Goal: Task Accomplishment & Management: Use online tool/utility

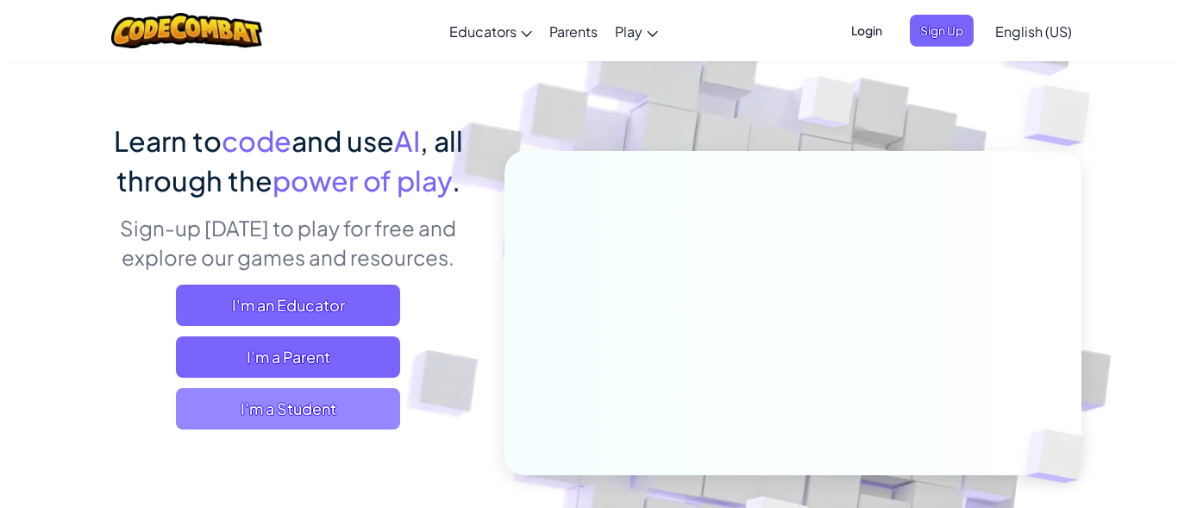
scroll to position [86, 0]
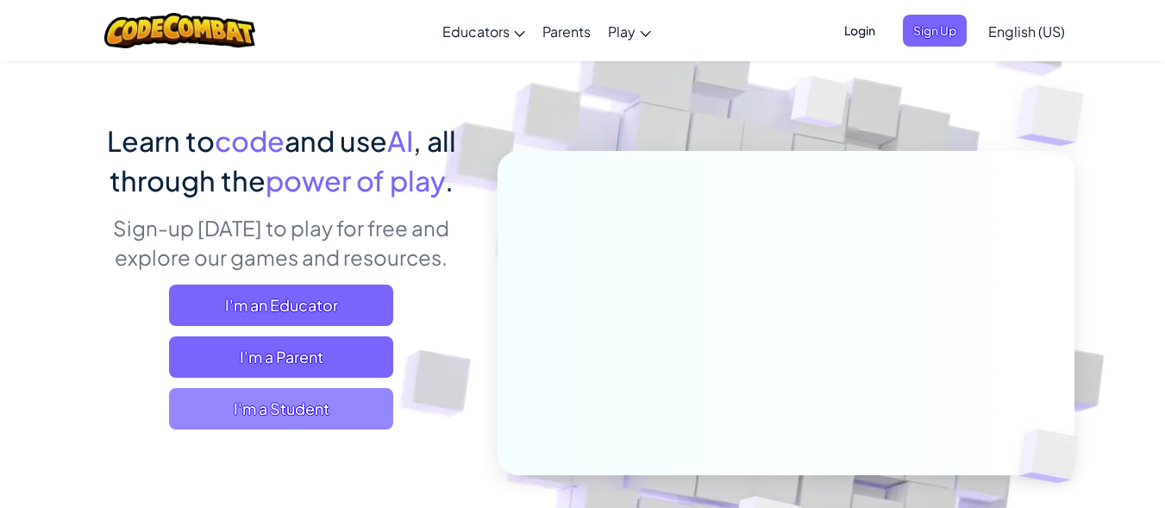
click at [314, 402] on span "I'm a Student" at bounding box center [281, 408] width 224 height 41
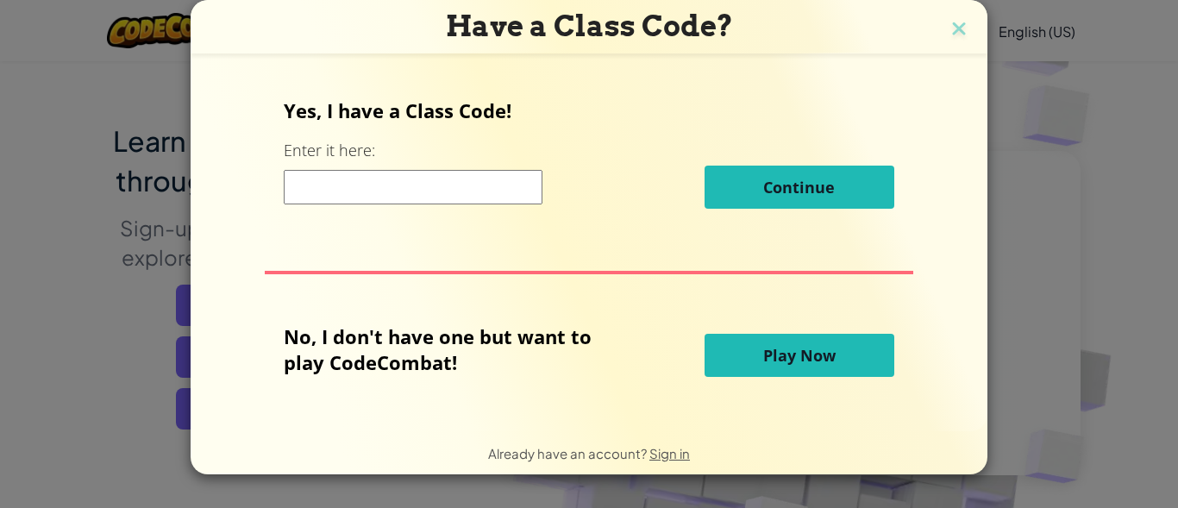
click at [807, 343] on button "Play Now" at bounding box center [800, 355] width 190 height 43
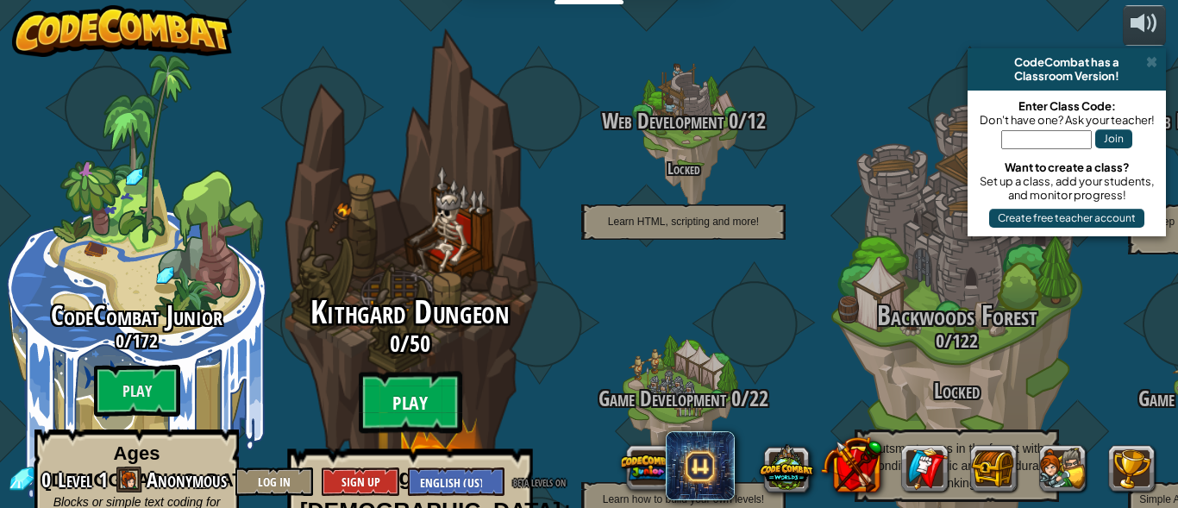
click at [429, 372] on btn "Play" at bounding box center [411, 403] width 104 height 62
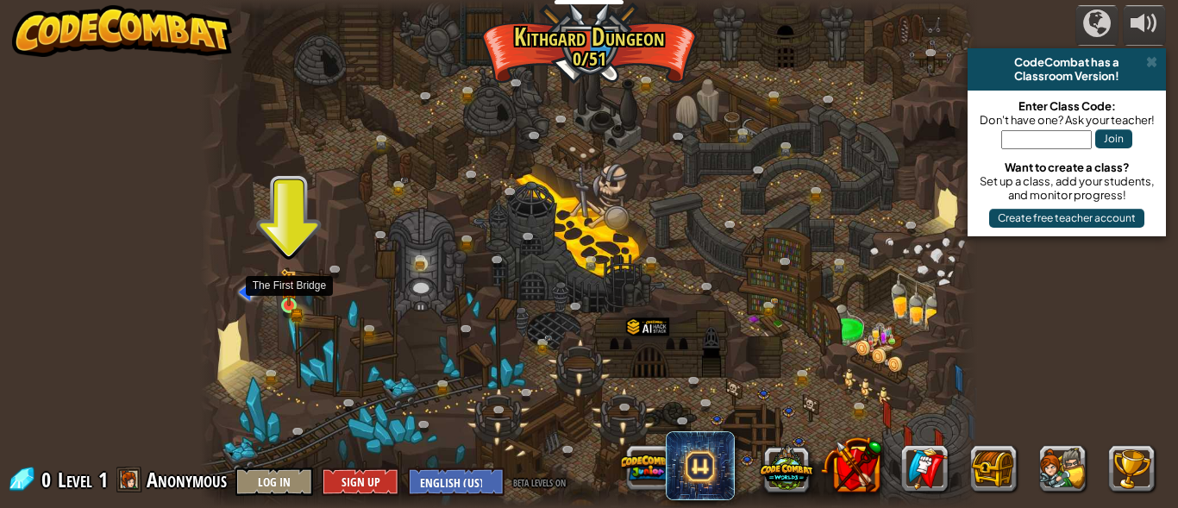
click at [282, 294] on img at bounding box center [288, 287] width 17 height 39
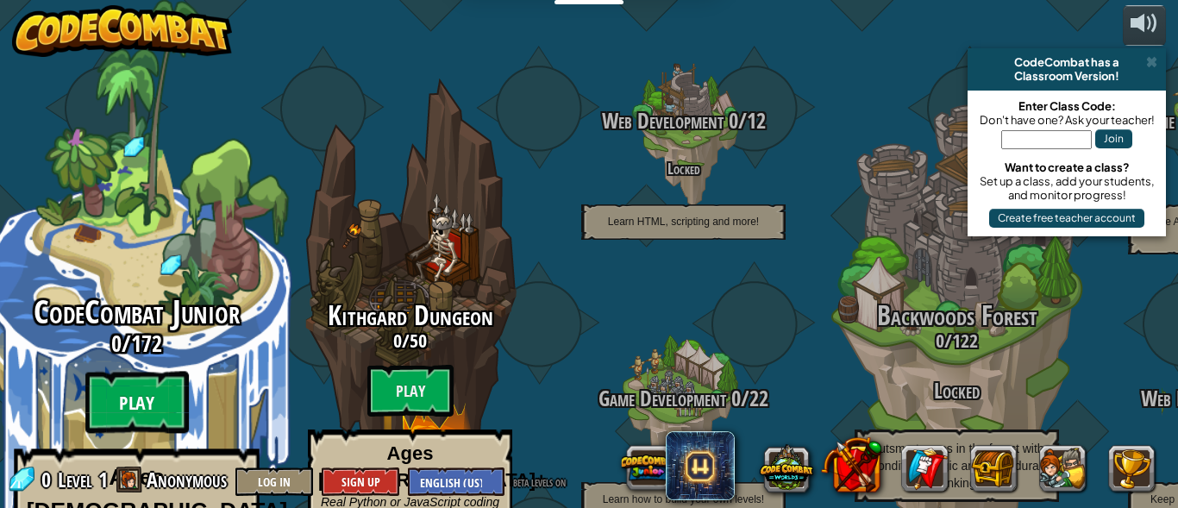
click at [138, 372] on btn "Play" at bounding box center [137, 403] width 104 height 62
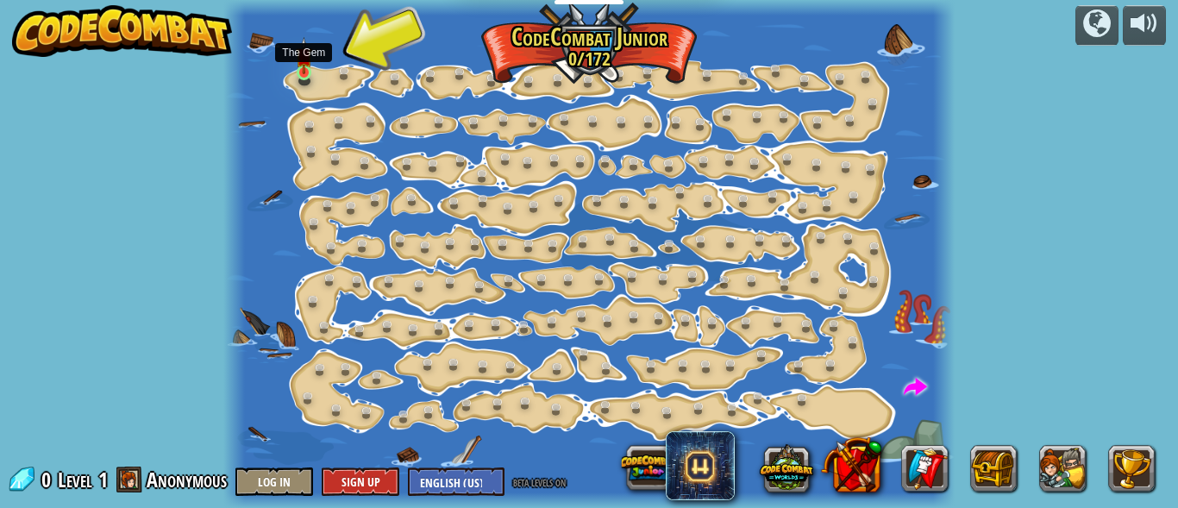
click at [304, 65] on img at bounding box center [304, 55] width 16 height 37
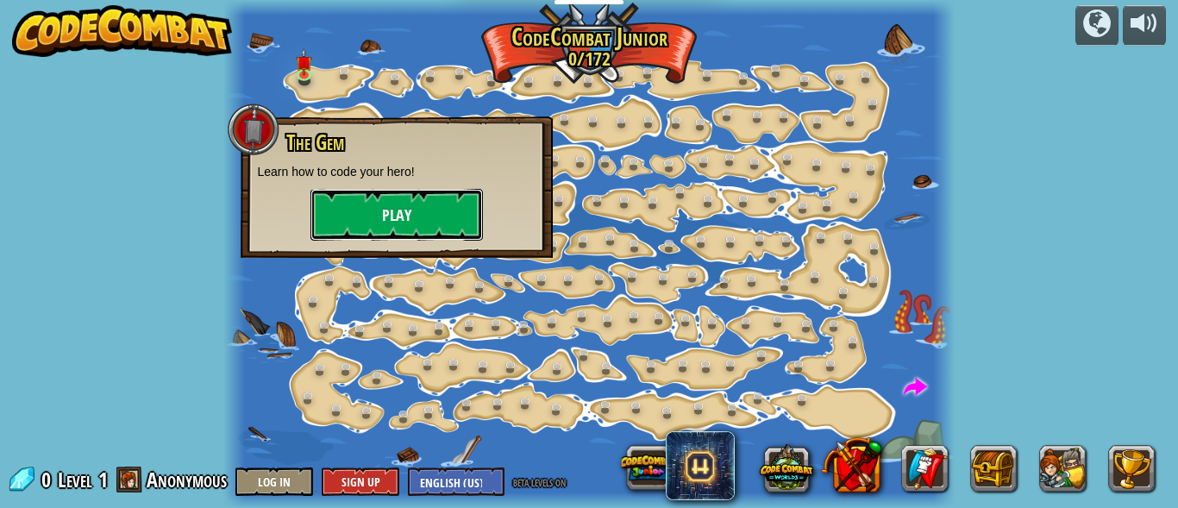
click at [380, 209] on button "Play" at bounding box center [397, 215] width 173 height 52
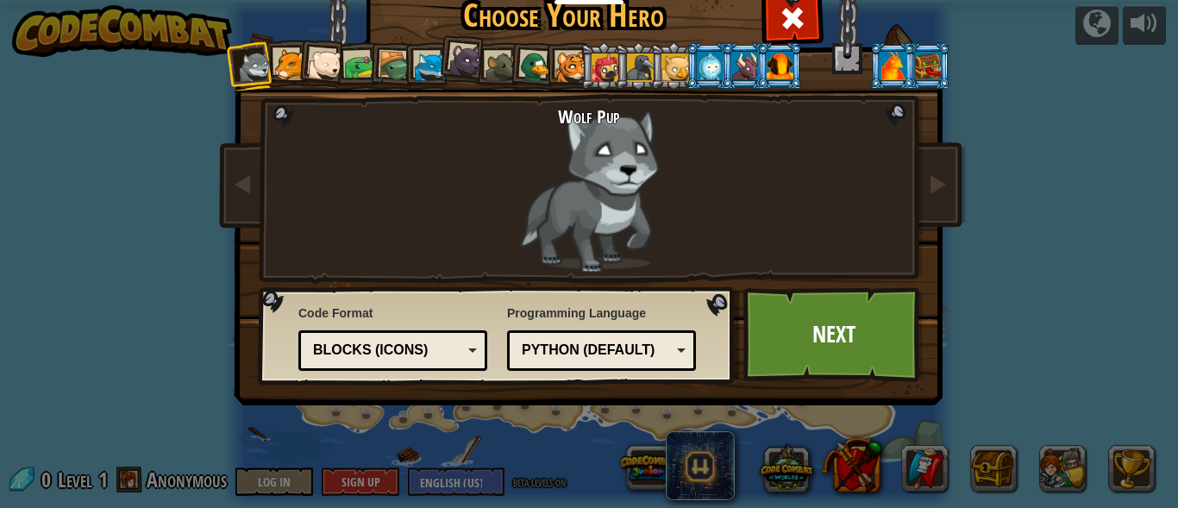
click at [289, 57] on div at bounding box center [290, 65] width 32 height 32
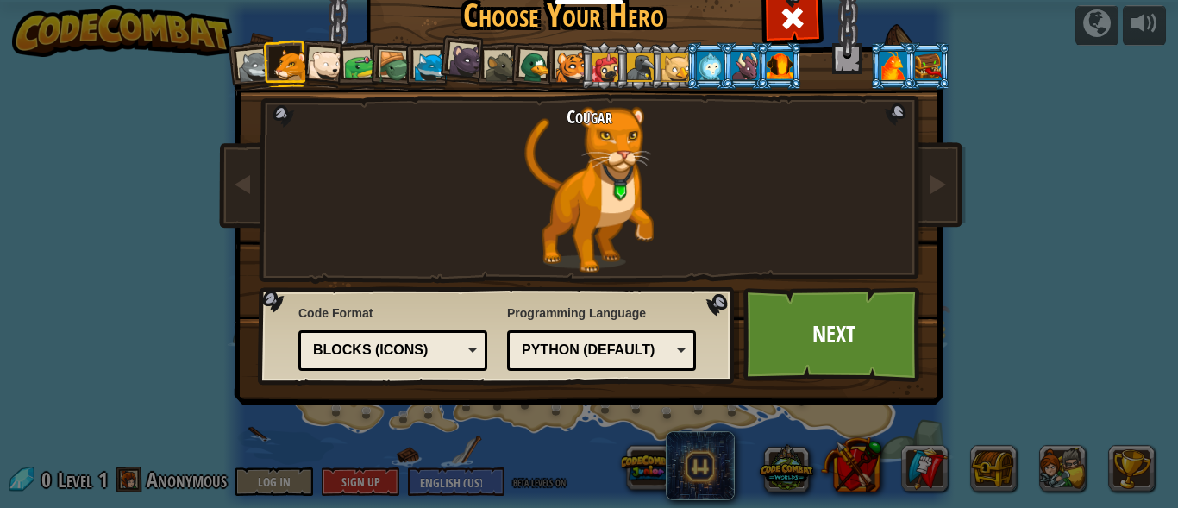
click at [775, 69] on div at bounding box center [780, 66] width 27 height 28
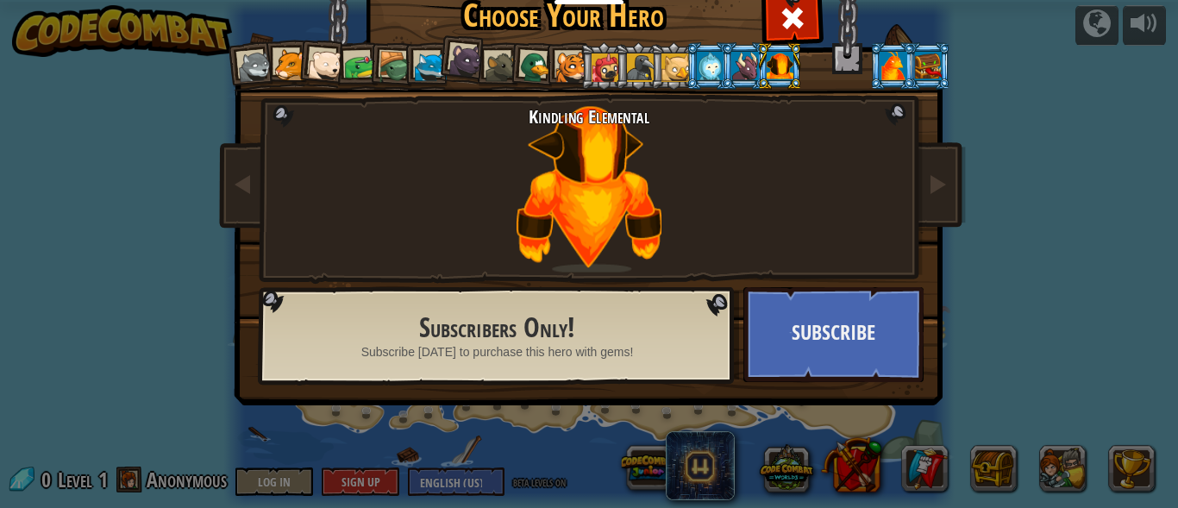
click at [743, 64] on div at bounding box center [744, 66] width 27 height 28
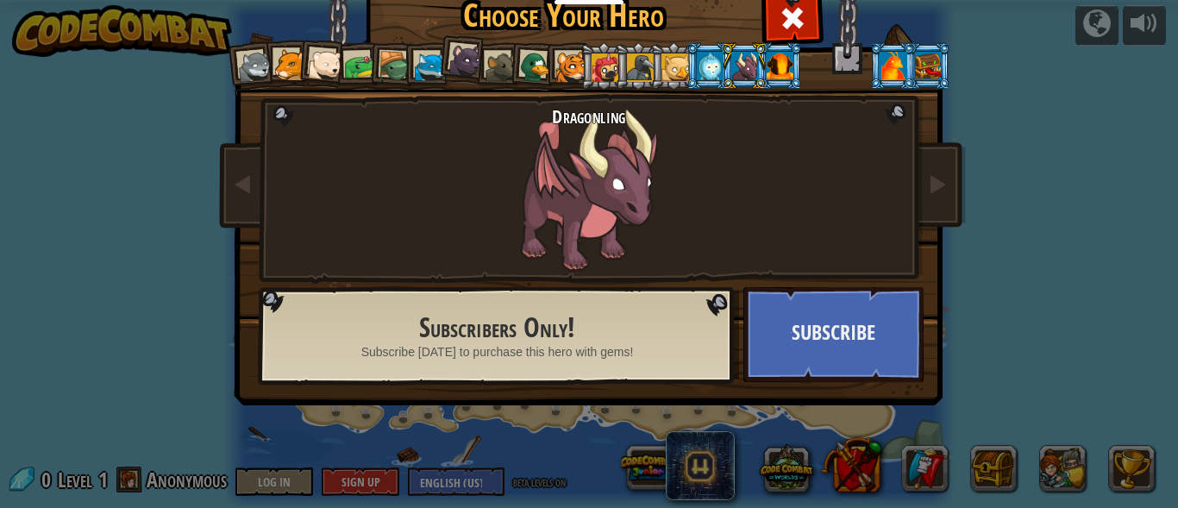
click at [686, 62] on li at bounding box center [709, 65] width 47 height 47
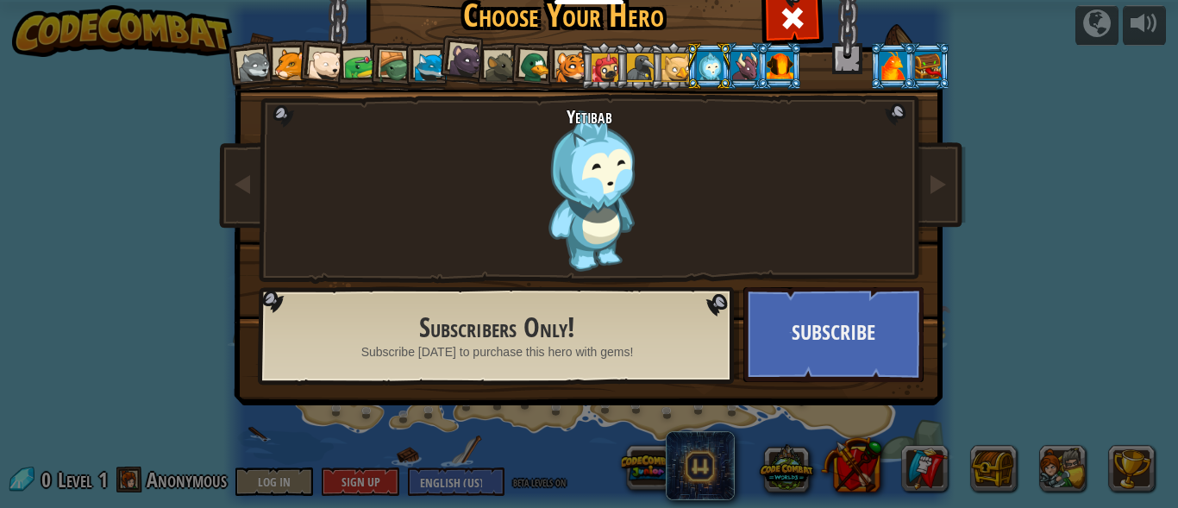
click at [662, 61] on div at bounding box center [676, 67] width 28 height 28
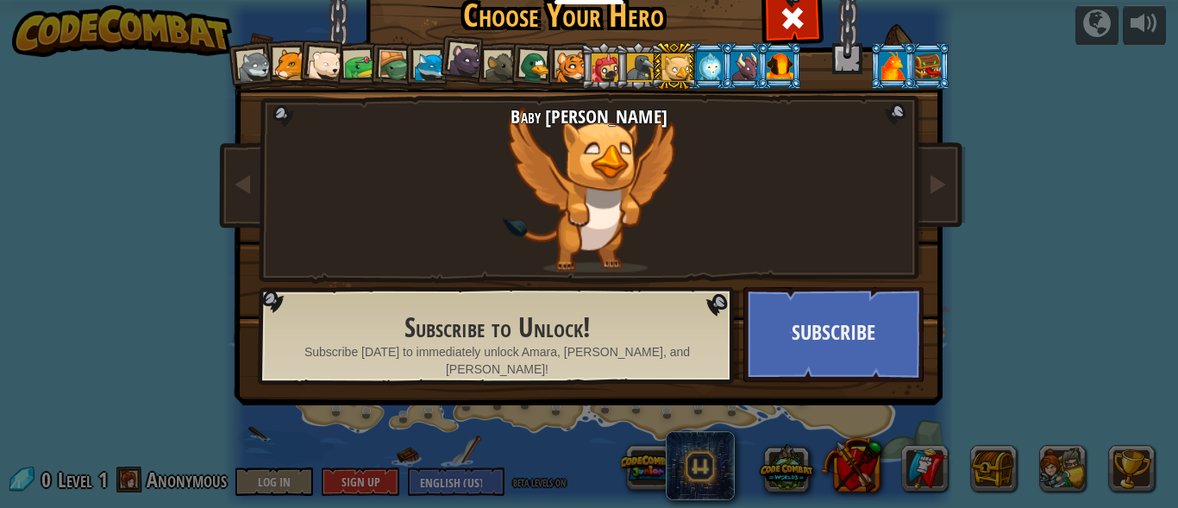
click at [632, 61] on div at bounding box center [641, 67] width 28 height 28
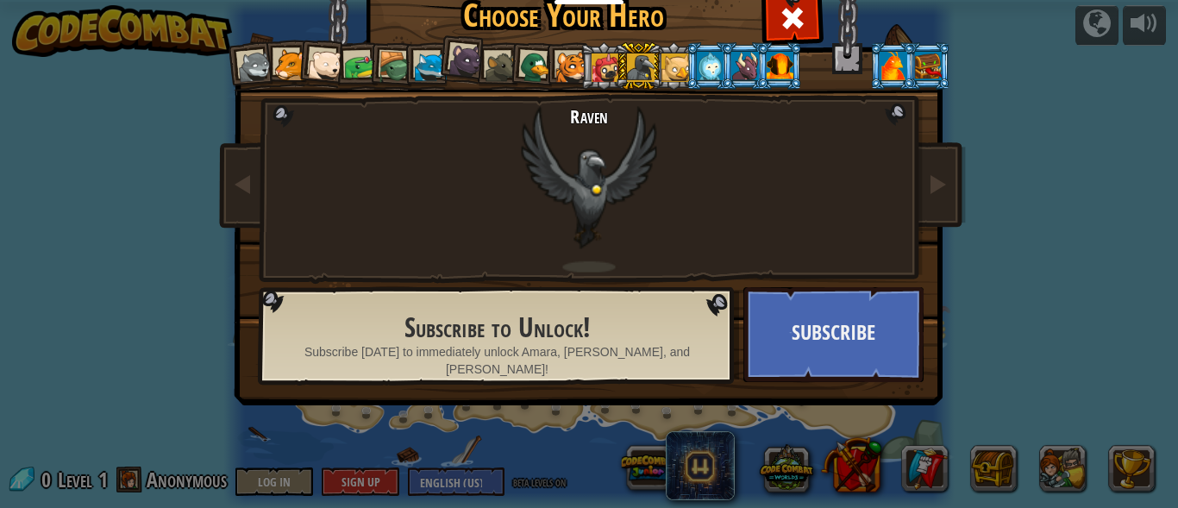
click at [601, 65] on div at bounding box center [606, 67] width 28 height 28
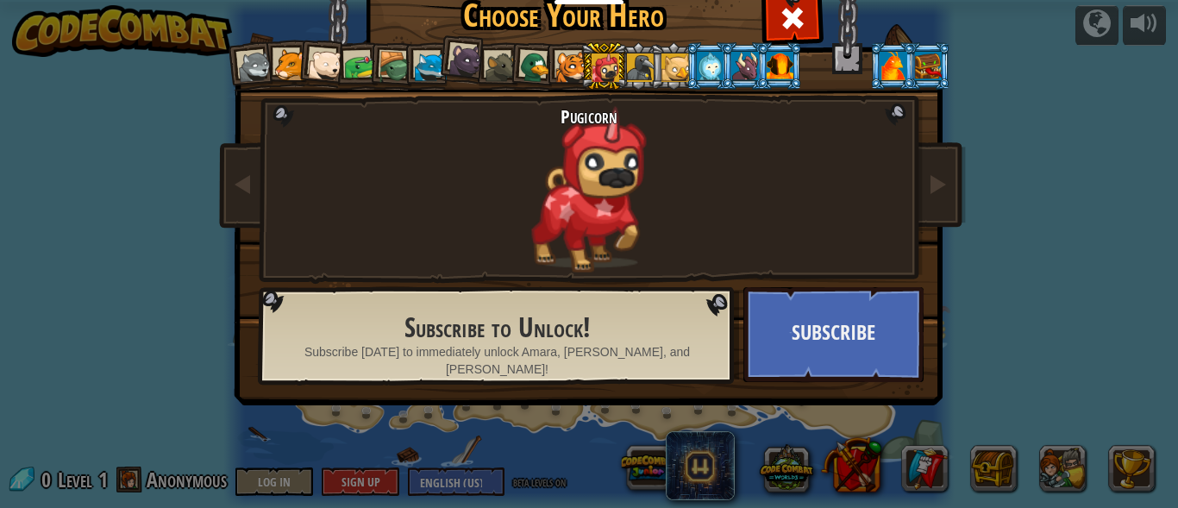
click at [564, 65] on div at bounding box center [571, 68] width 32 height 32
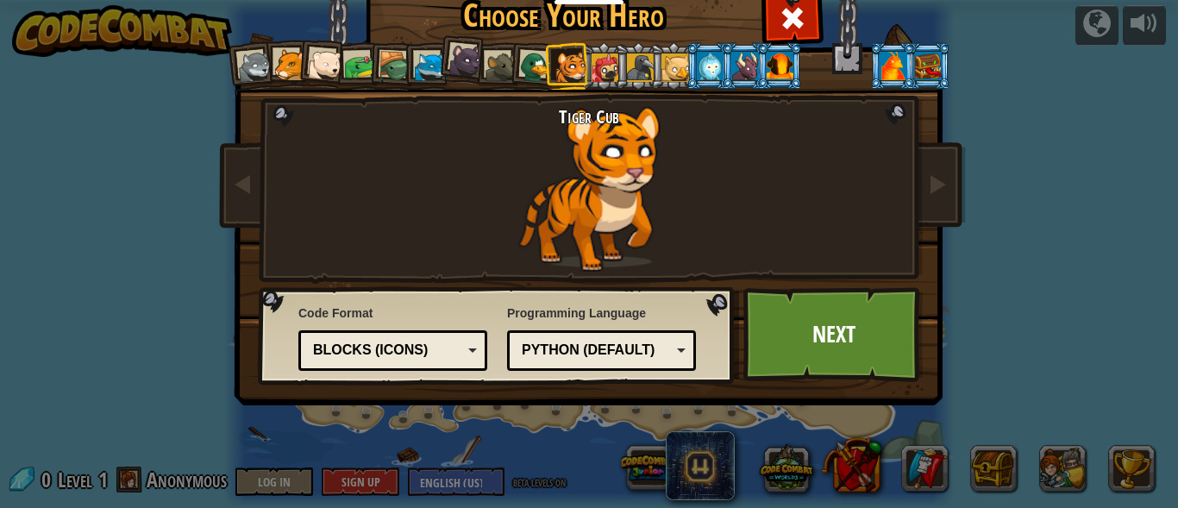
click at [525, 68] on div at bounding box center [536, 68] width 34 height 34
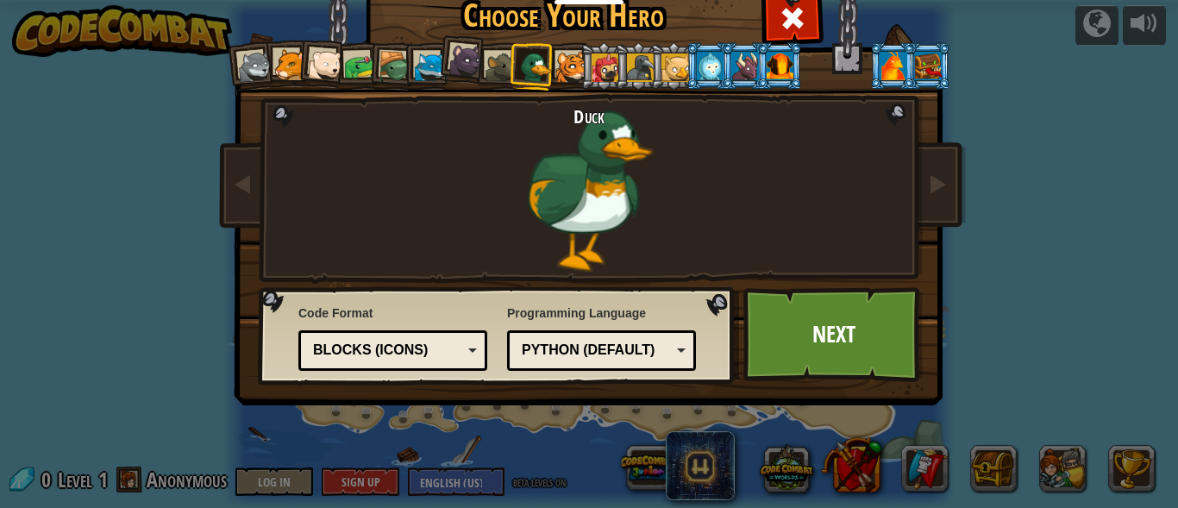
click at [508, 70] on li at bounding box center [533, 66] width 50 height 50
click at [496, 70] on div at bounding box center [502, 68] width 32 height 32
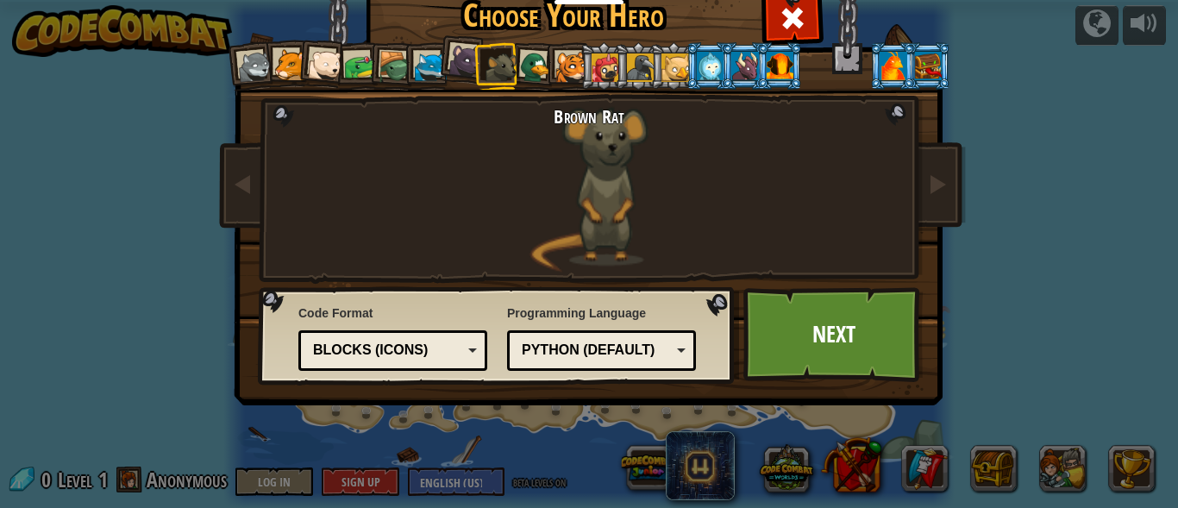
click at [423, 63] on div at bounding box center [431, 68] width 32 height 32
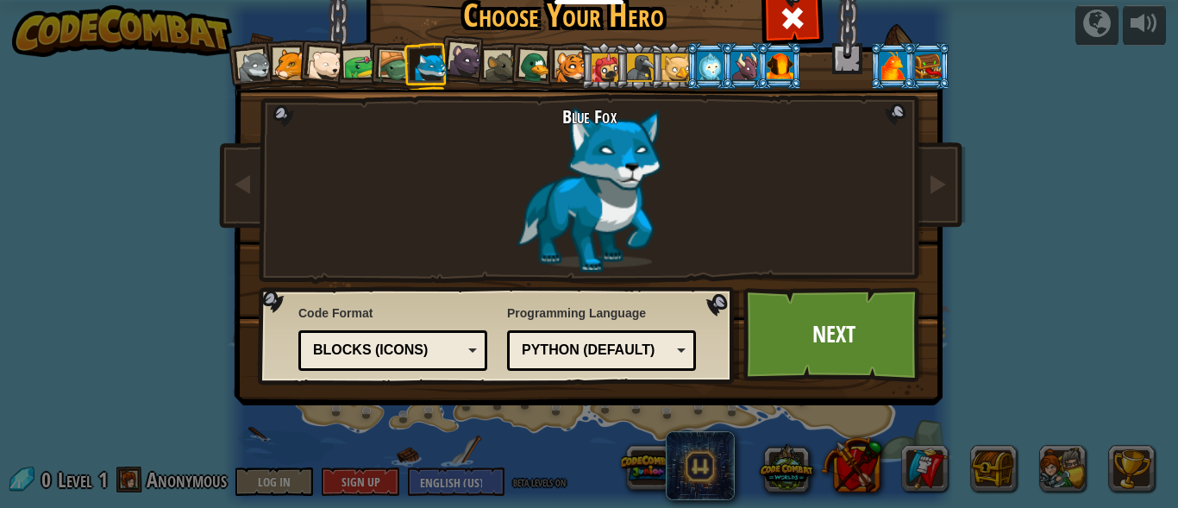
click at [769, 71] on div at bounding box center [780, 66] width 27 height 28
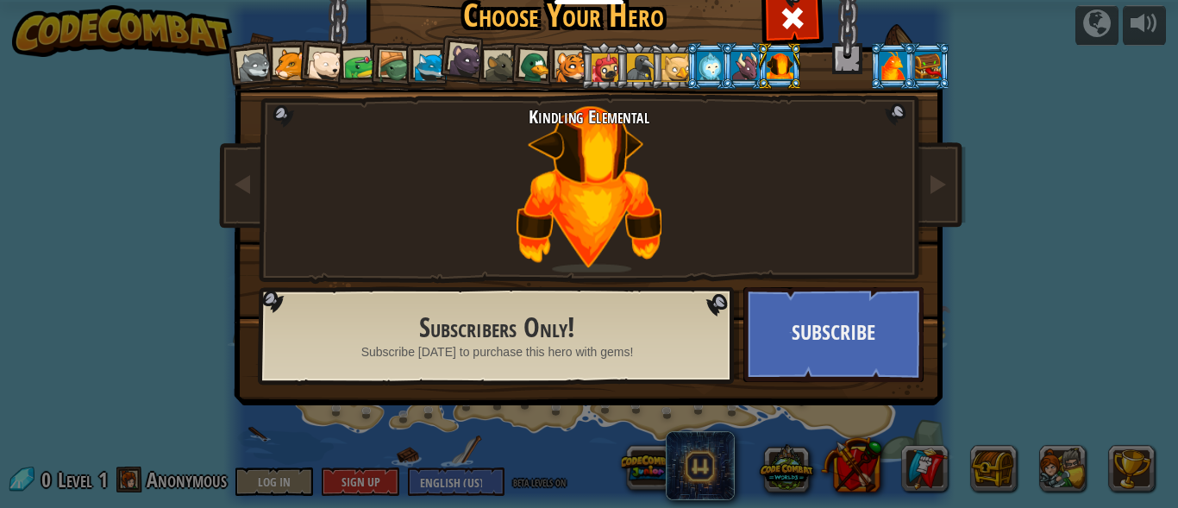
click at [884, 72] on div at bounding box center [893, 66] width 27 height 28
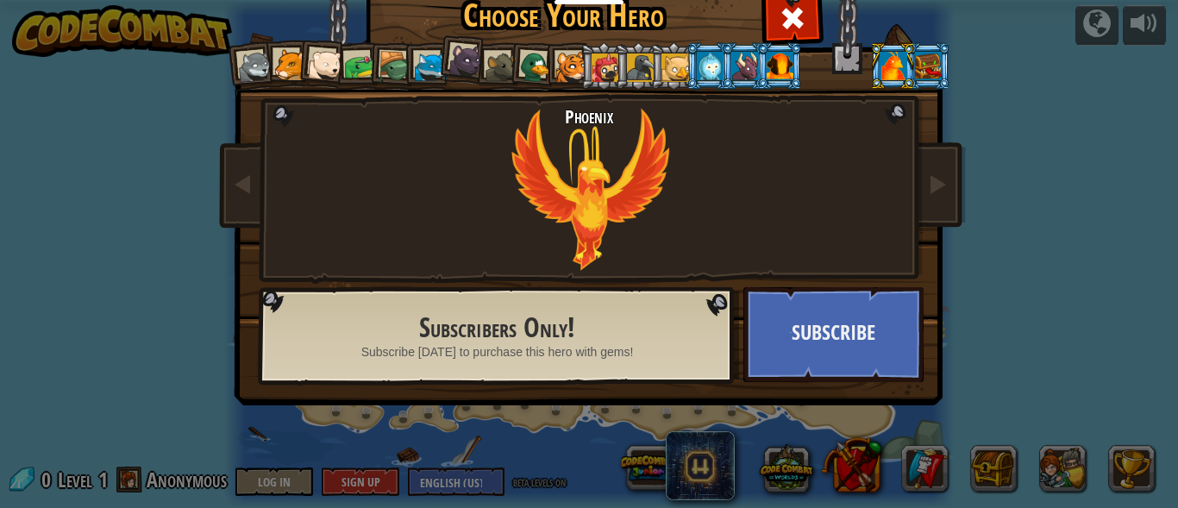
click at [915, 68] on div at bounding box center [928, 66] width 27 height 28
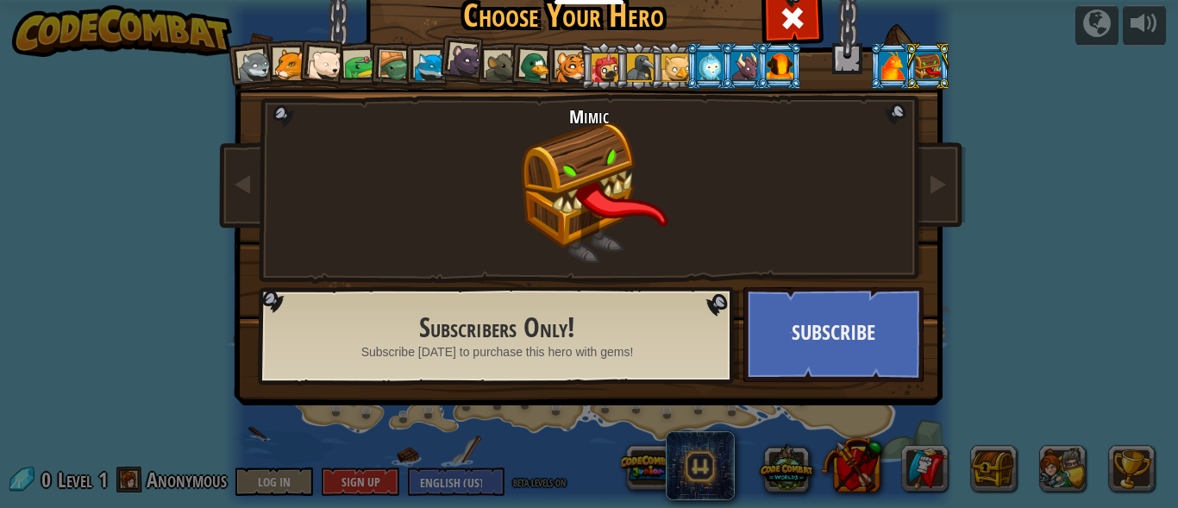
click at [774, 68] on div at bounding box center [780, 66] width 27 height 28
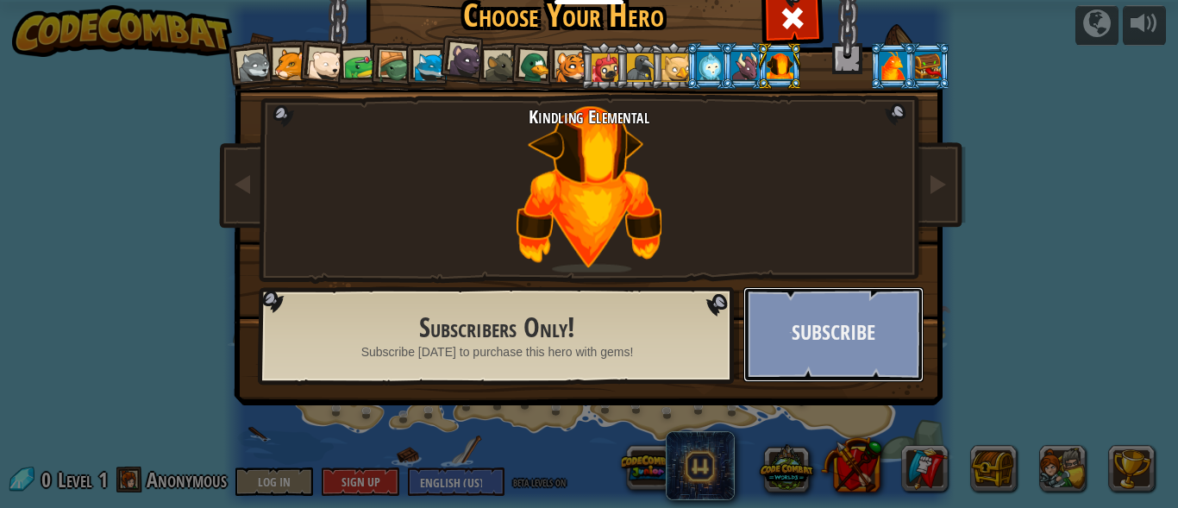
click at [820, 321] on button "Subscribe" at bounding box center [833, 334] width 180 height 95
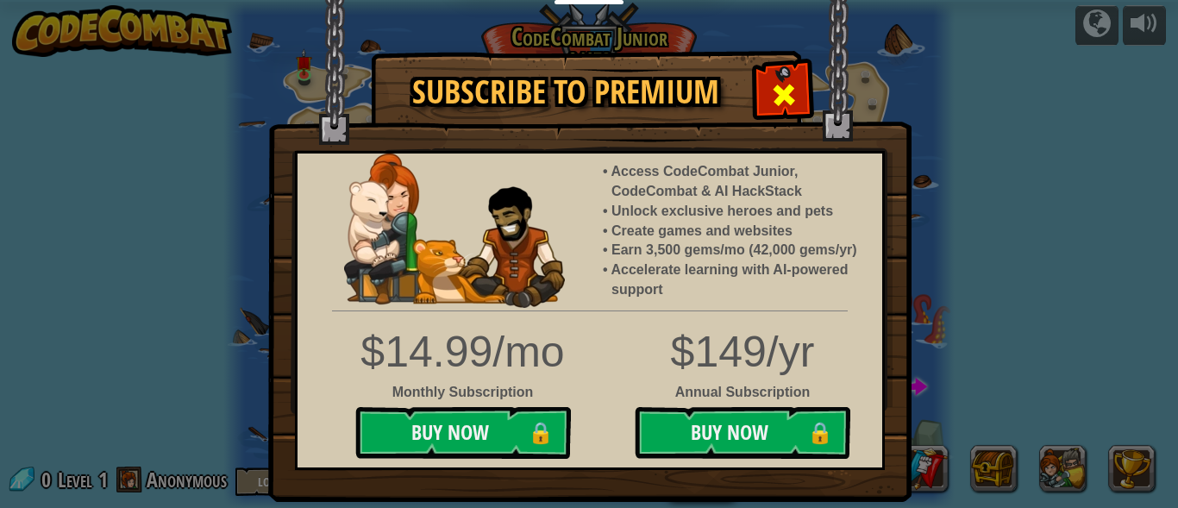
click at [775, 83] on span at bounding box center [784, 95] width 28 height 28
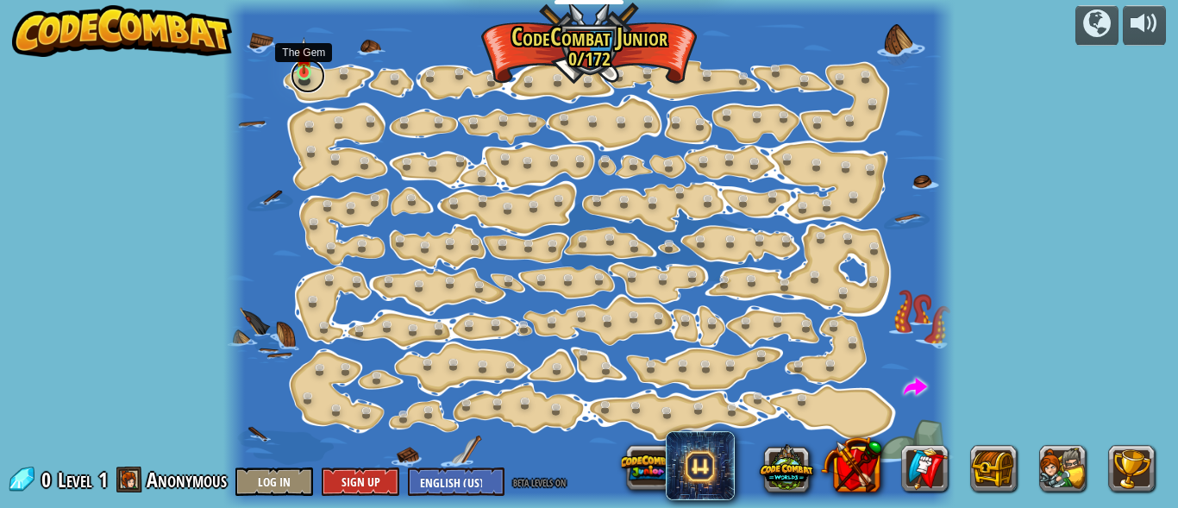
click at [307, 75] on link at bounding box center [308, 76] width 35 height 35
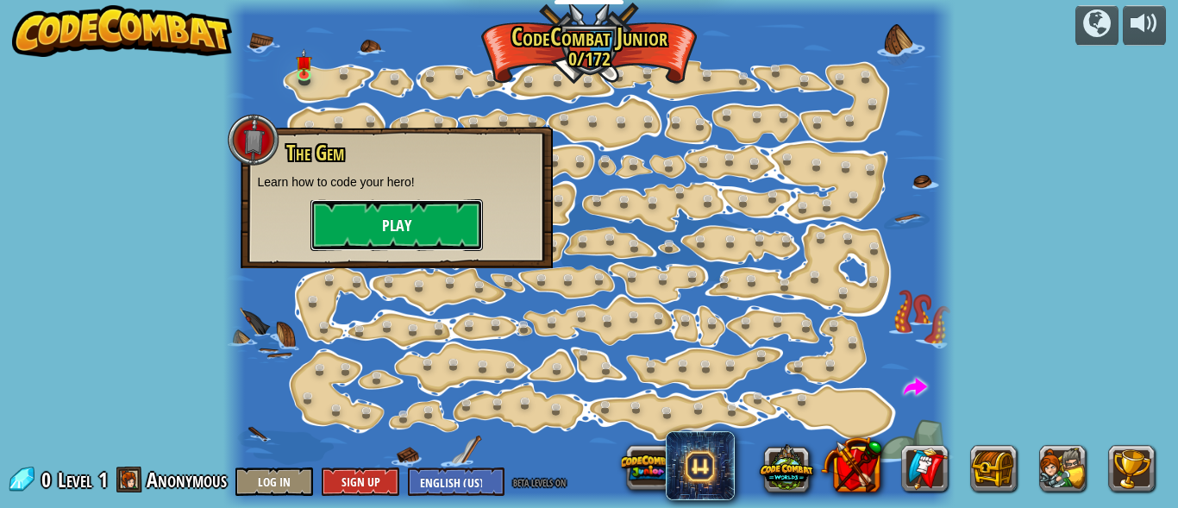
click at [398, 229] on button "Play" at bounding box center [397, 225] width 173 height 52
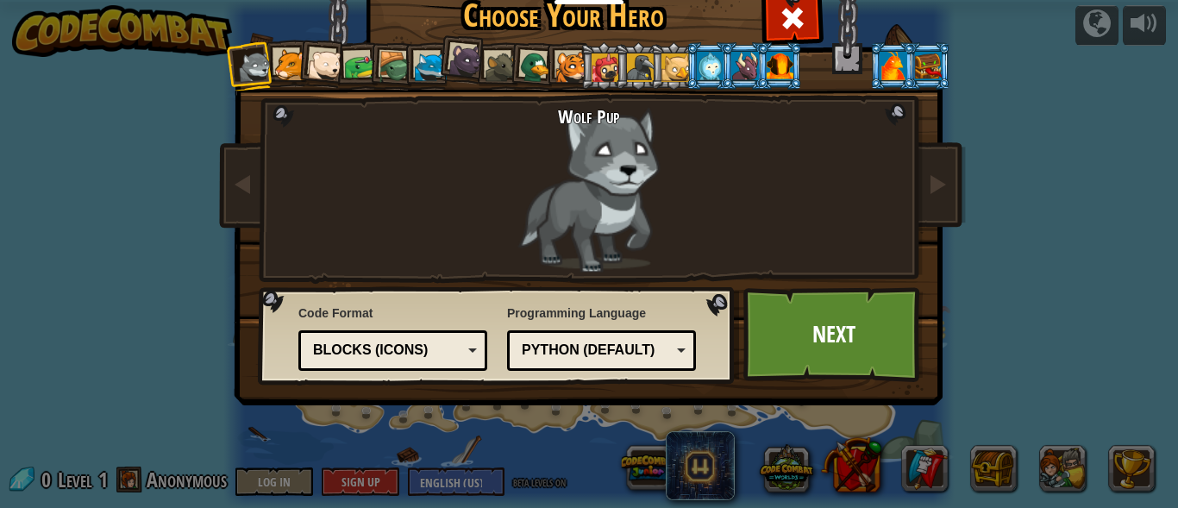
click at [774, 76] on div at bounding box center [780, 66] width 27 height 28
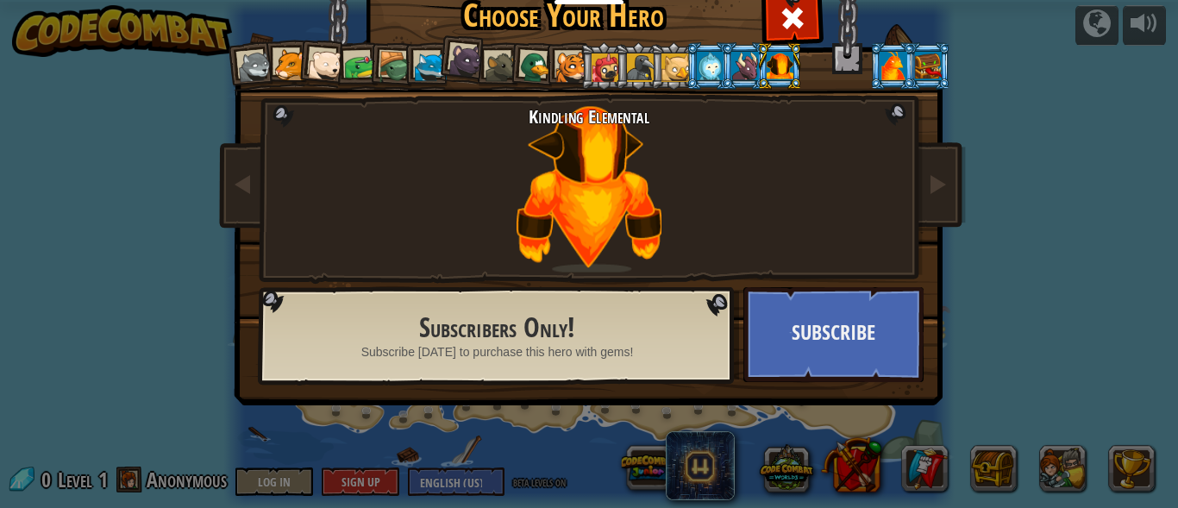
click at [557, 61] on div at bounding box center [571, 68] width 32 height 32
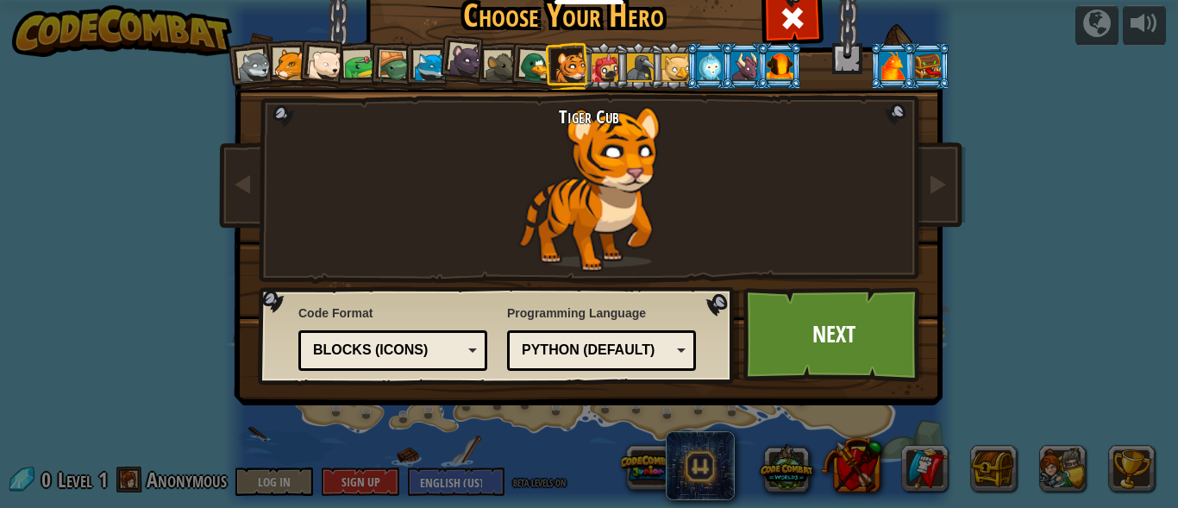
click at [524, 61] on div at bounding box center [536, 68] width 34 height 34
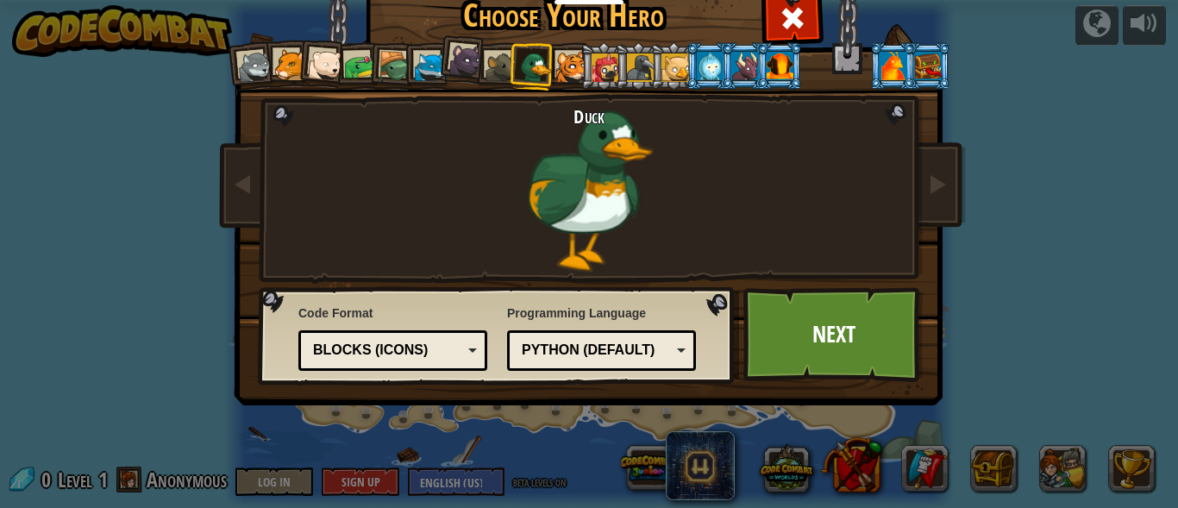
click at [495, 61] on div at bounding box center [502, 68] width 32 height 32
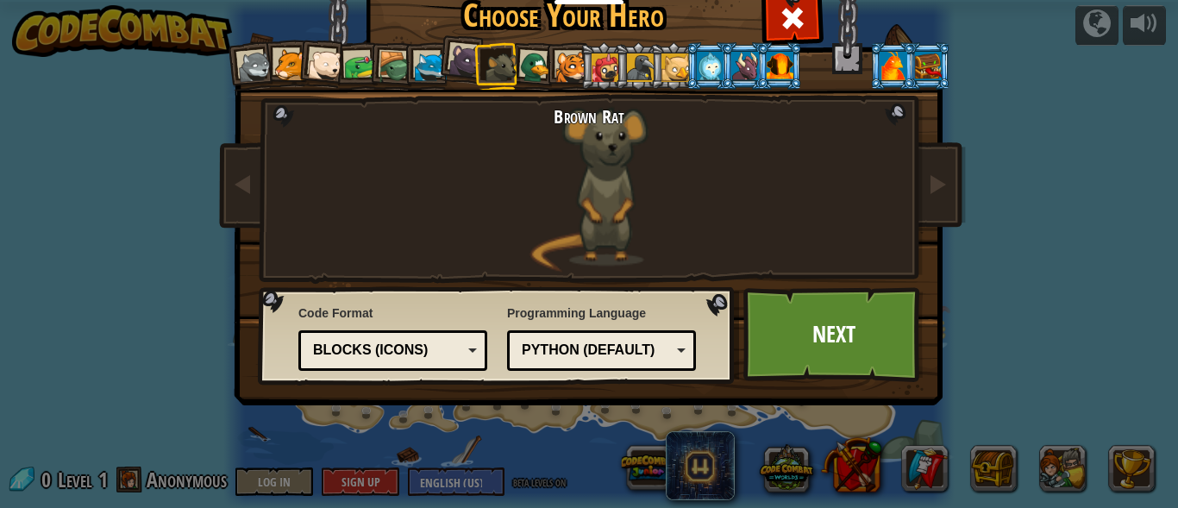
click at [463, 64] on div at bounding box center [466, 60] width 35 height 35
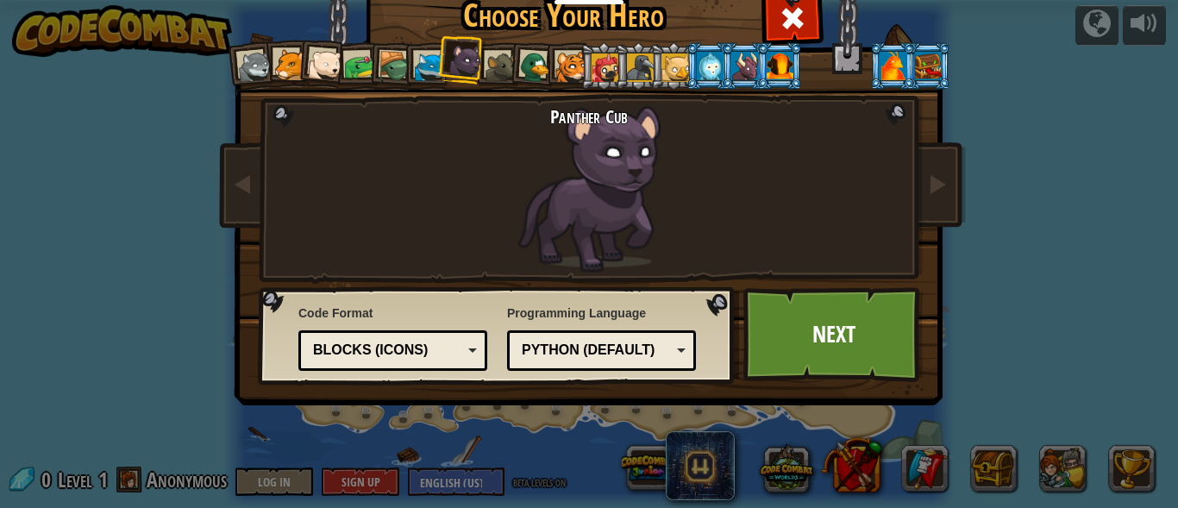
click at [285, 72] on div at bounding box center [290, 65] width 32 height 32
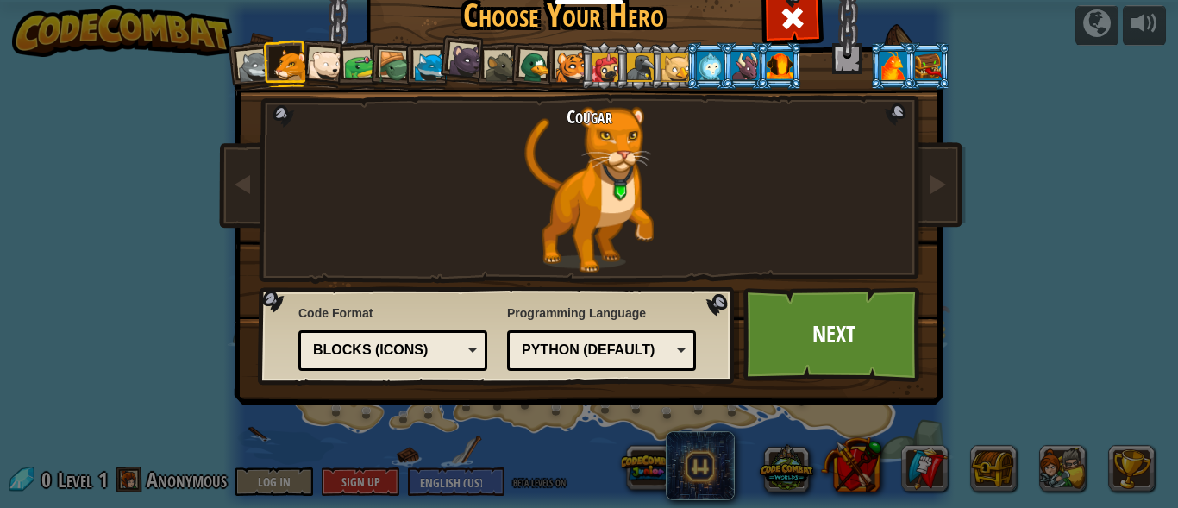
click at [321, 60] on div at bounding box center [325, 65] width 35 height 35
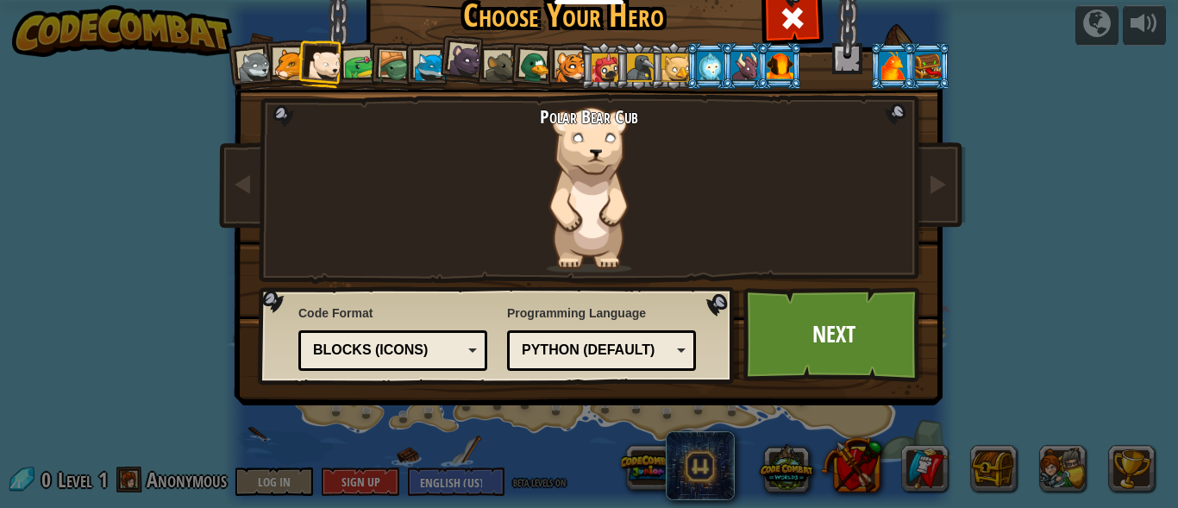
click at [287, 65] on div at bounding box center [290, 65] width 32 height 32
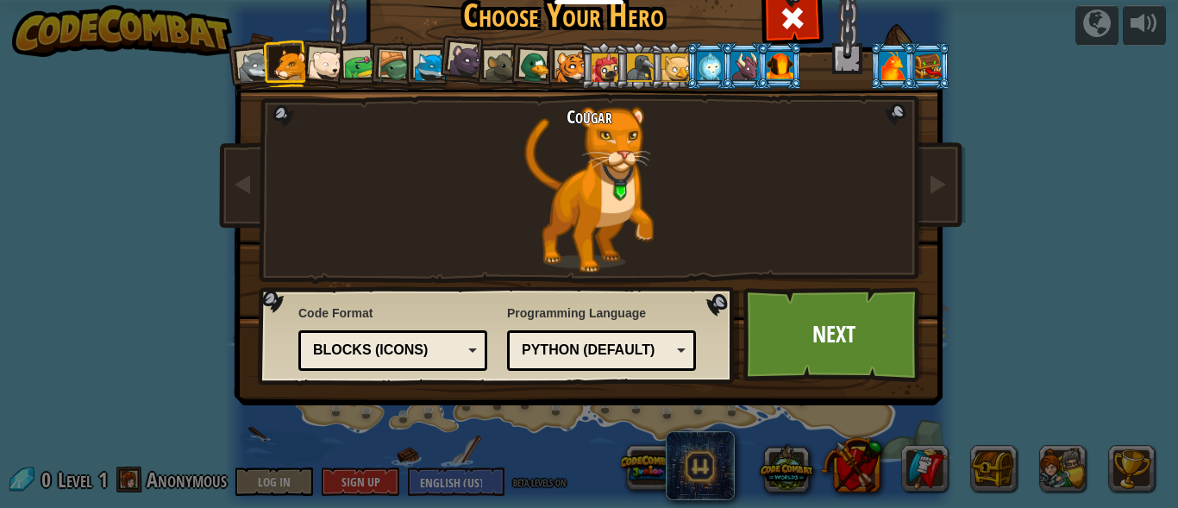
click at [353, 64] on div at bounding box center [360, 67] width 32 height 32
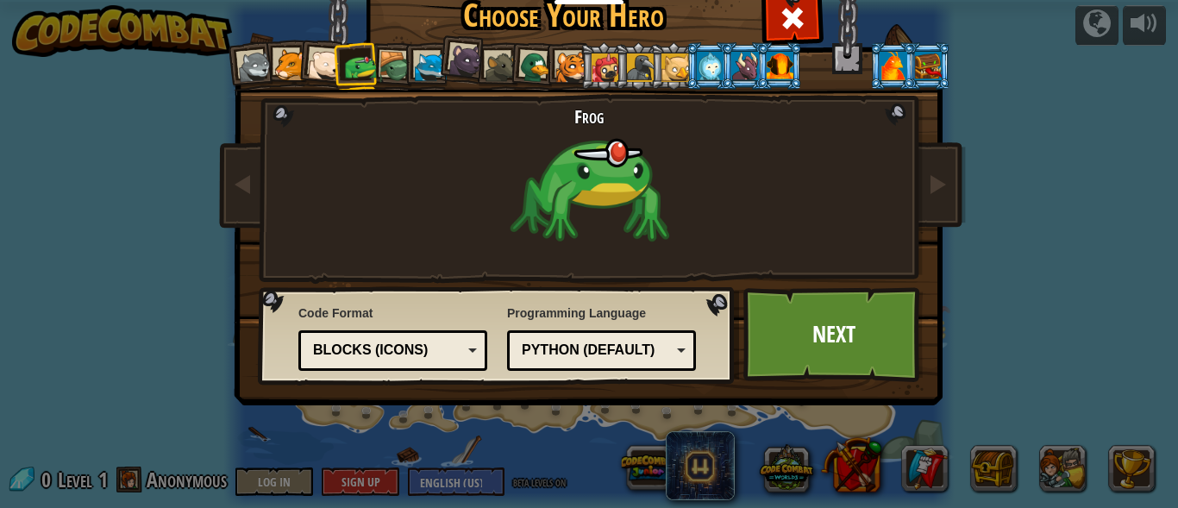
click at [426, 64] on div at bounding box center [431, 68] width 32 height 32
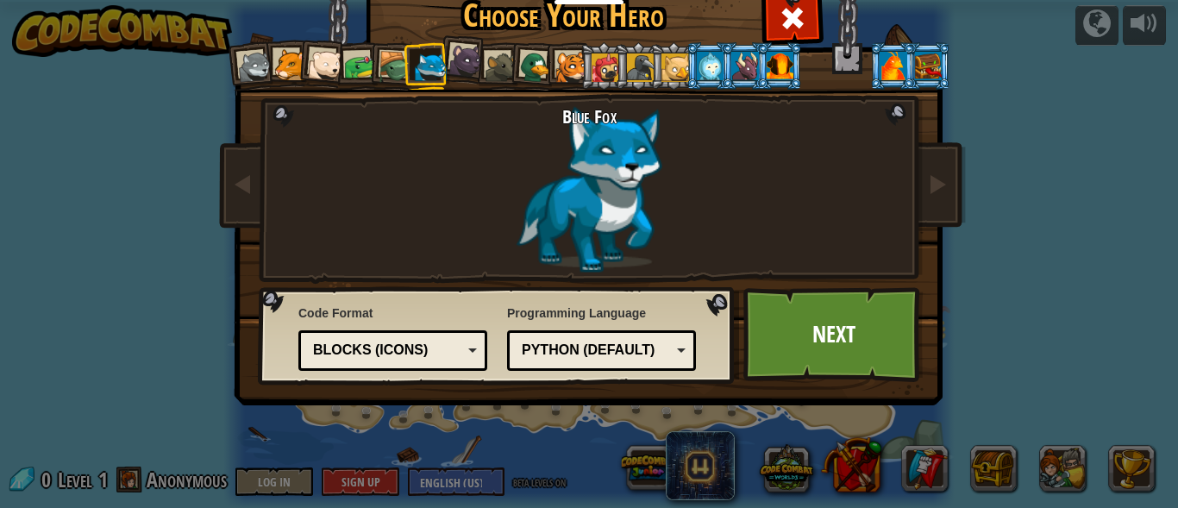
click at [277, 61] on div at bounding box center [290, 65] width 32 height 32
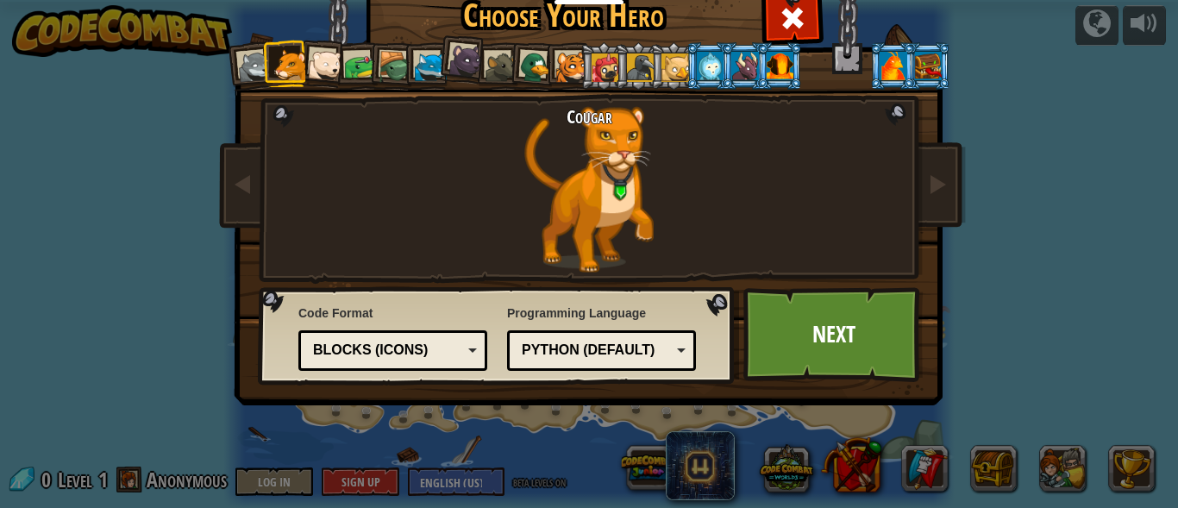
click at [677, 348] on div "Python (Default)" at bounding box center [601, 350] width 166 height 27
click at [470, 350] on div "Text code Blocks and code Blocks Blocks (Icons) Blocks (Icons)" at bounding box center [392, 350] width 189 height 41
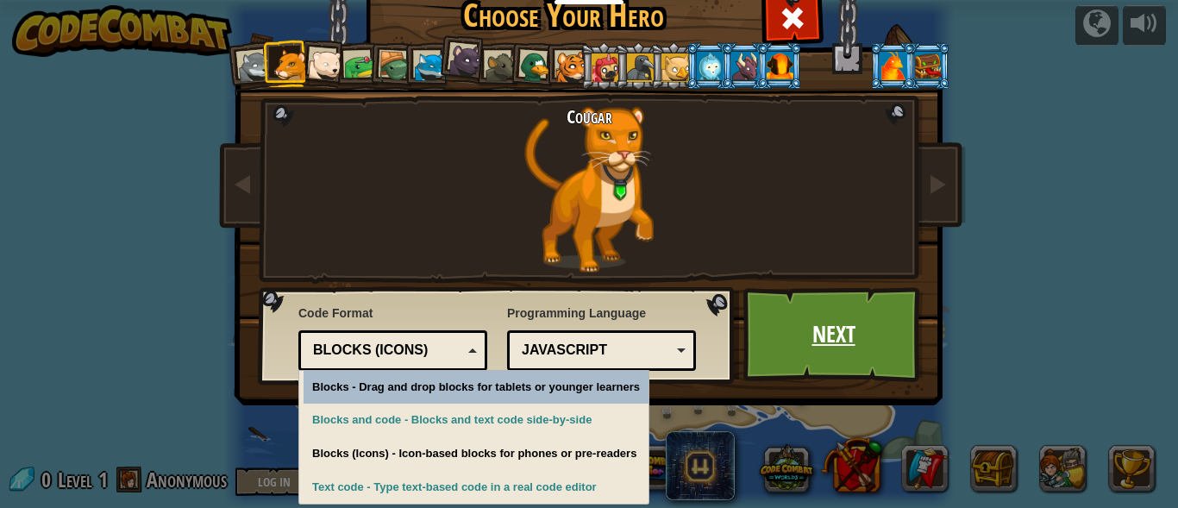
click at [872, 326] on link "Next" at bounding box center [833, 334] width 180 height 95
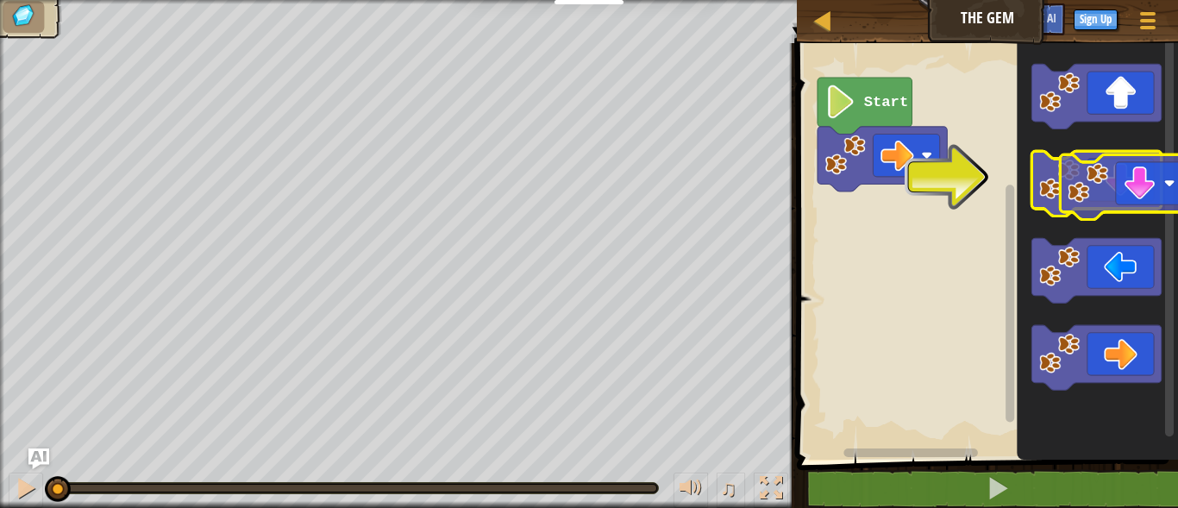
click at [1110, 192] on icon "Blockly Workspace" at bounding box center [1096, 183] width 129 height 65
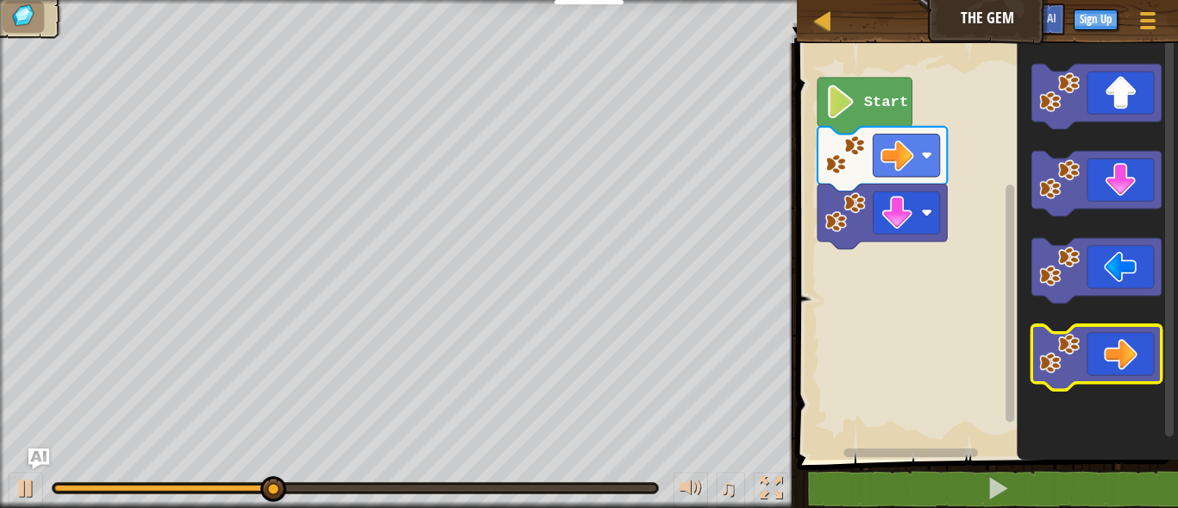
click at [1112, 354] on icon "Blockly Workspace" at bounding box center [1096, 357] width 129 height 65
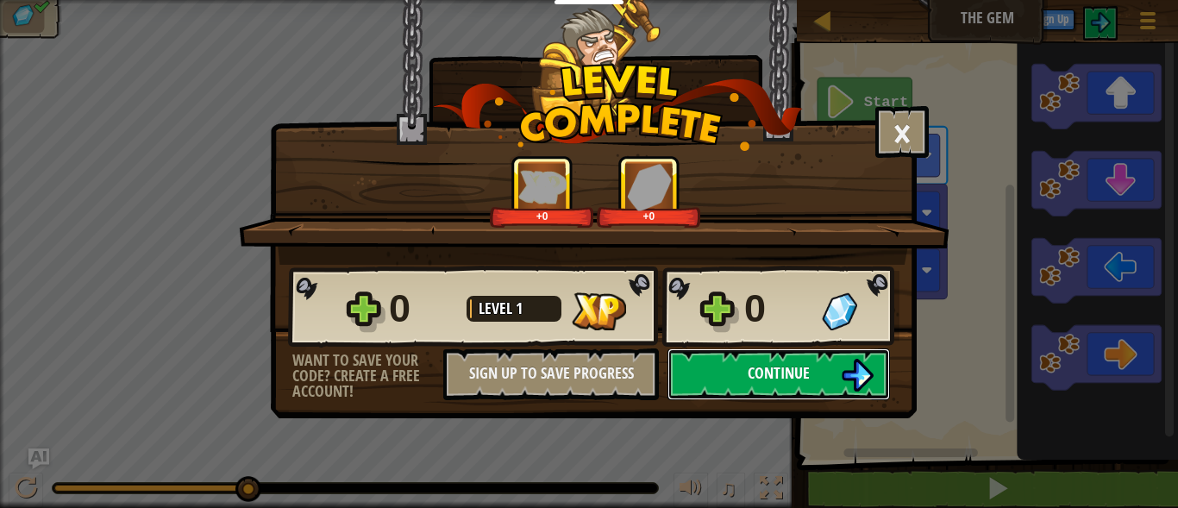
click at [805, 366] on span "Continue" at bounding box center [779, 373] width 62 height 22
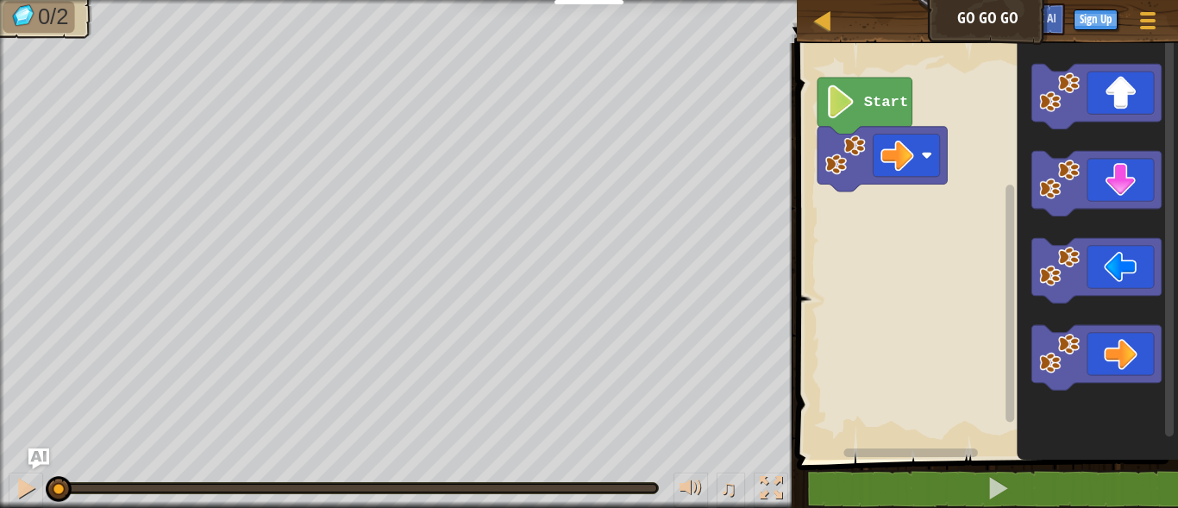
click at [874, 115] on icon "Blockly Workspace" at bounding box center [865, 106] width 95 height 56
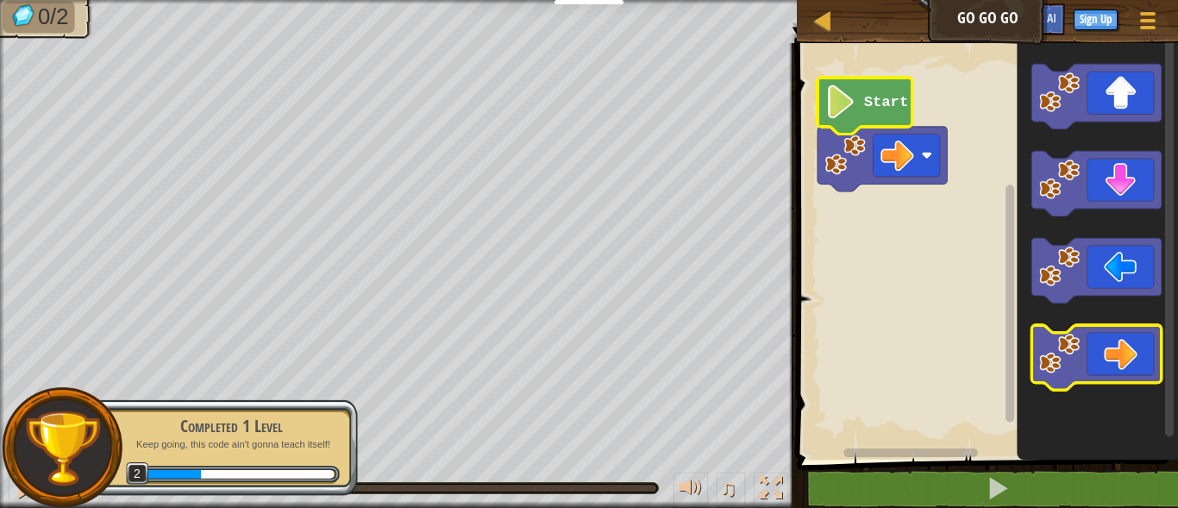
click at [1046, 336] on image "Blockly Workspace" at bounding box center [1059, 353] width 41 height 41
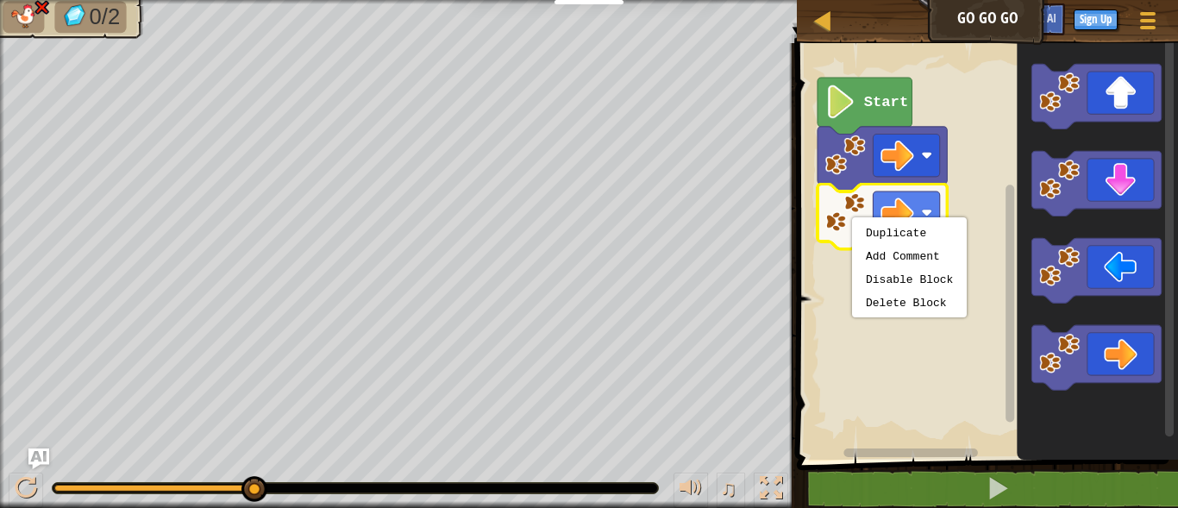
click at [967, 338] on rect "Blockly Workspace" at bounding box center [985, 247] width 386 height 425
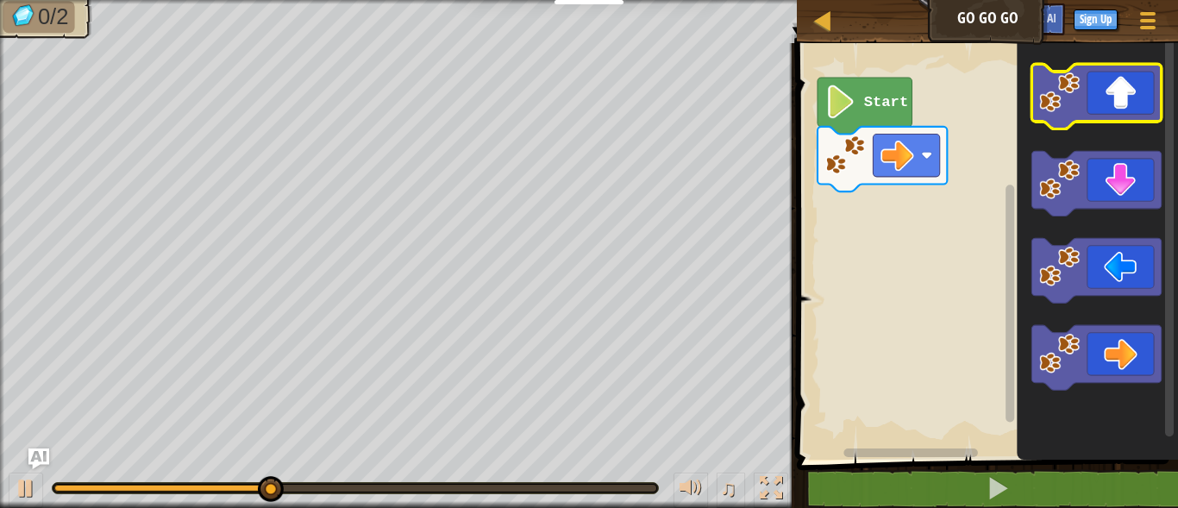
click at [1089, 111] on icon "Blockly Workspace" at bounding box center [1096, 96] width 129 height 65
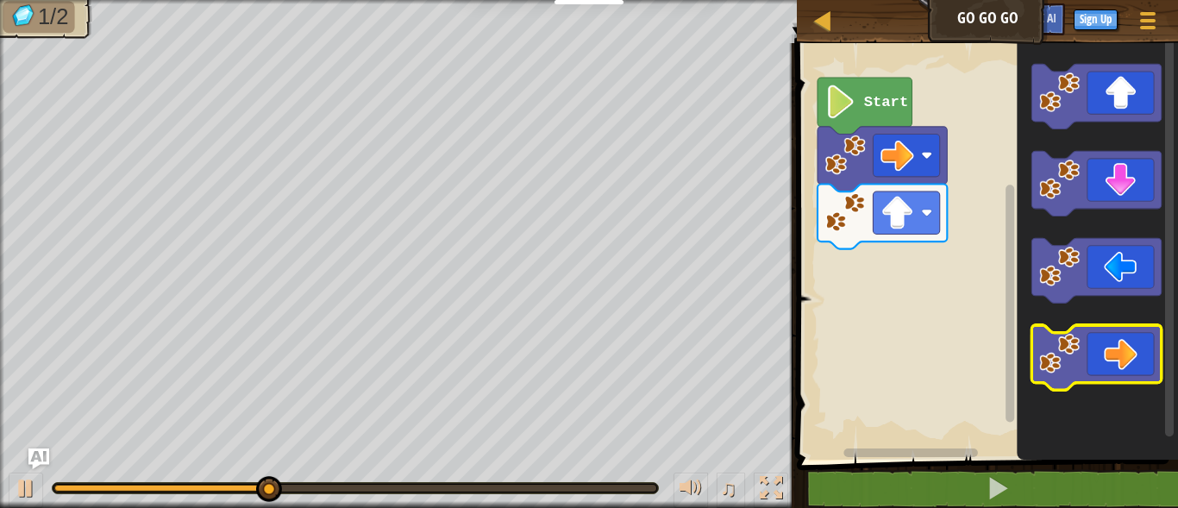
click at [1106, 359] on icon "Blockly Workspace" at bounding box center [1096, 357] width 129 height 65
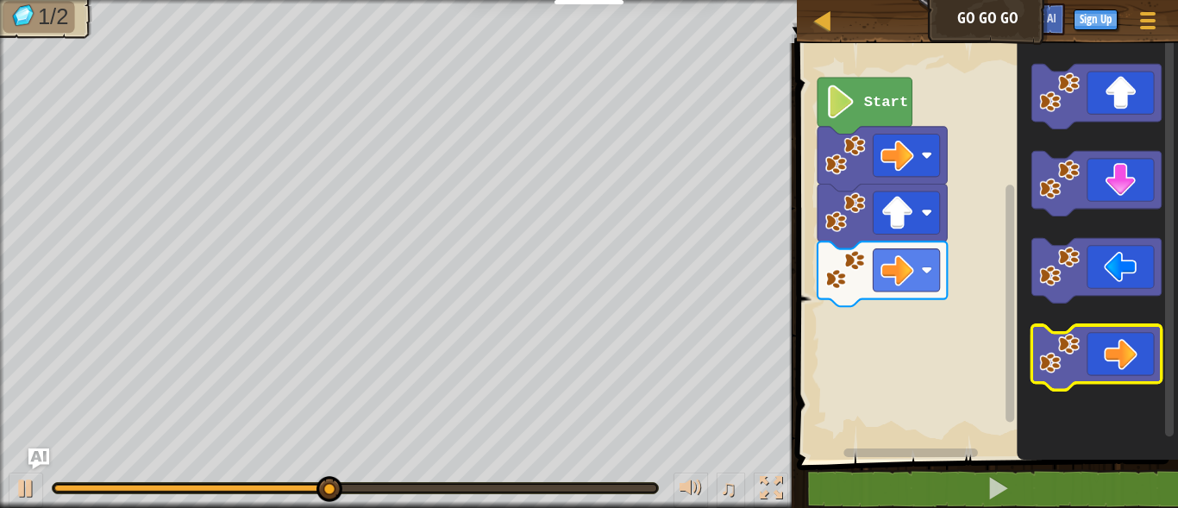
click at [1097, 377] on icon "Blockly Workspace" at bounding box center [1096, 357] width 129 height 65
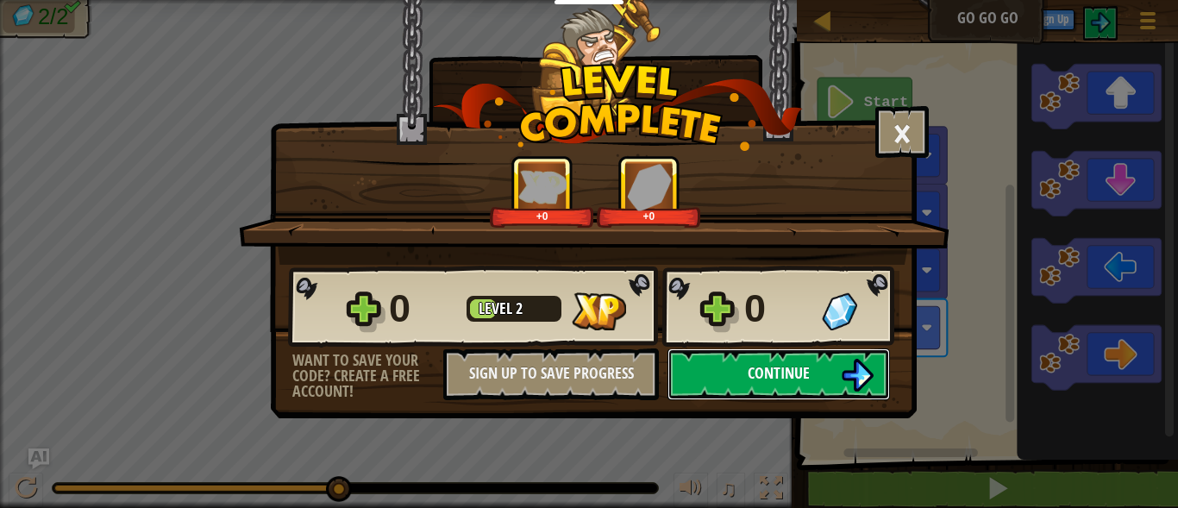
click at [775, 373] on span "Continue" at bounding box center [779, 373] width 62 height 22
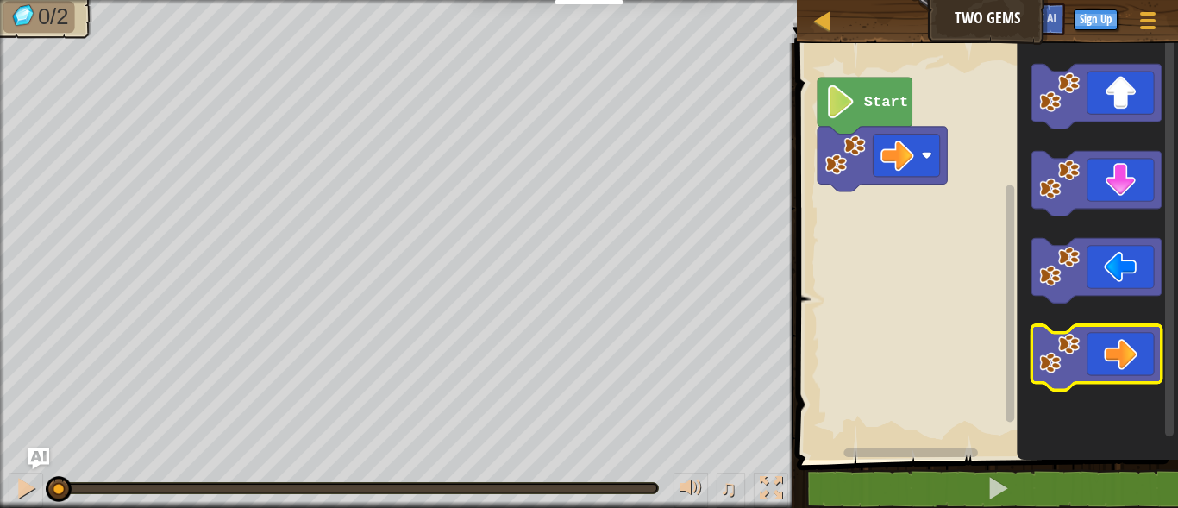
click at [1088, 347] on icon "Blockly Workspace" at bounding box center [1096, 357] width 129 height 65
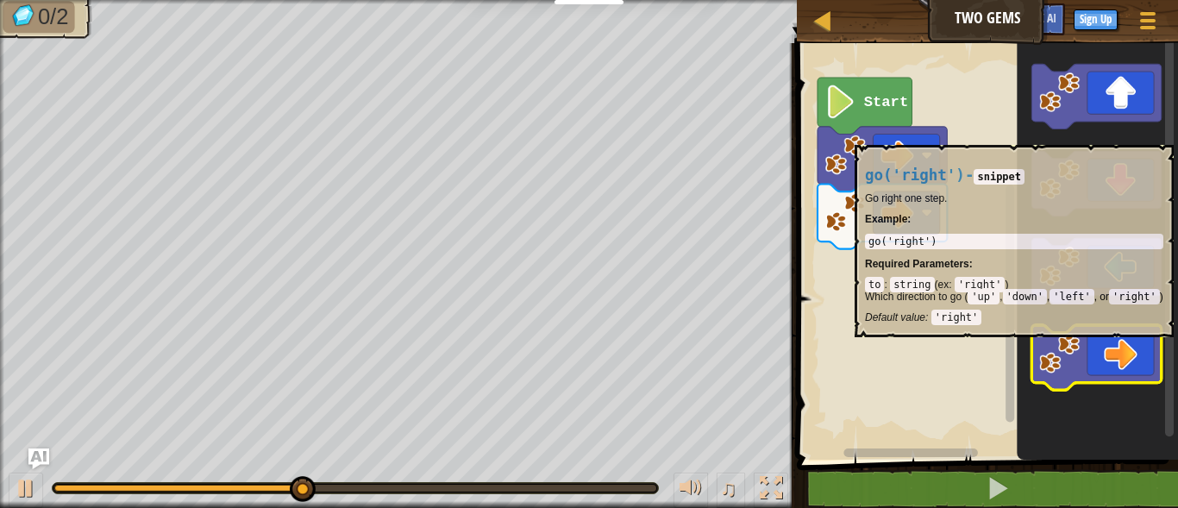
click at [1085, 346] on icon "Blockly Workspace" at bounding box center [1096, 357] width 129 height 65
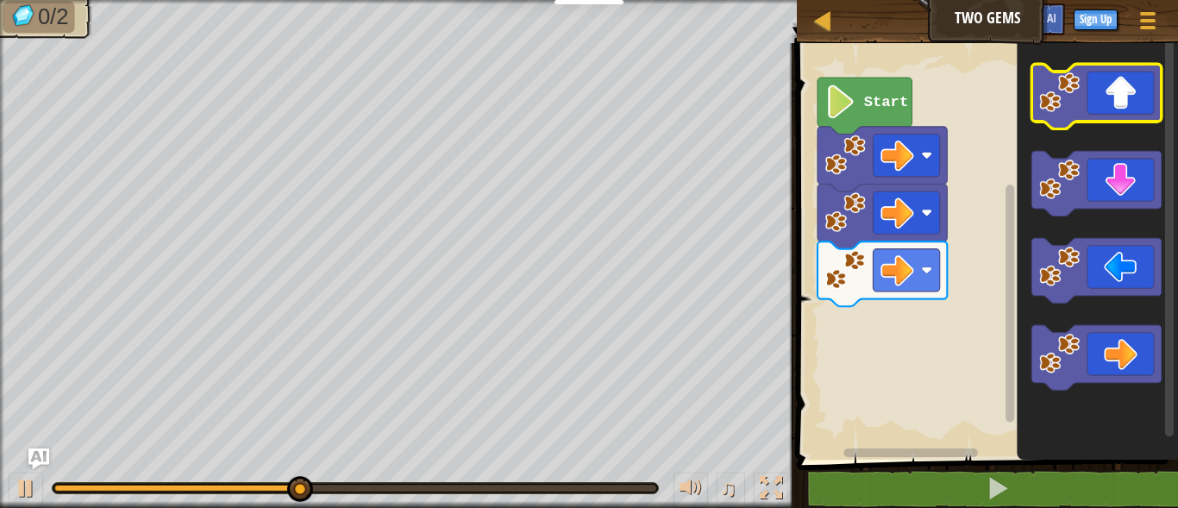
click at [1115, 106] on icon "Blockly Workspace" at bounding box center [1096, 96] width 129 height 65
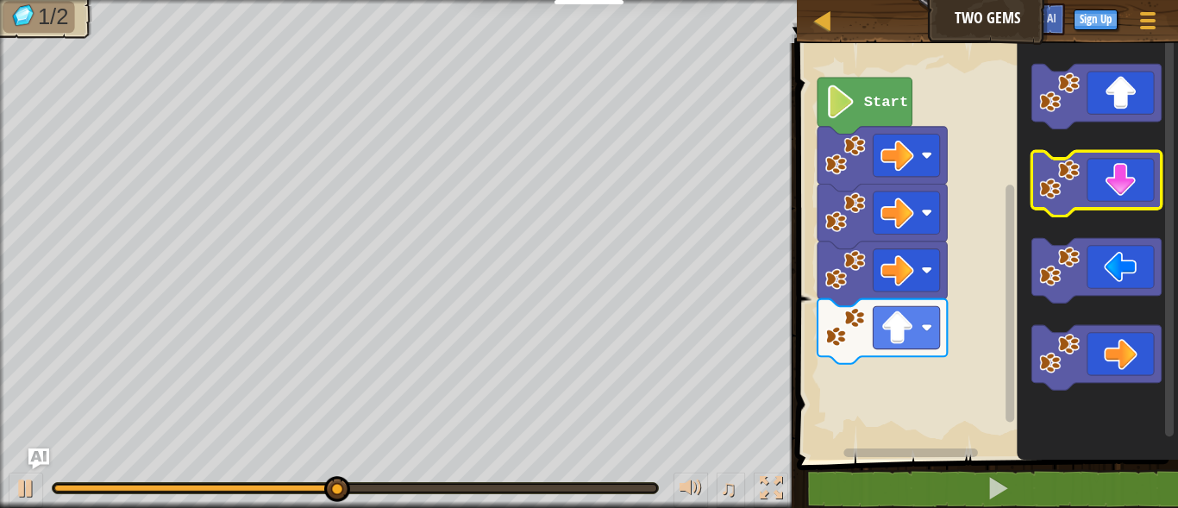
click at [1115, 187] on icon "Blockly Workspace" at bounding box center [1096, 183] width 129 height 65
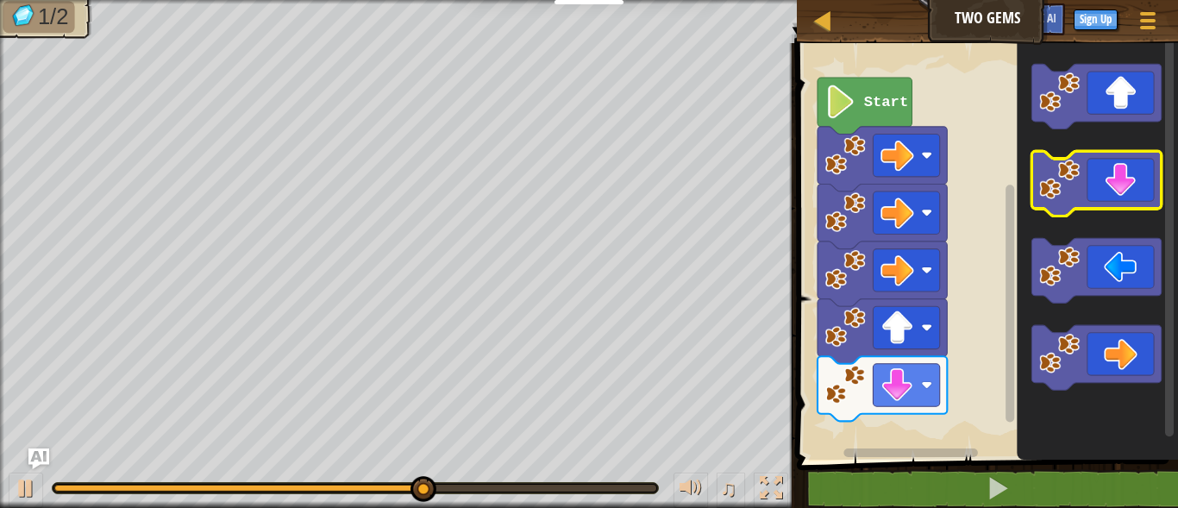
click at [1115, 187] on icon "Blockly Workspace" at bounding box center [1096, 183] width 129 height 65
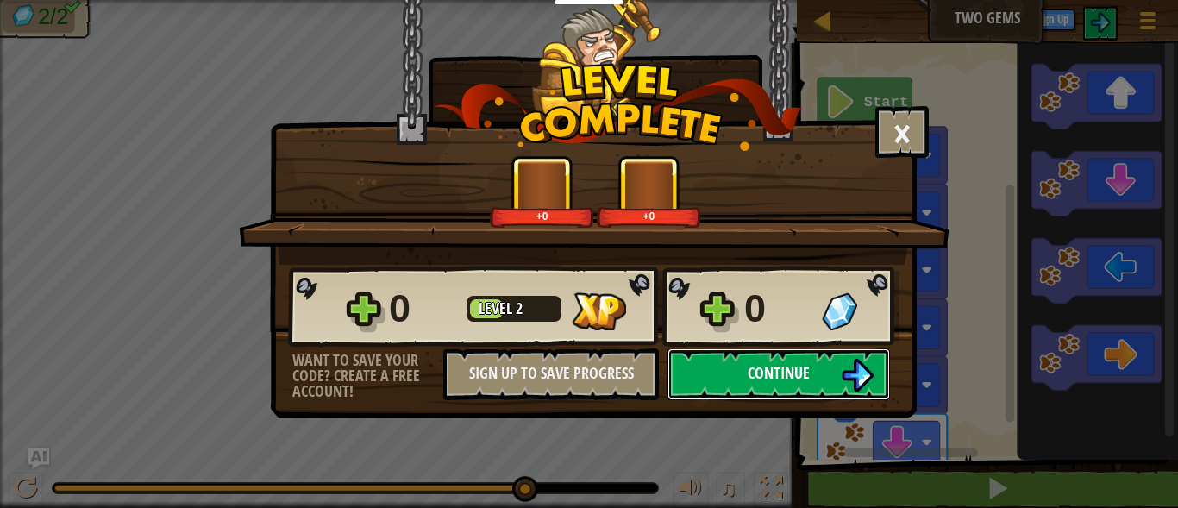
click at [790, 370] on span "Continue" at bounding box center [779, 373] width 62 height 22
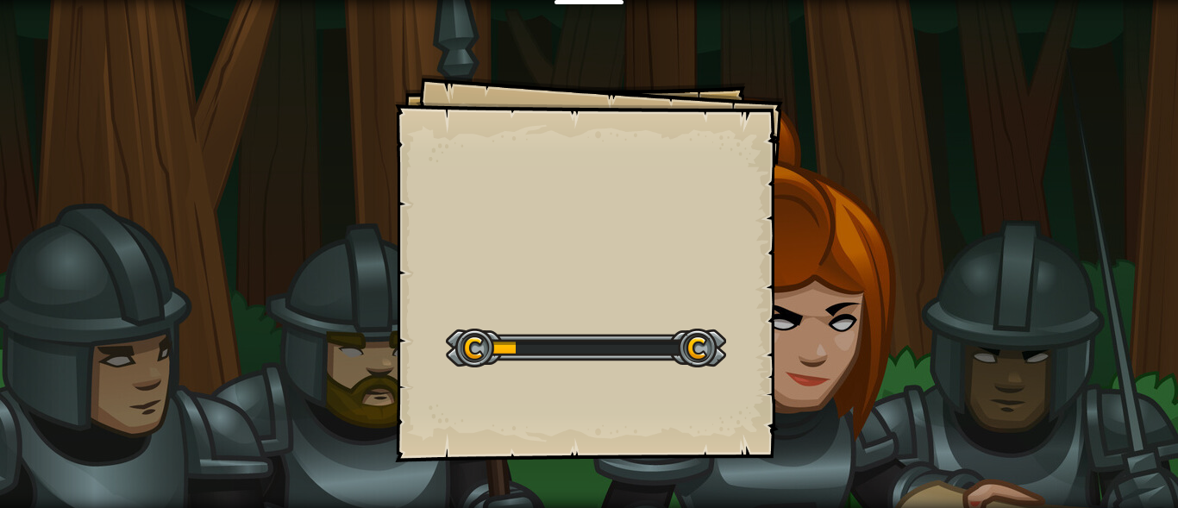
click at [618, 313] on div "Start Level" at bounding box center [586, 345] width 280 height 69
click at [593, 323] on div "Start Level" at bounding box center [586, 345] width 280 height 69
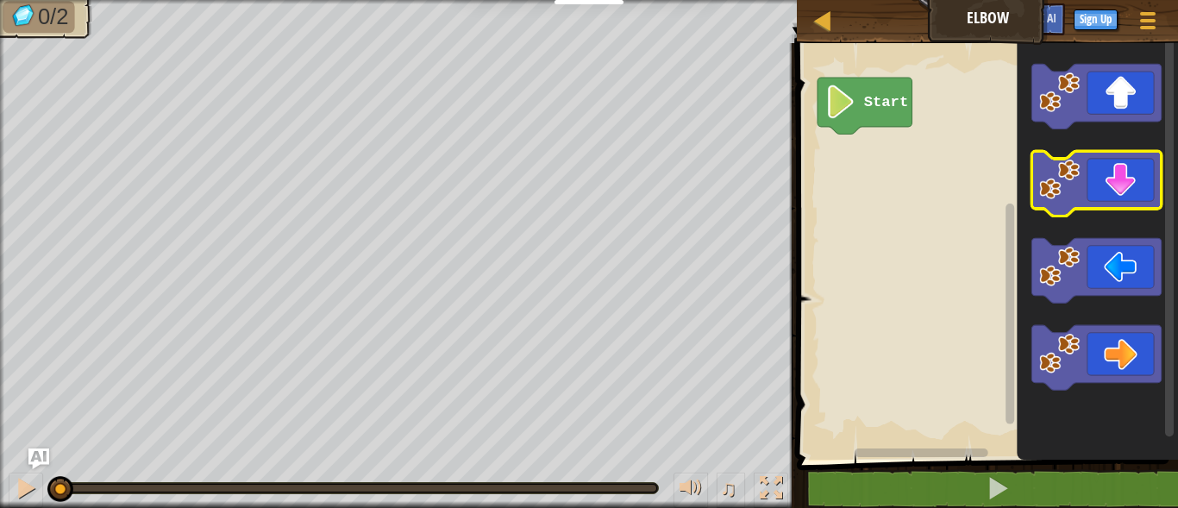
click at [1091, 190] on icon "Blockly Workspace" at bounding box center [1096, 183] width 129 height 65
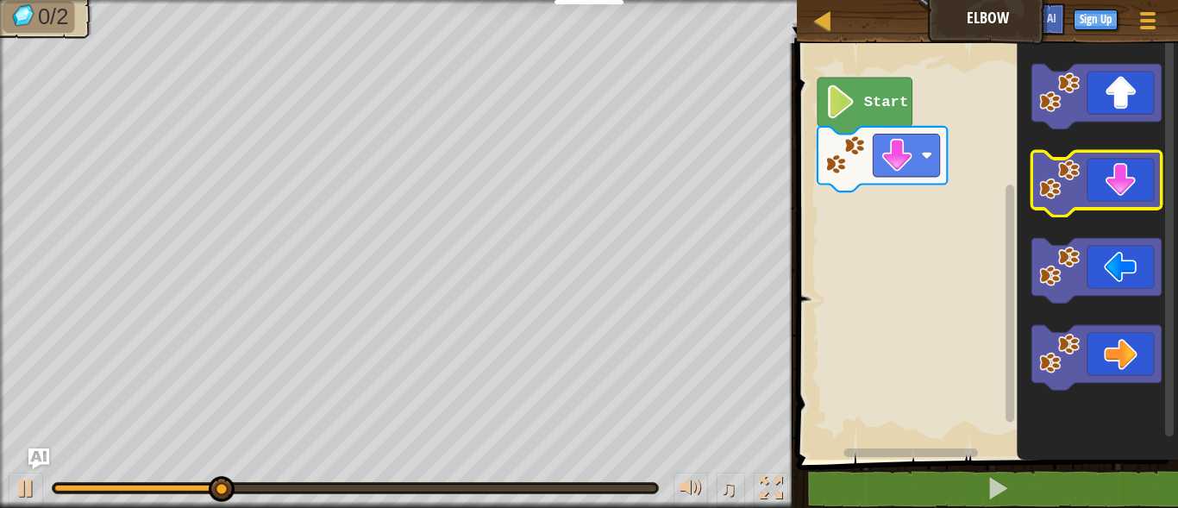
click at [1093, 186] on icon "Blockly Workspace" at bounding box center [1096, 183] width 129 height 65
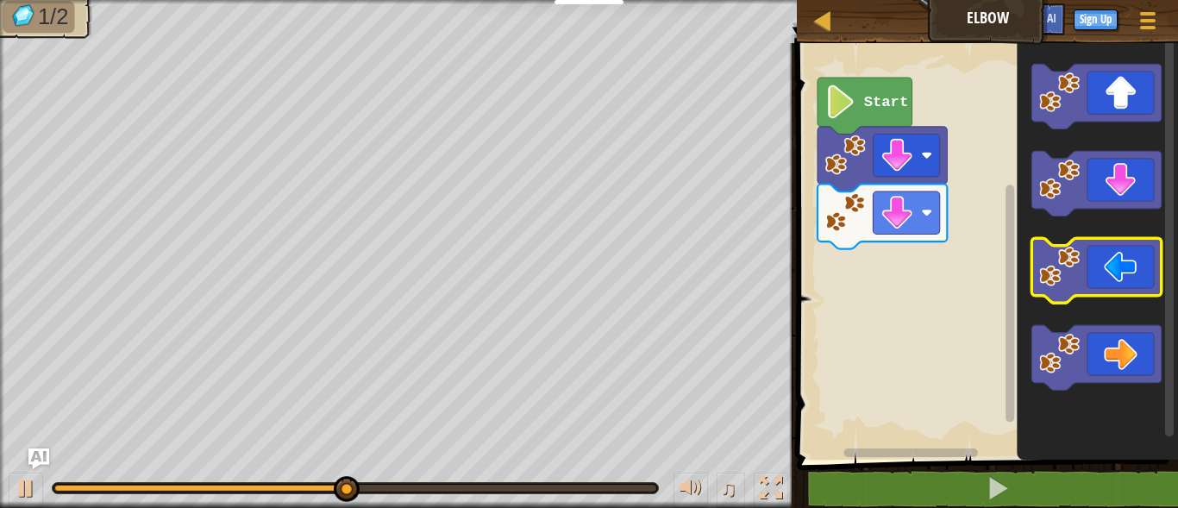
click at [1091, 268] on icon "Blockly Workspace" at bounding box center [1096, 270] width 129 height 65
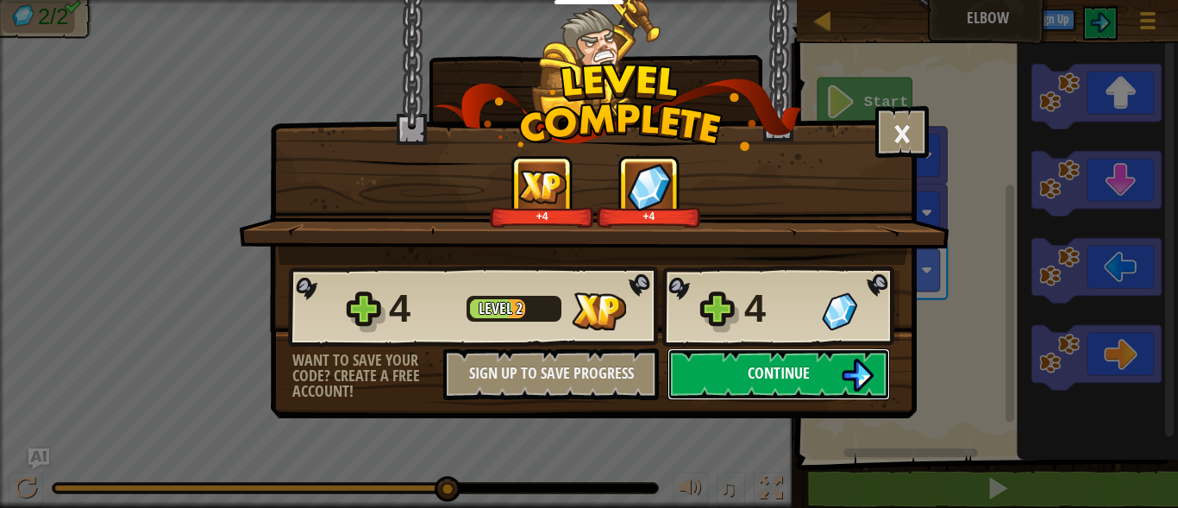
click at [749, 366] on span "Continue" at bounding box center [779, 373] width 62 height 22
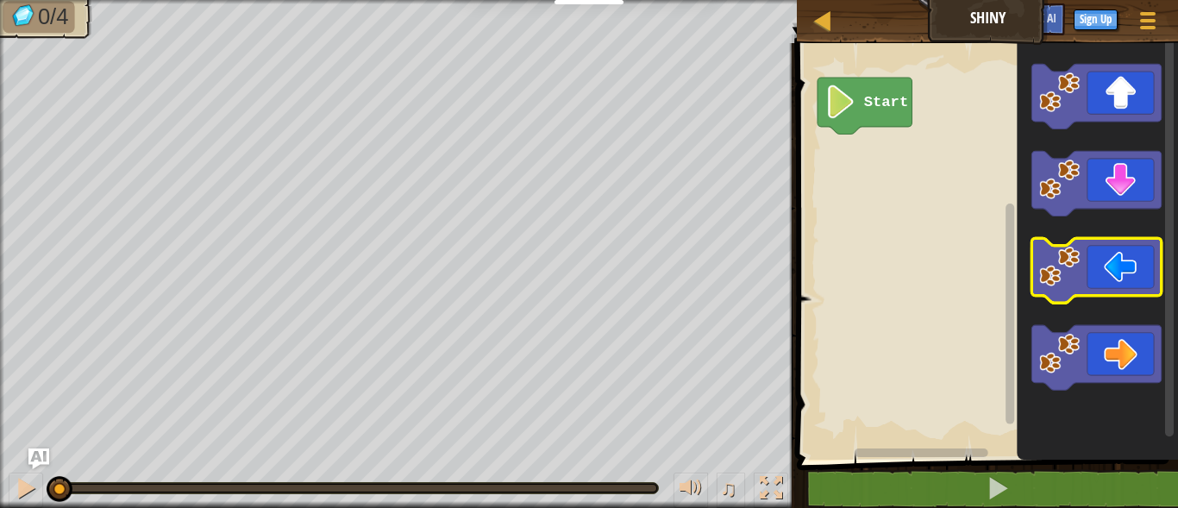
click at [1087, 296] on icon "Blockly Workspace" at bounding box center [1096, 270] width 129 height 65
click at [1087, 287] on icon "Blockly Workspace" at bounding box center [1096, 270] width 129 height 65
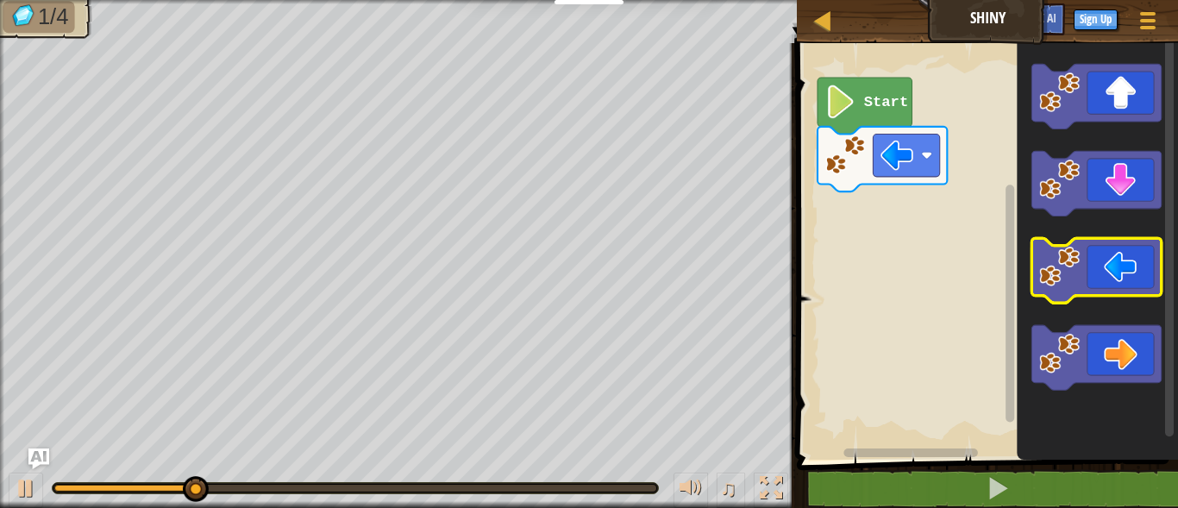
click at [1087, 287] on icon "Blockly Workspace" at bounding box center [1096, 270] width 129 height 65
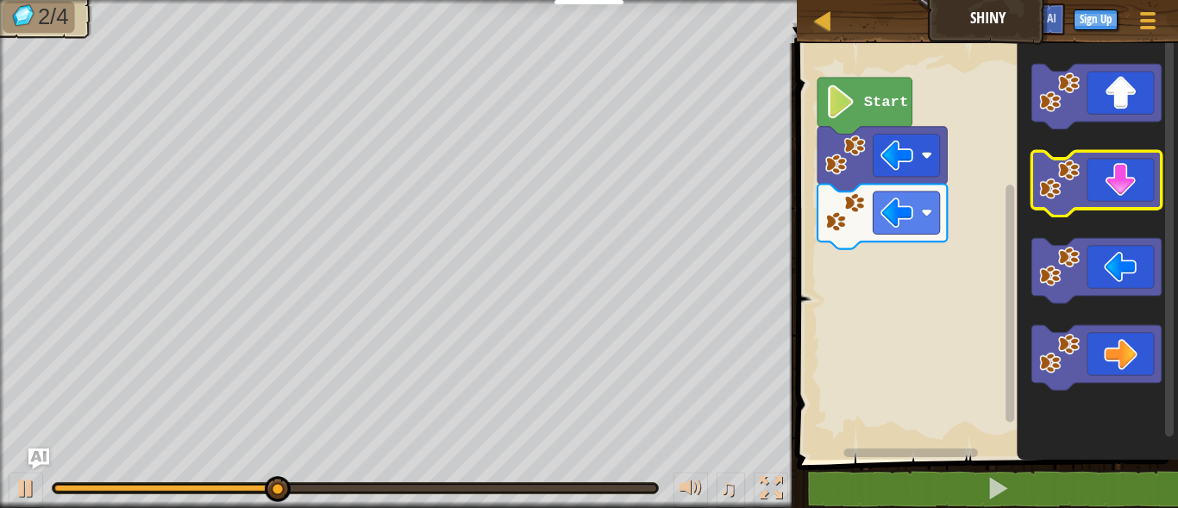
click at [1110, 179] on icon "Blockly Workspace" at bounding box center [1096, 183] width 129 height 65
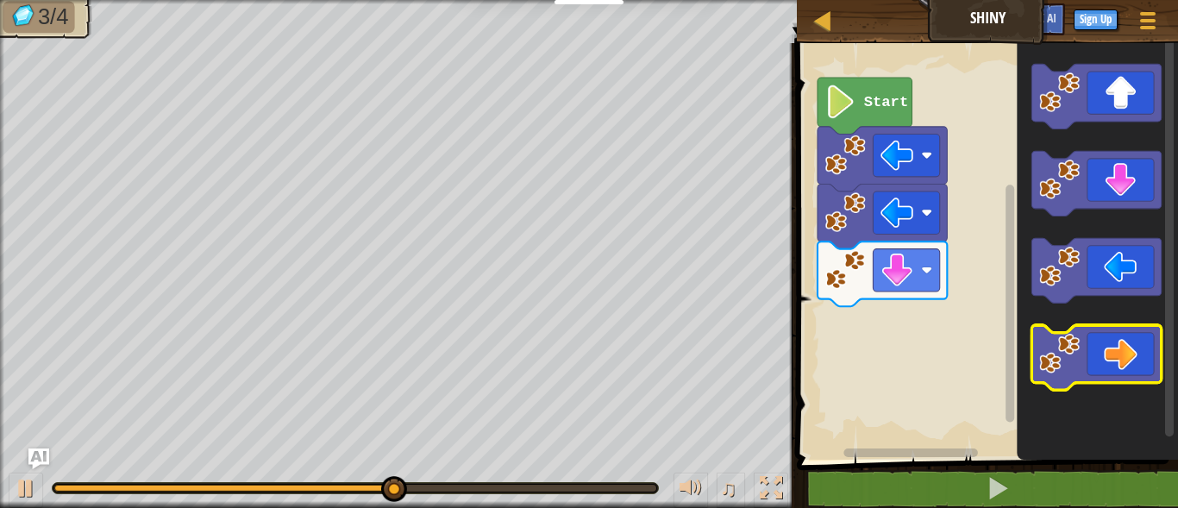
click at [1116, 354] on icon "Blockly Workspace" at bounding box center [1096, 357] width 129 height 65
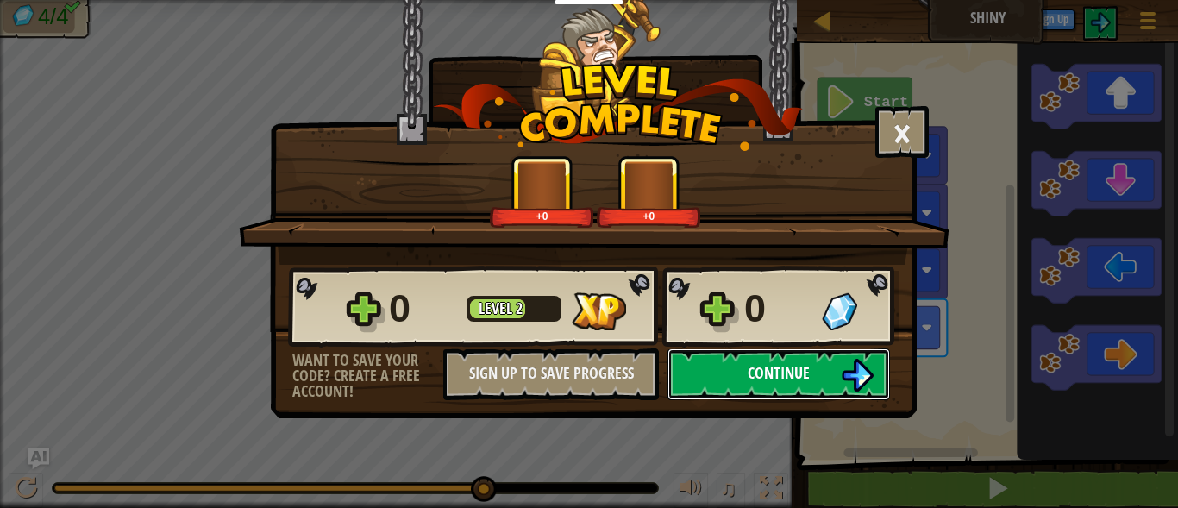
click at [729, 363] on button "Continue" at bounding box center [779, 374] width 223 height 52
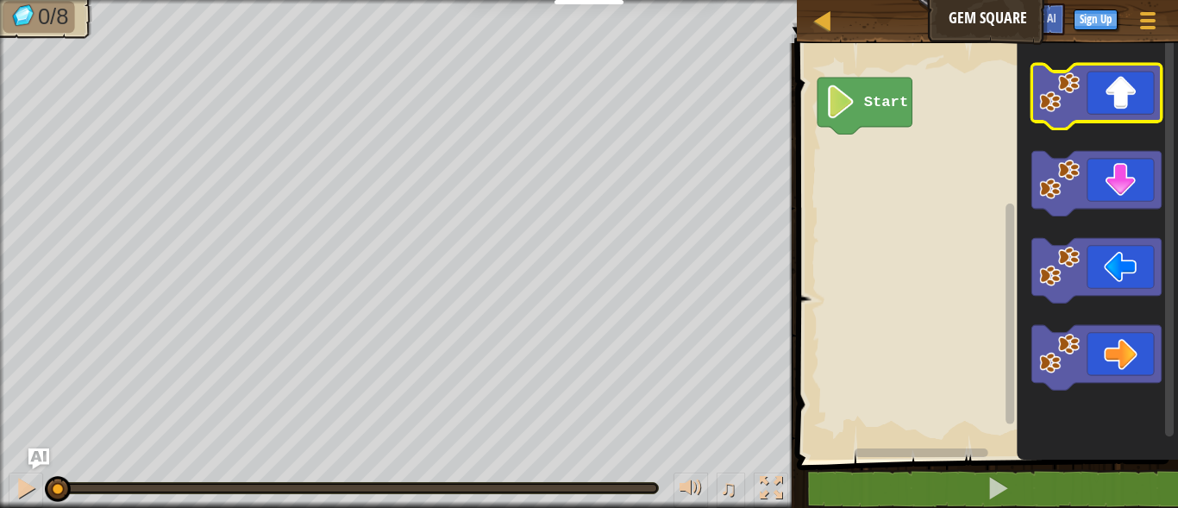
click at [1114, 141] on icon "Blockly Workspace" at bounding box center [1097, 247] width 161 height 425
click at [1116, 110] on icon "Blockly Workspace" at bounding box center [1096, 96] width 129 height 65
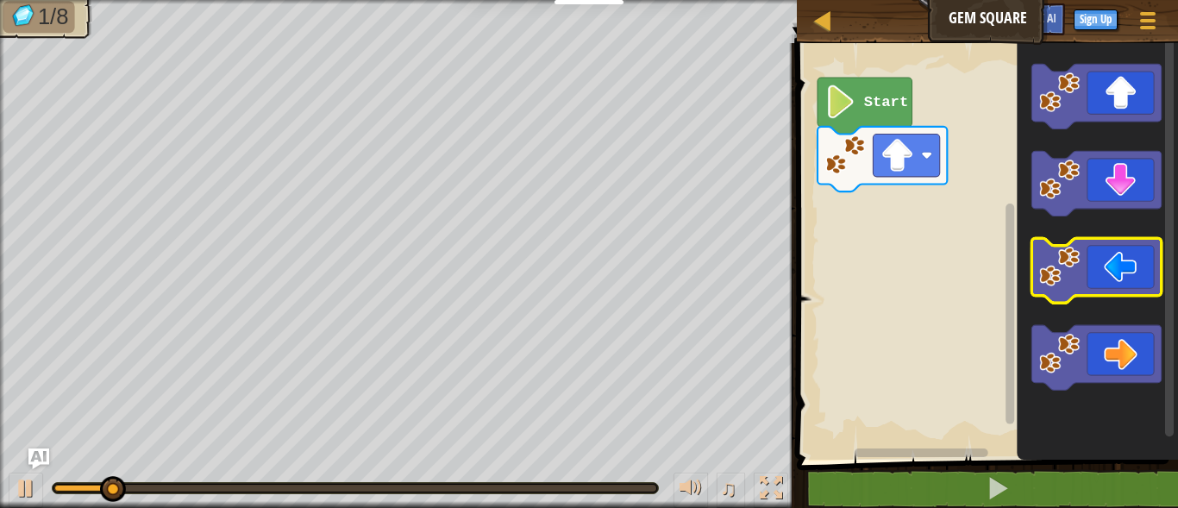
click at [1104, 275] on icon "Blockly Workspace" at bounding box center [1096, 270] width 129 height 65
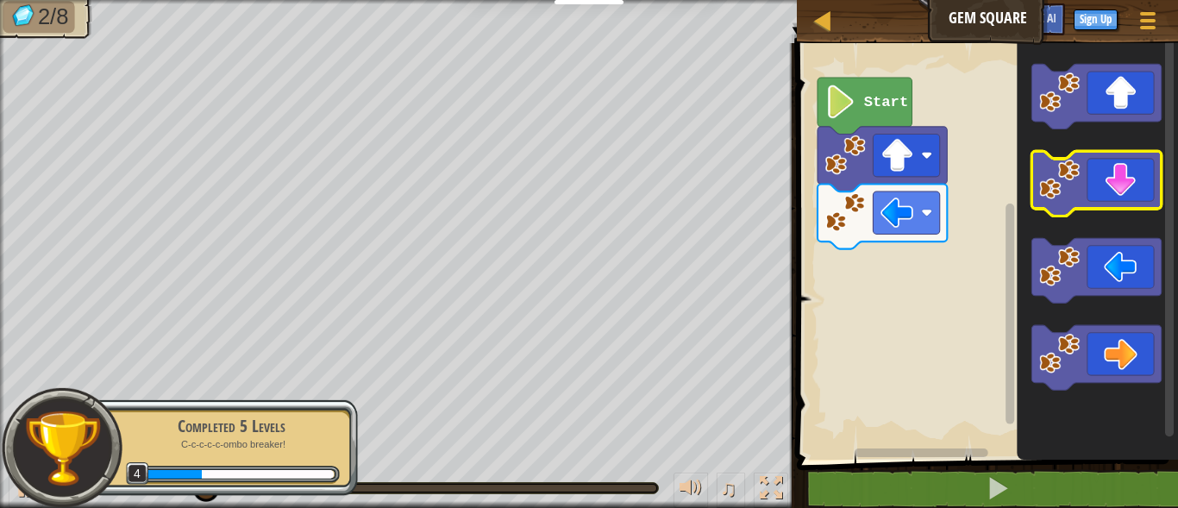
click at [1111, 191] on icon "Blockly Workspace" at bounding box center [1096, 183] width 129 height 65
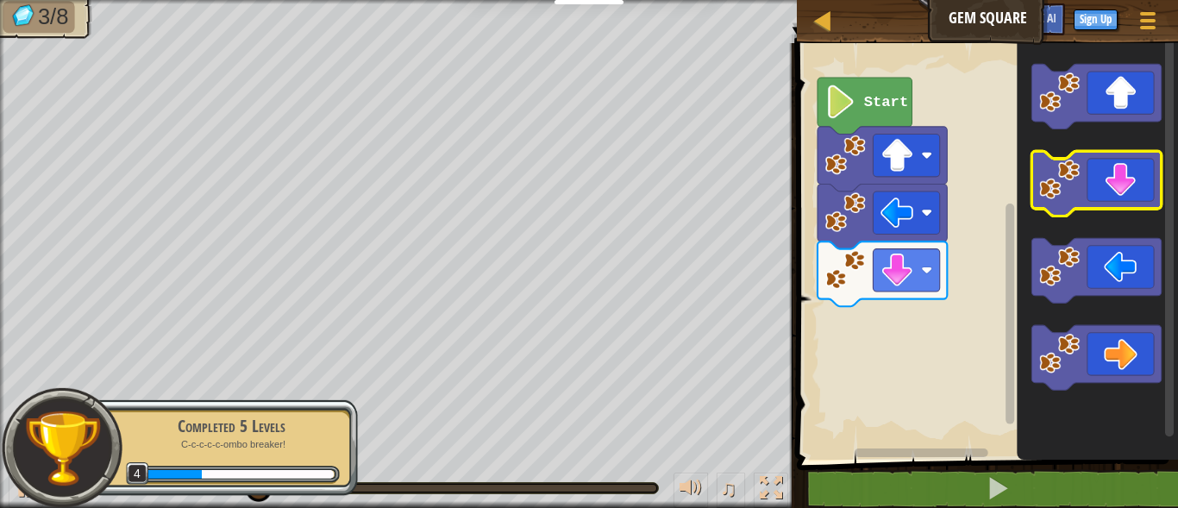
click at [1104, 186] on icon "Blockly Workspace" at bounding box center [1096, 183] width 129 height 65
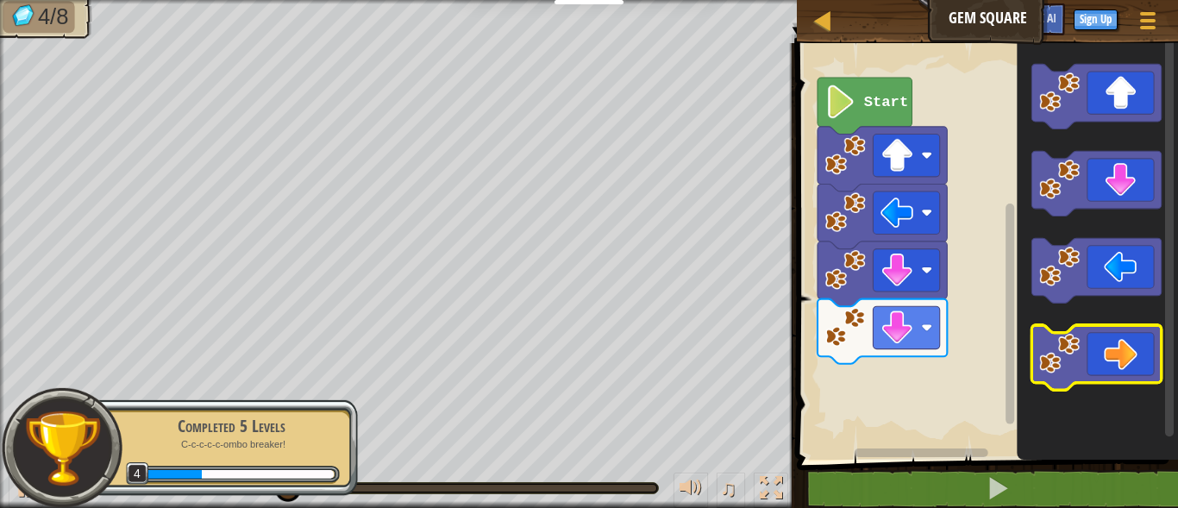
click at [1114, 364] on icon "Blockly Workspace" at bounding box center [1096, 357] width 129 height 65
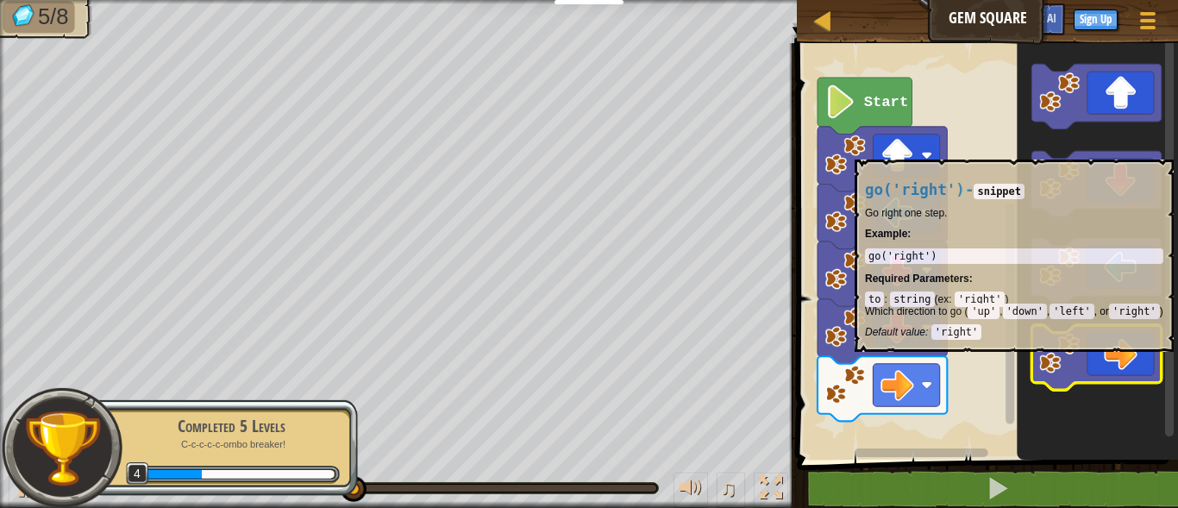
click at [1115, 361] on icon "Blockly Workspace" at bounding box center [1096, 357] width 129 height 65
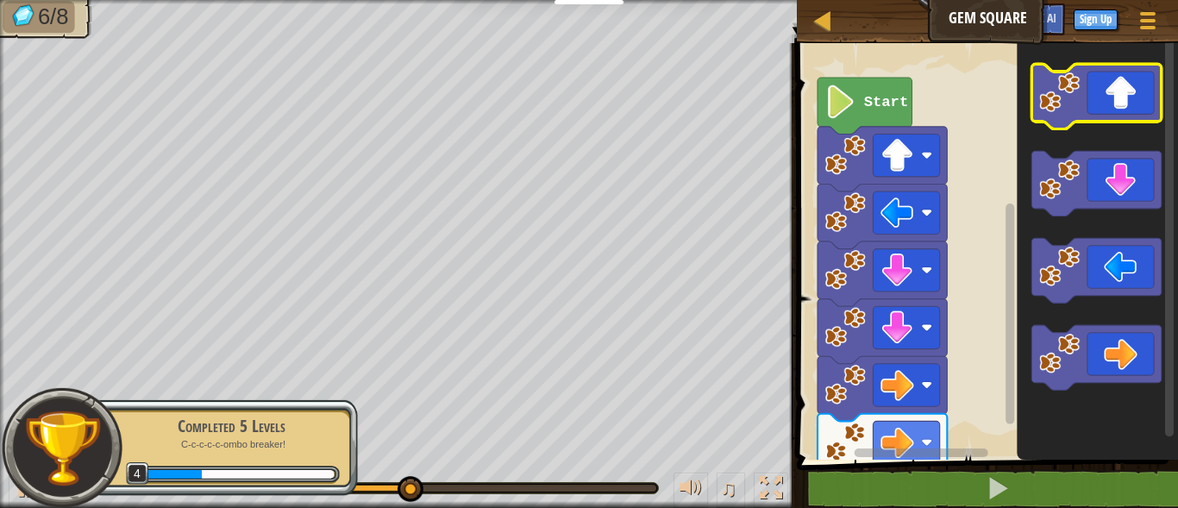
click at [1111, 88] on icon "Blockly Workspace" at bounding box center [1096, 96] width 129 height 65
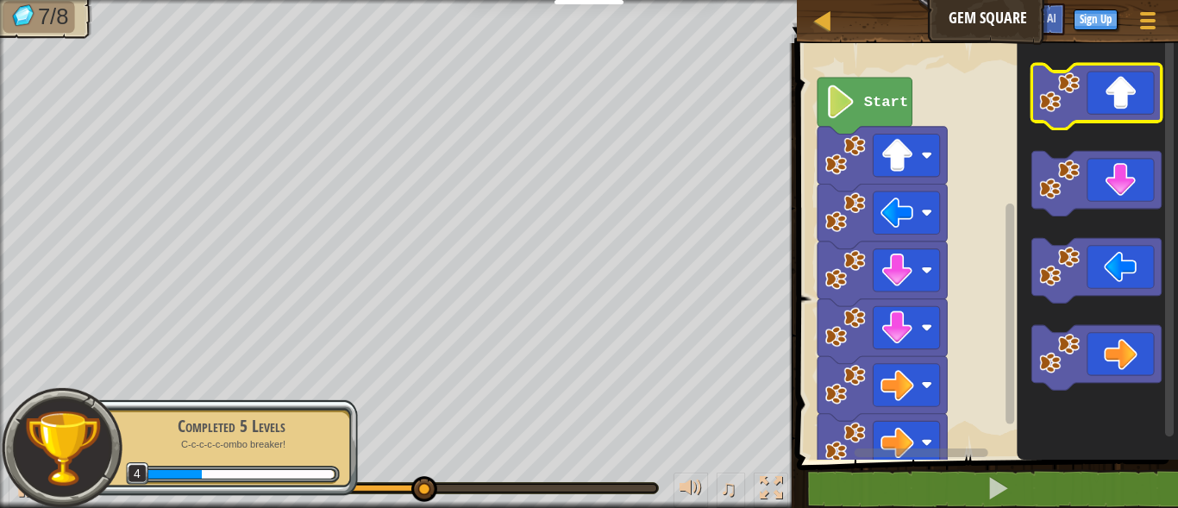
click at [1109, 112] on icon "Blockly Workspace" at bounding box center [1096, 96] width 129 height 65
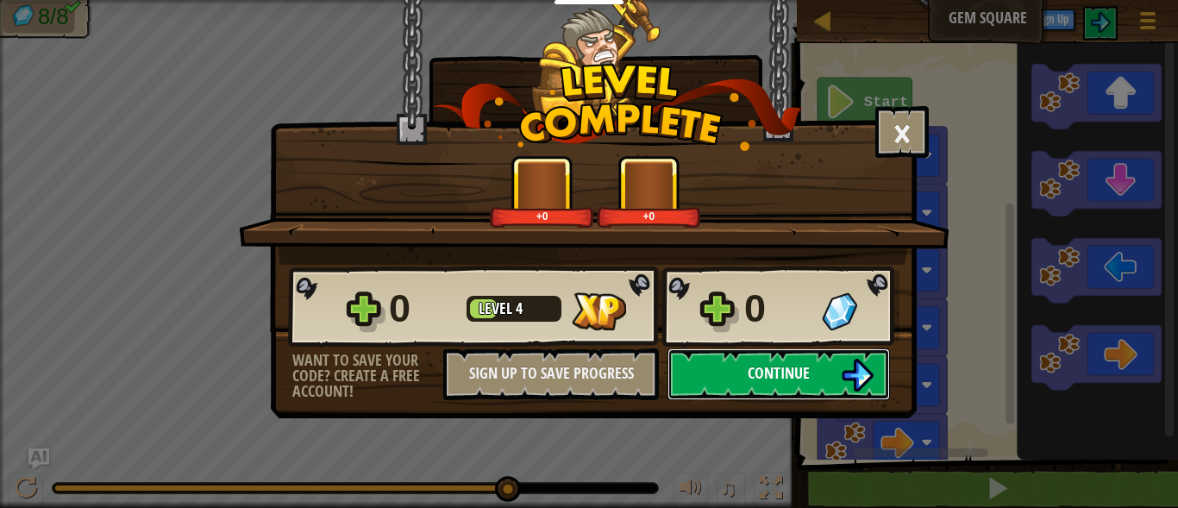
click at [781, 364] on span "Continue" at bounding box center [779, 373] width 62 height 22
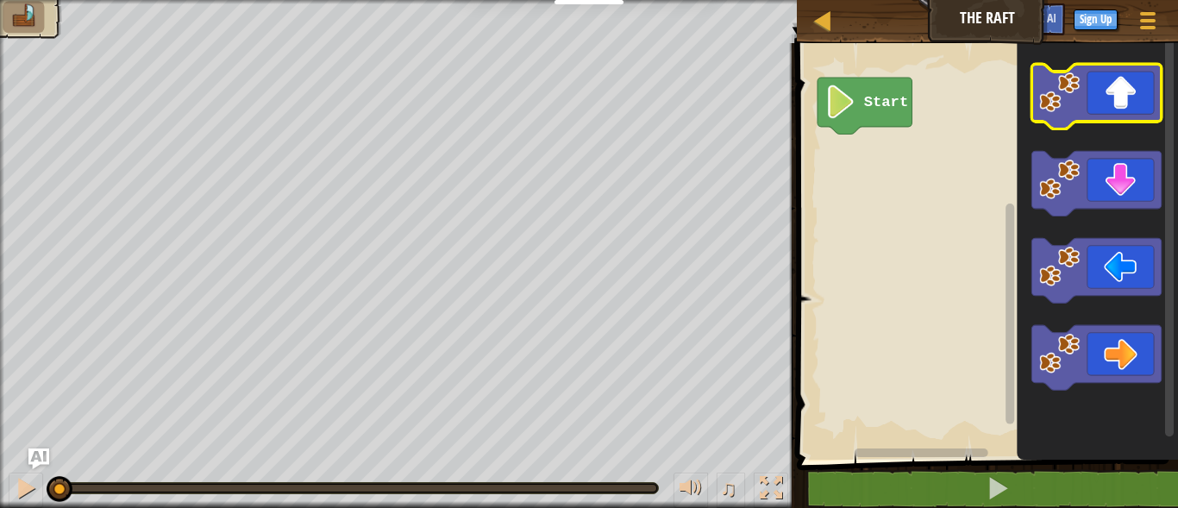
click at [1098, 110] on icon "Blockly Workspace" at bounding box center [1096, 96] width 129 height 65
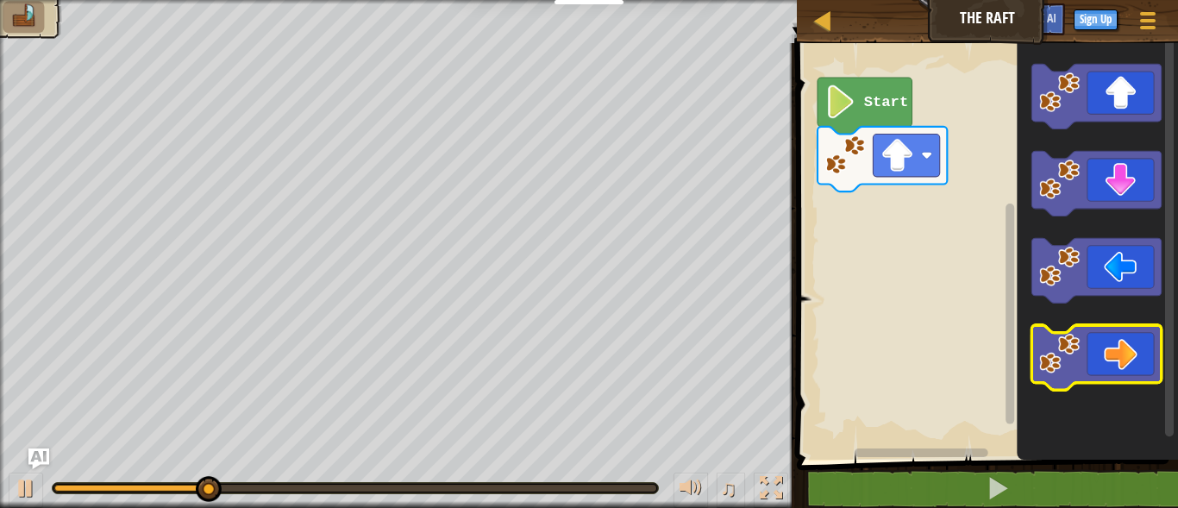
click at [1114, 369] on icon "Blockly Workspace" at bounding box center [1096, 357] width 129 height 65
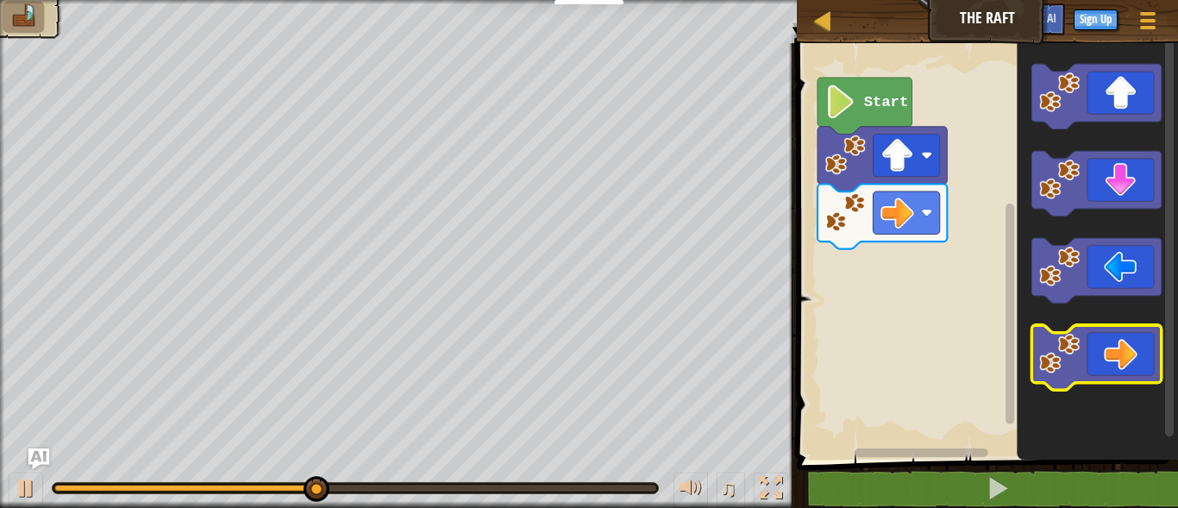
click at [1114, 369] on icon "Blockly Workspace" at bounding box center [1096, 357] width 129 height 65
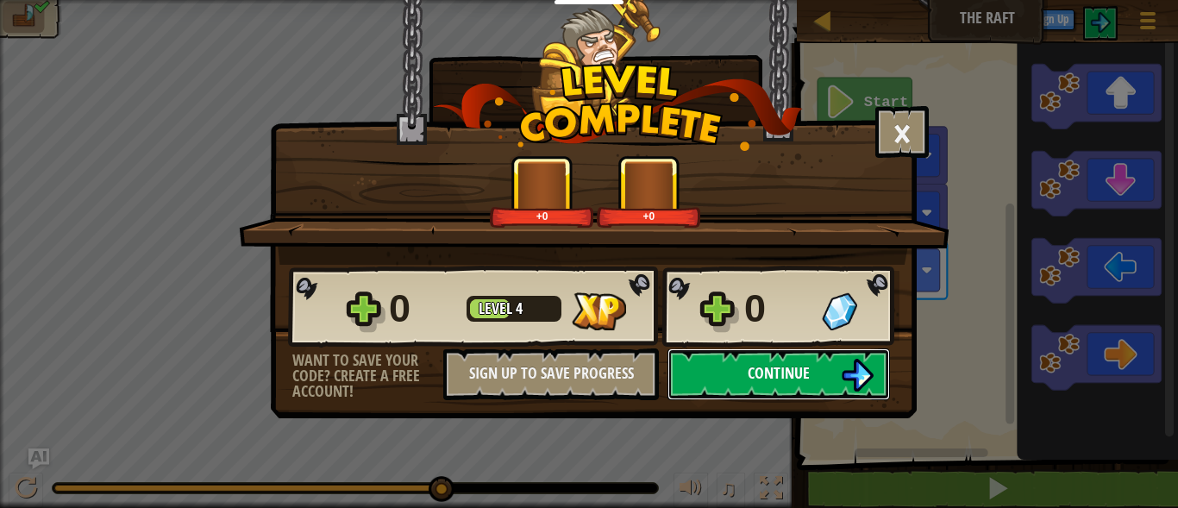
click at [731, 366] on button "Continue" at bounding box center [779, 374] width 223 height 52
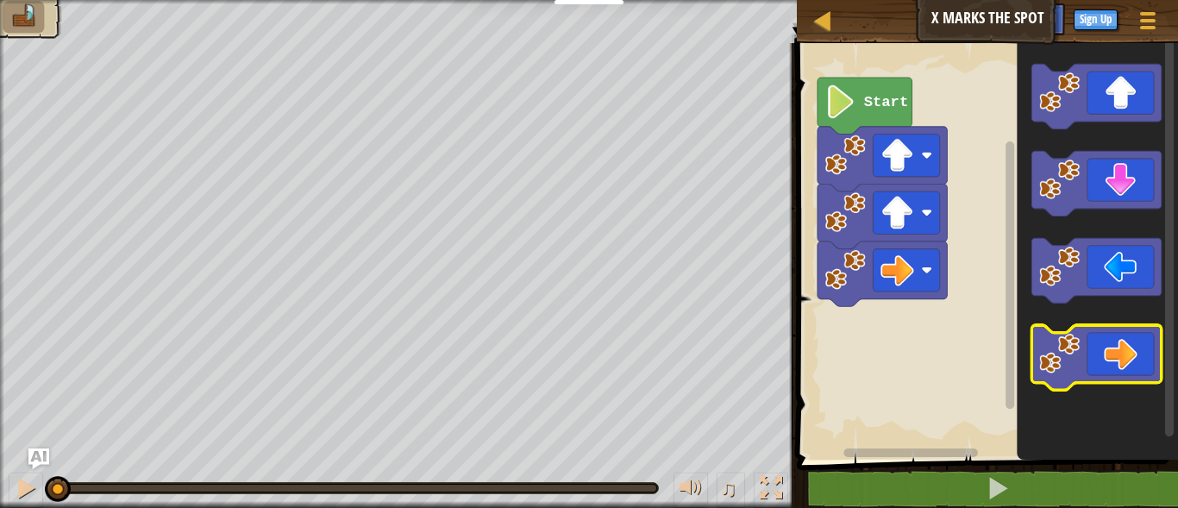
click at [1082, 360] on icon "Blockly Workspace" at bounding box center [1096, 357] width 129 height 65
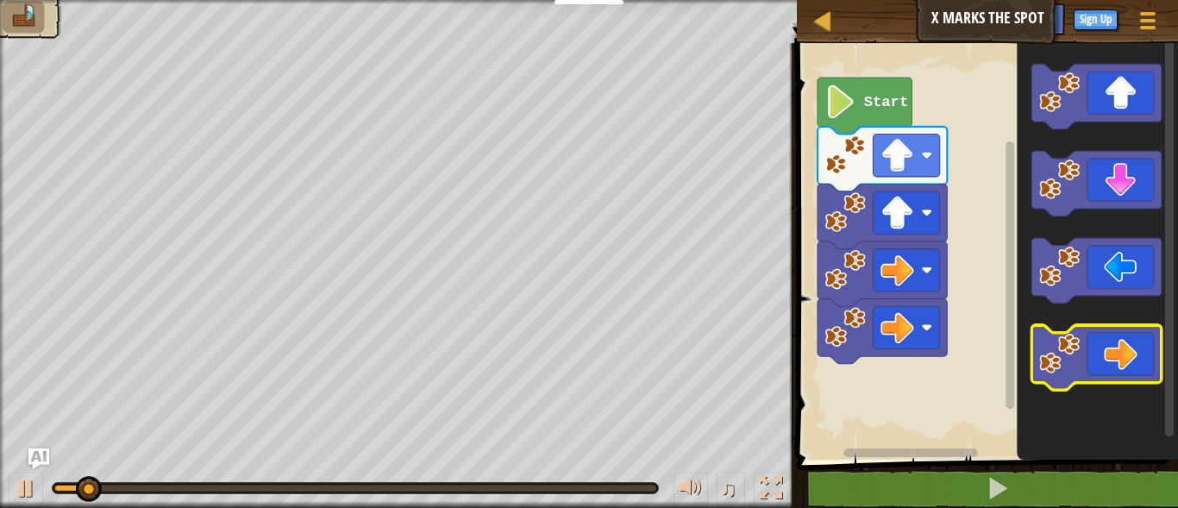
click at [1082, 360] on icon "Blockly Workspace" at bounding box center [1096, 357] width 129 height 65
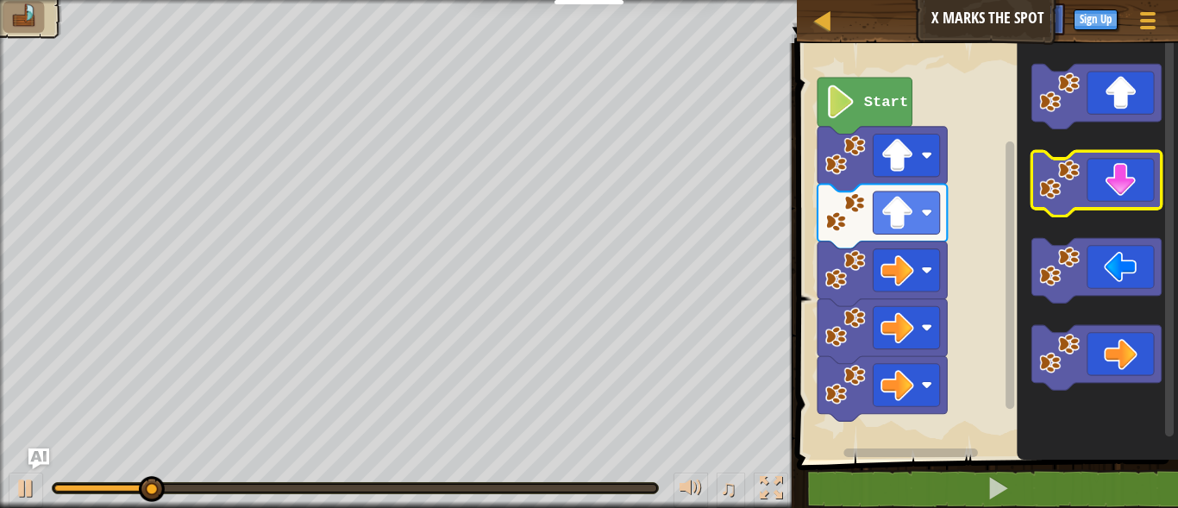
click at [1110, 193] on icon "Blockly Workspace" at bounding box center [1096, 183] width 129 height 65
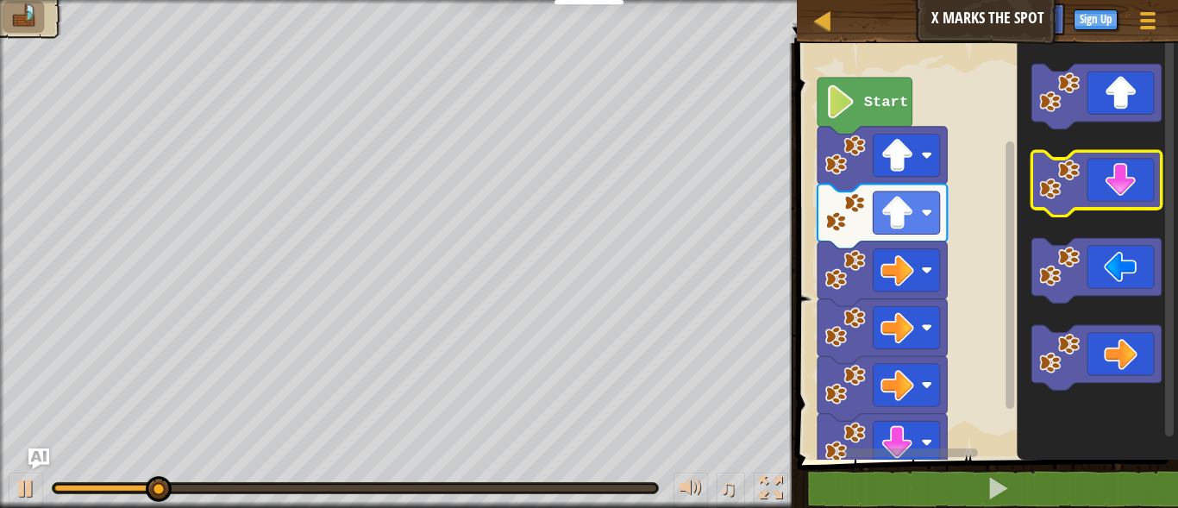
click at [1110, 193] on icon "Blockly Workspace" at bounding box center [1096, 183] width 129 height 65
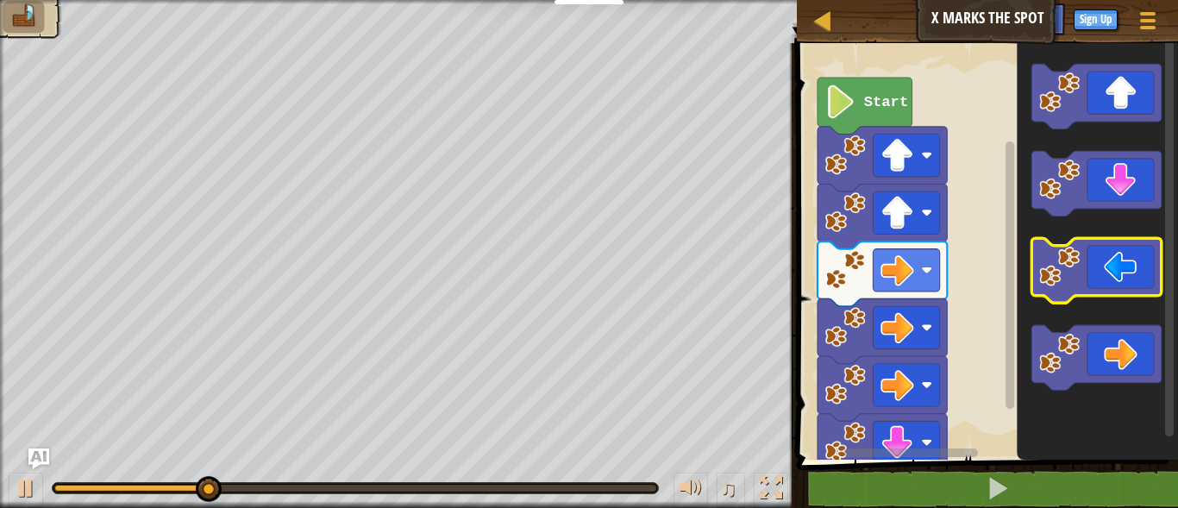
click at [1101, 285] on icon "Blockly Workspace" at bounding box center [1096, 270] width 129 height 65
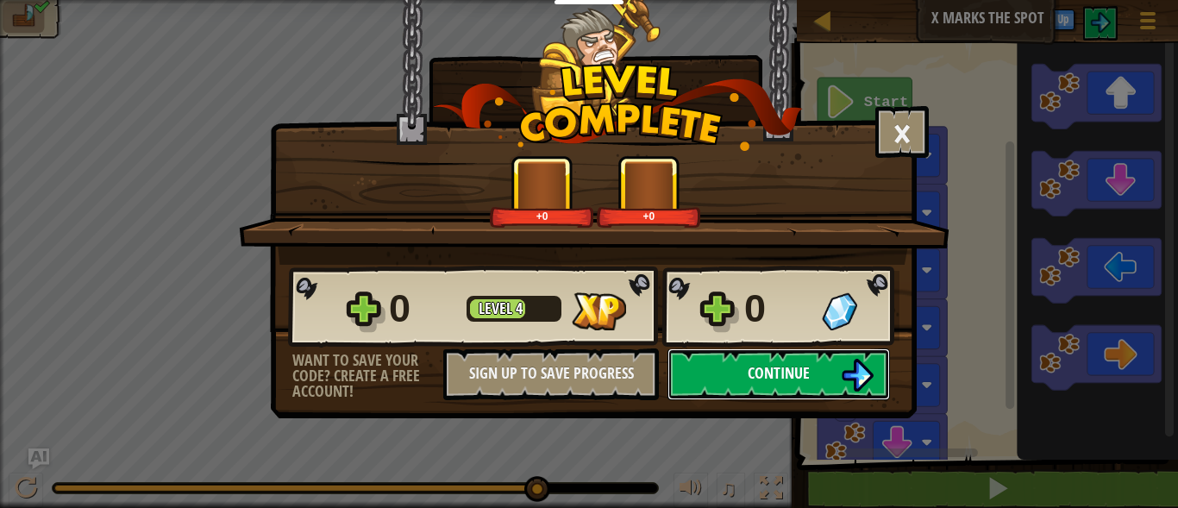
click at [740, 380] on button "Continue" at bounding box center [779, 374] width 223 height 52
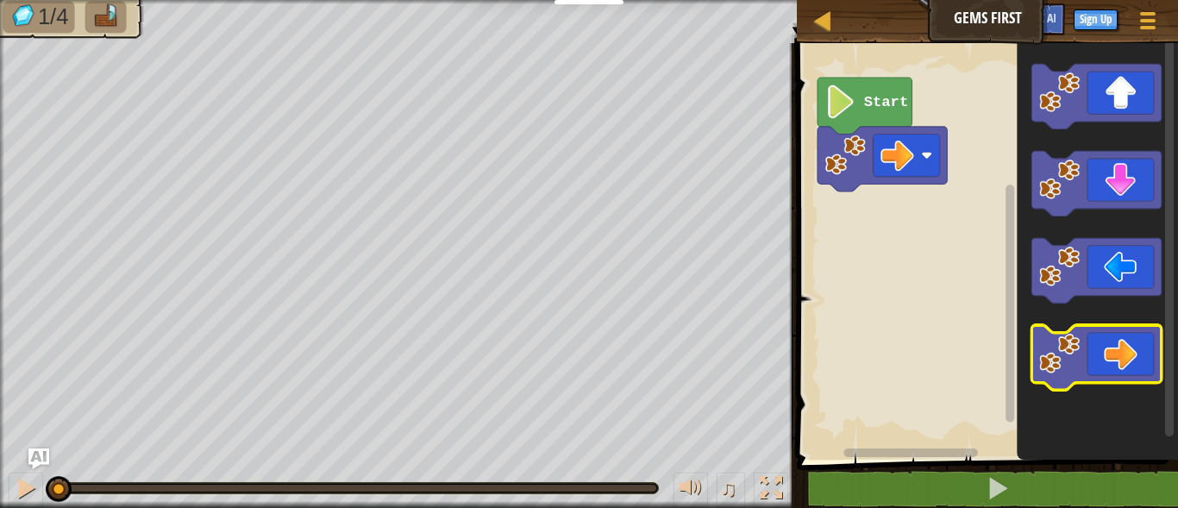
click at [1098, 348] on icon "Blockly Workspace" at bounding box center [1096, 357] width 129 height 65
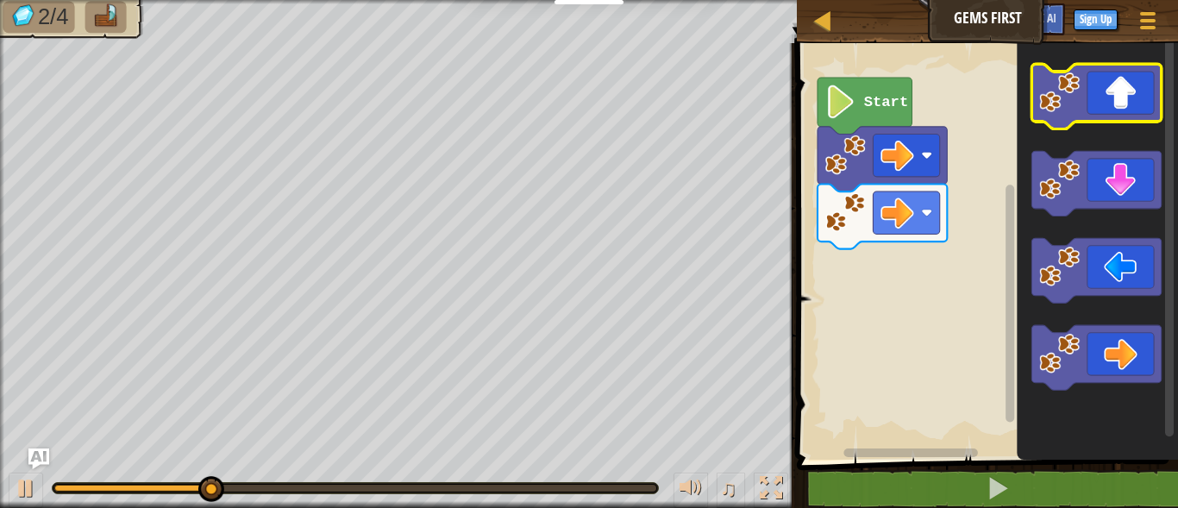
click at [1111, 114] on icon "Blockly Workspace" at bounding box center [1096, 96] width 129 height 65
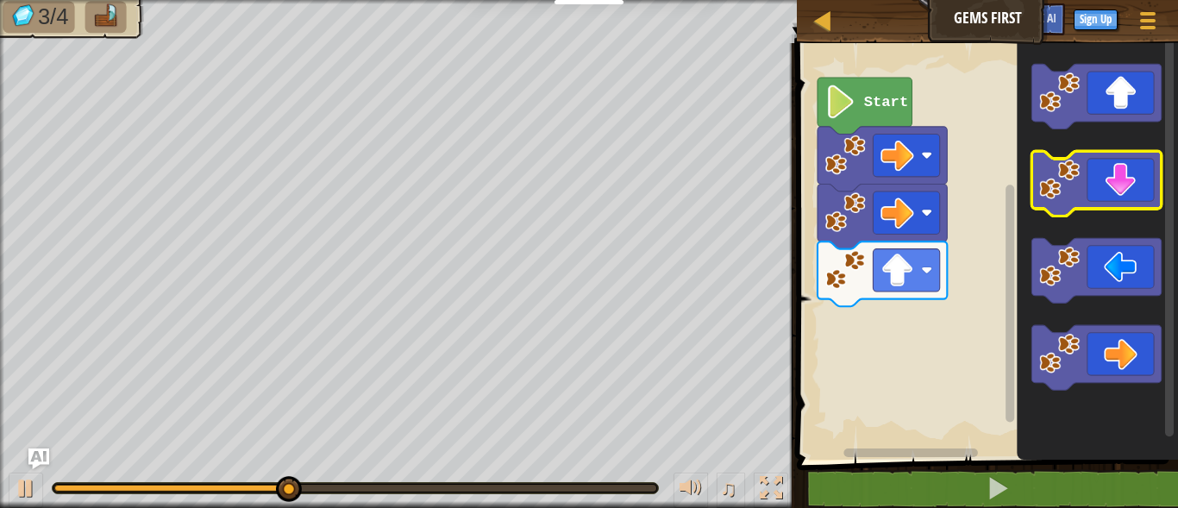
click at [1114, 178] on icon "Blockly Workspace" at bounding box center [1096, 183] width 129 height 65
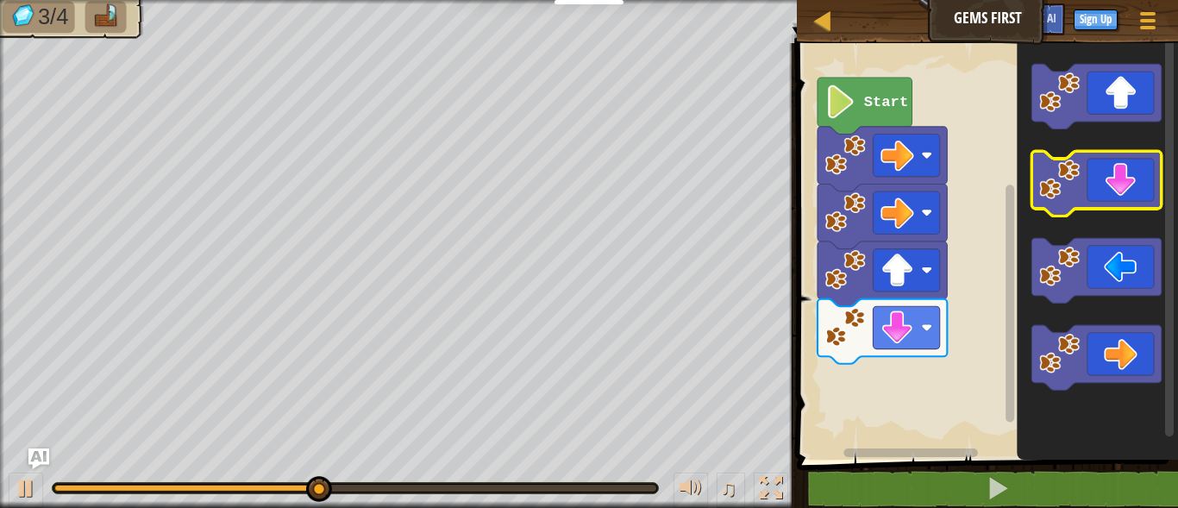
click at [1114, 178] on icon "Blockly Workspace" at bounding box center [1096, 183] width 129 height 65
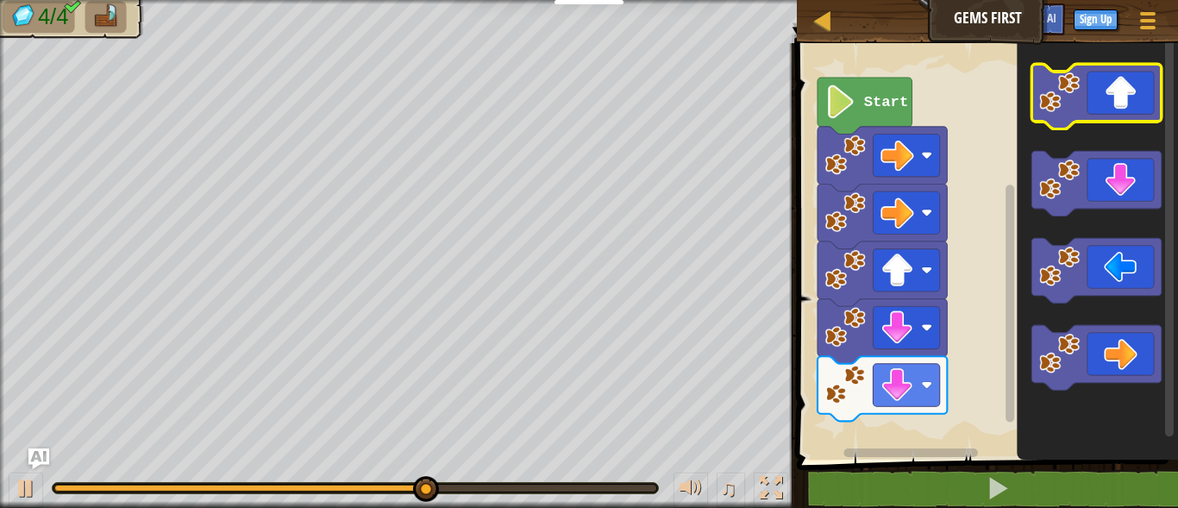
click at [1136, 93] on icon "Blockly Workspace" at bounding box center [1096, 96] width 129 height 65
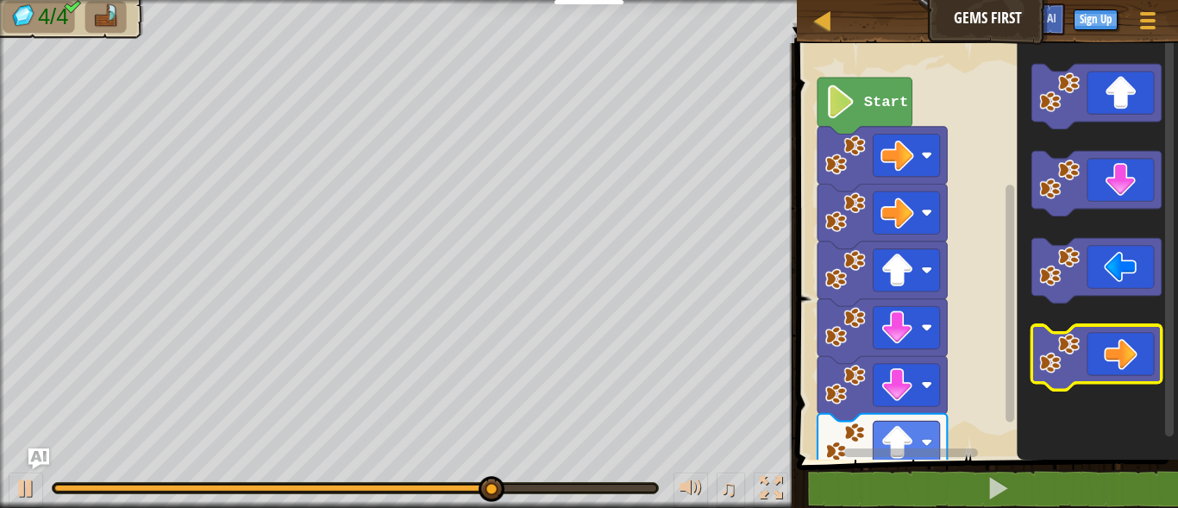
click at [1114, 357] on icon "Blockly Workspace" at bounding box center [1096, 357] width 129 height 65
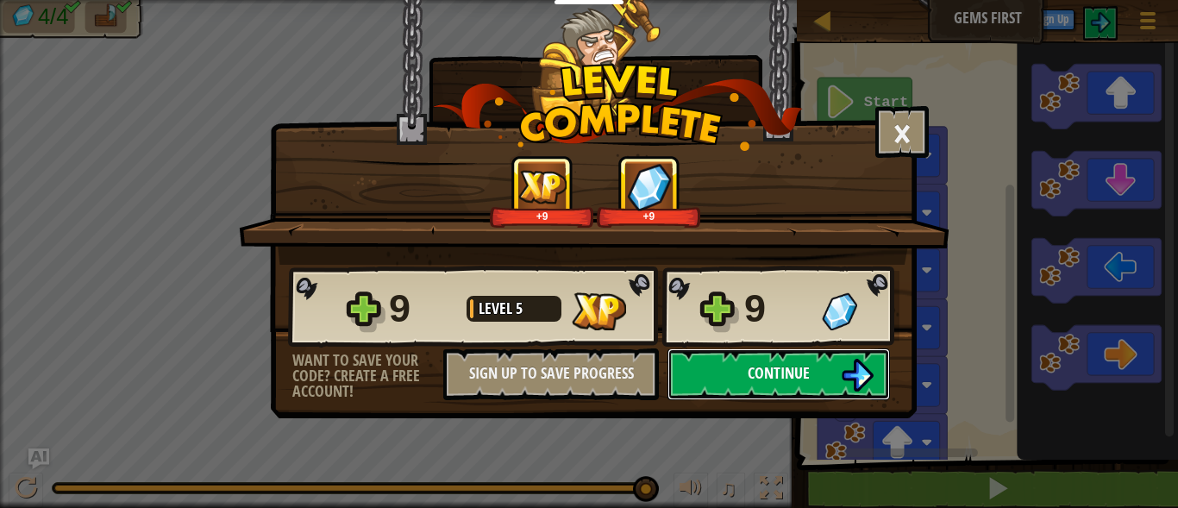
click at [800, 386] on button "Continue" at bounding box center [779, 374] width 223 height 52
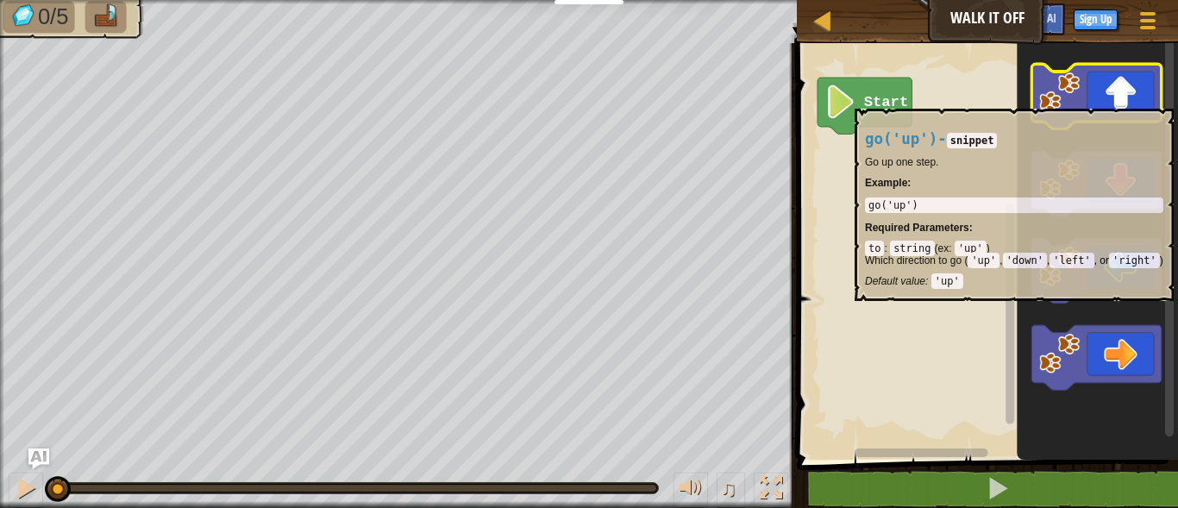
click at [1126, 100] on icon "Blockly Workspace" at bounding box center [1096, 96] width 129 height 65
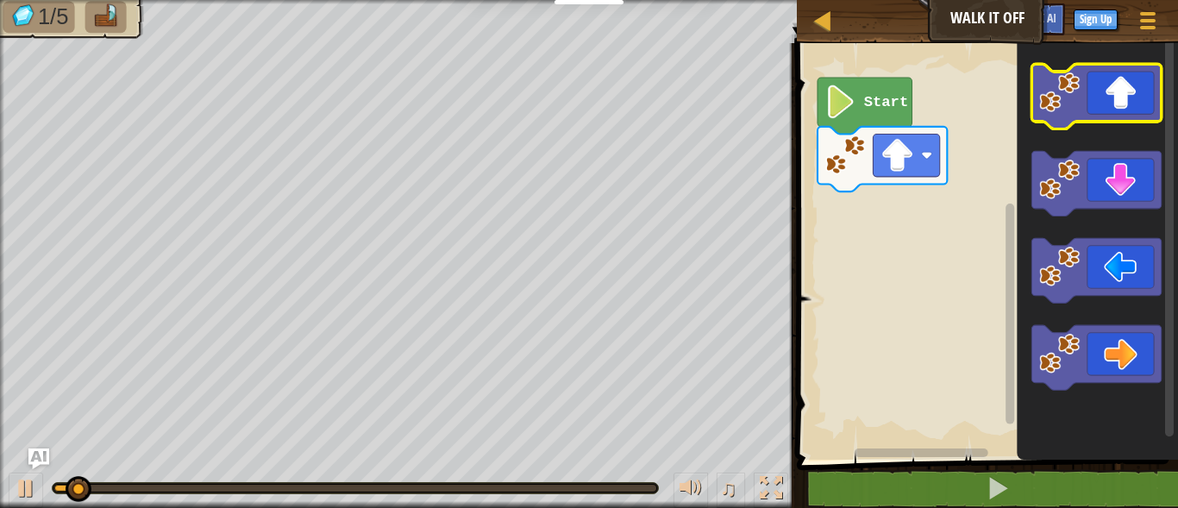
click at [1126, 100] on icon "Blockly Workspace" at bounding box center [1096, 96] width 129 height 65
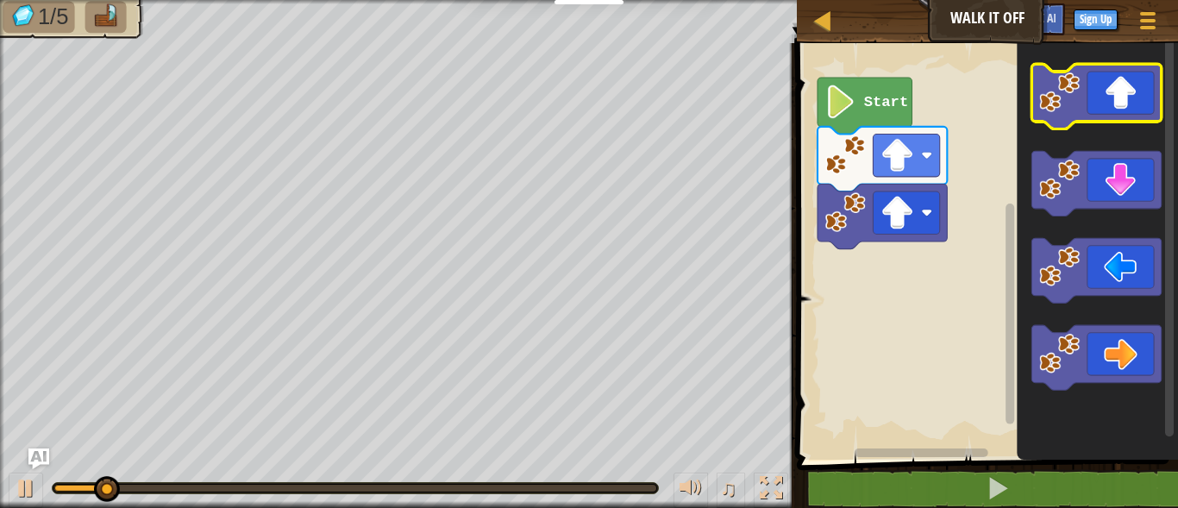
click at [1126, 100] on icon "Blockly Workspace" at bounding box center [1096, 96] width 129 height 65
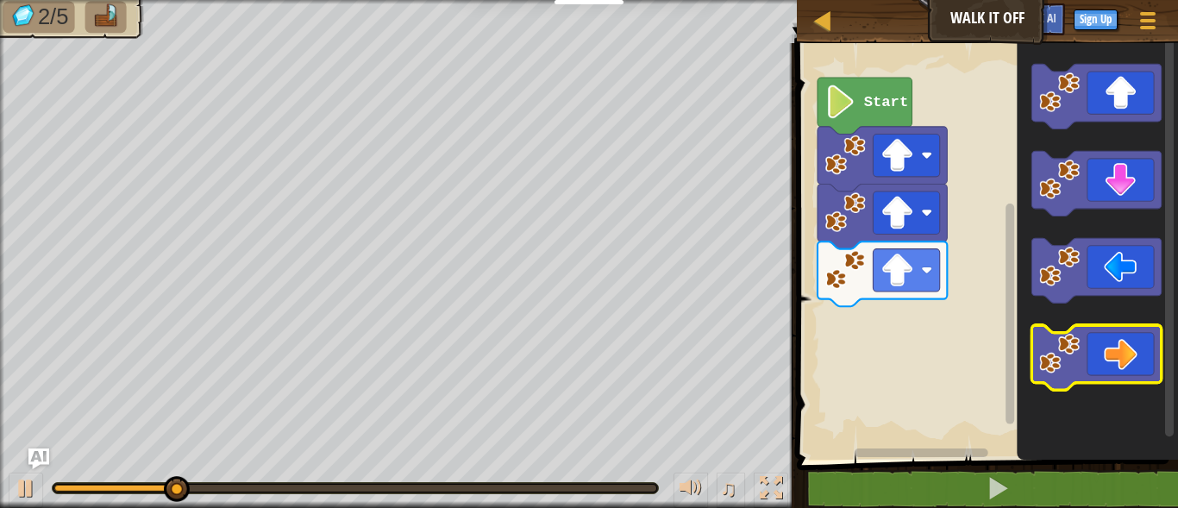
click at [1122, 380] on g "Blockly Workspace" at bounding box center [1096, 227] width 129 height 326
click at [1111, 344] on icon "Blockly Workspace" at bounding box center [1096, 357] width 129 height 65
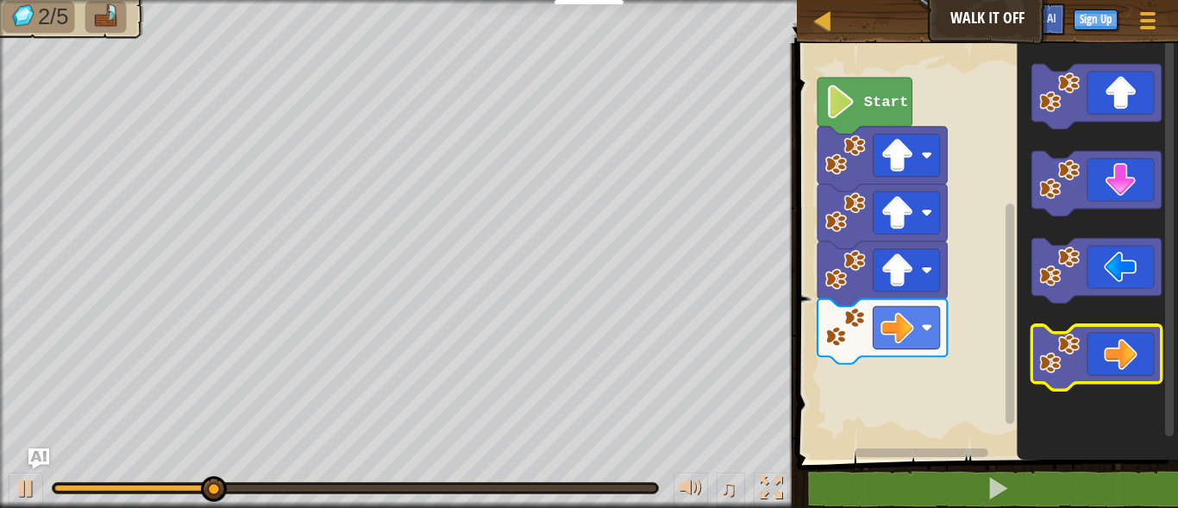
click at [1111, 344] on icon "Blockly Workspace" at bounding box center [1096, 357] width 129 height 65
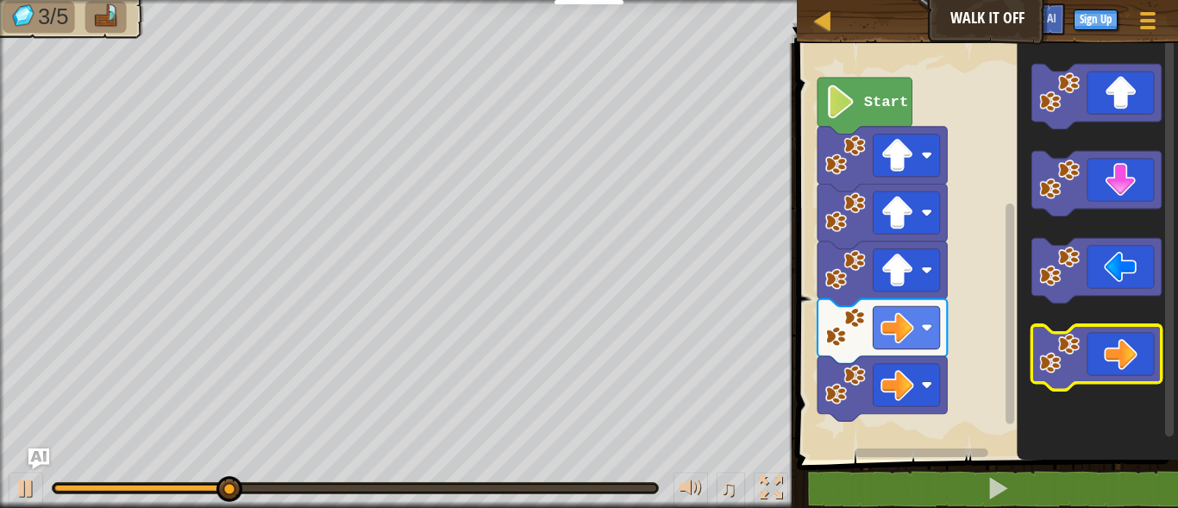
click at [1111, 344] on icon "Blockly Workspace" at bounding box center [1096, 357] width 129 height 65
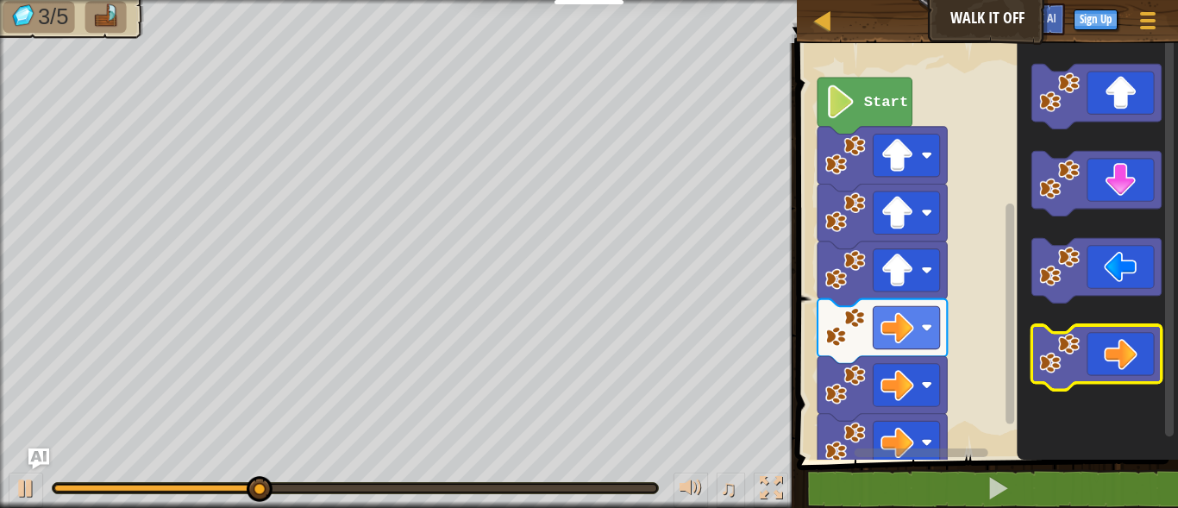
click at [1111, 344] on icon "Blockly Workspace" at bounding box center [1096, 357] width 129 height 65
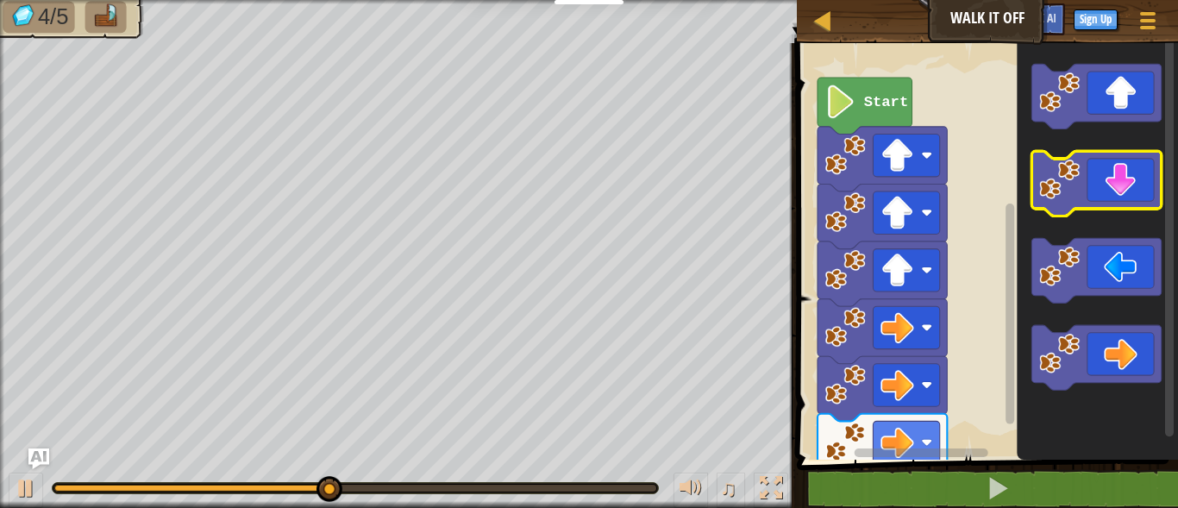
click at [1113, 199] on icon "Blockly Workspace" at bounding box center [1096, 183] width 129 height 65
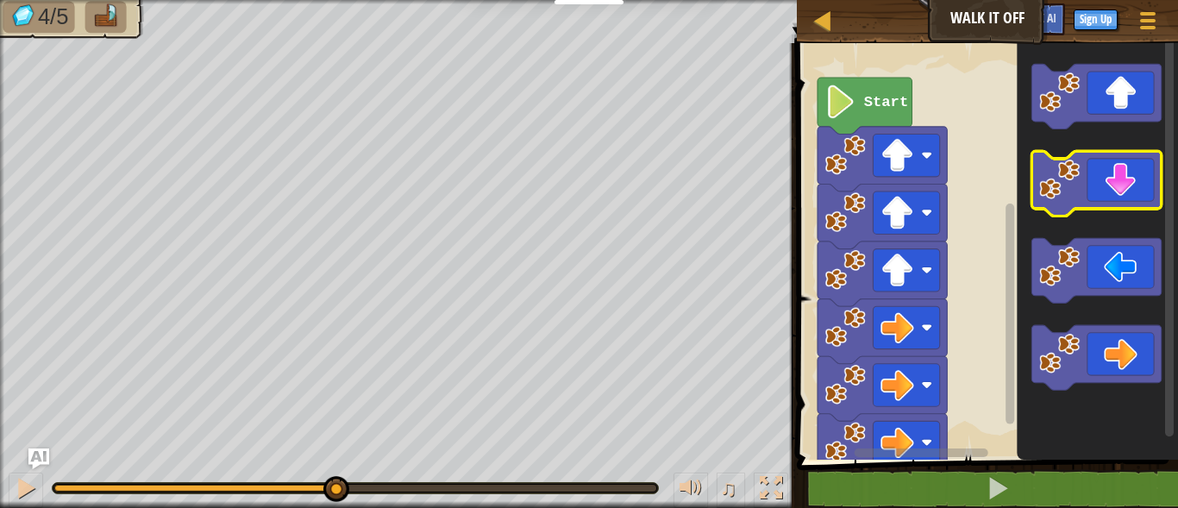
click at [1113, 199] on icon "Blockly Workspace" at bounding box center [1096, 183] width 129 height 65
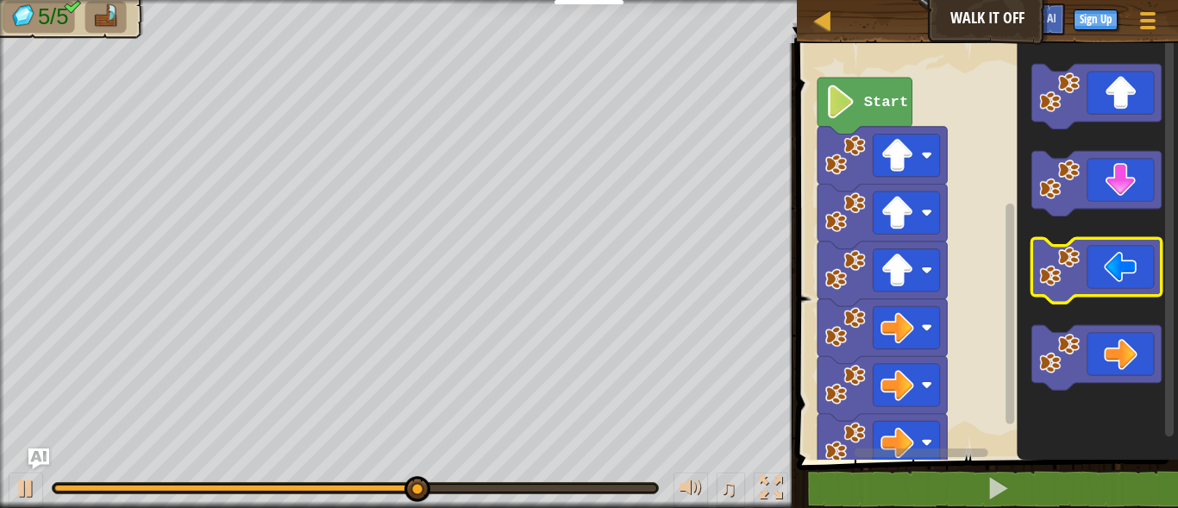
click at [1109, 261] on icon "Blockly Workspace" at bounding box center [1096, 270] width 129 height 65
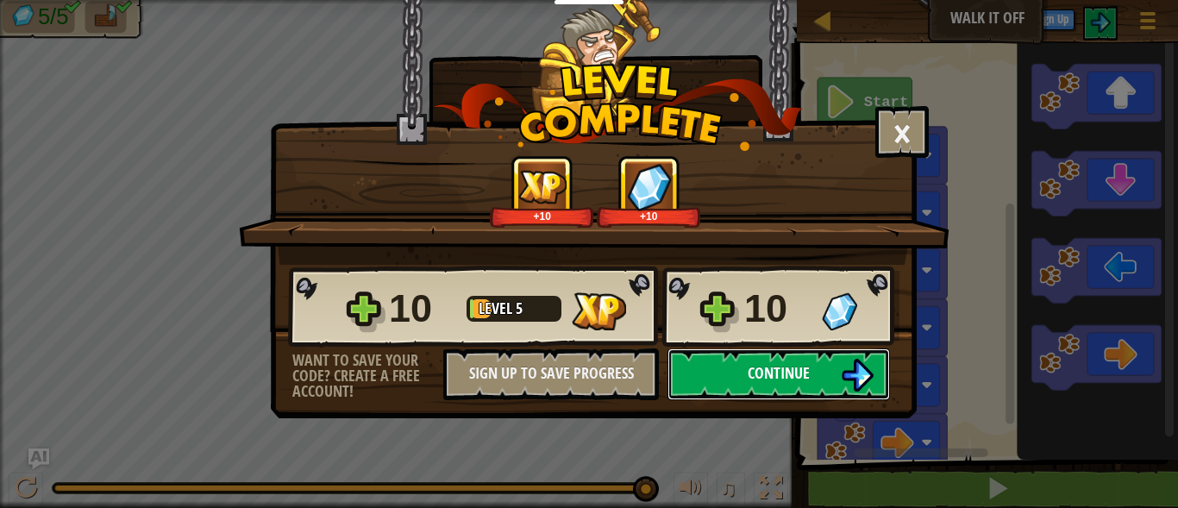
click at [717, 361] on button "Continue" at bounding box center [779, 374] width 223 height 52
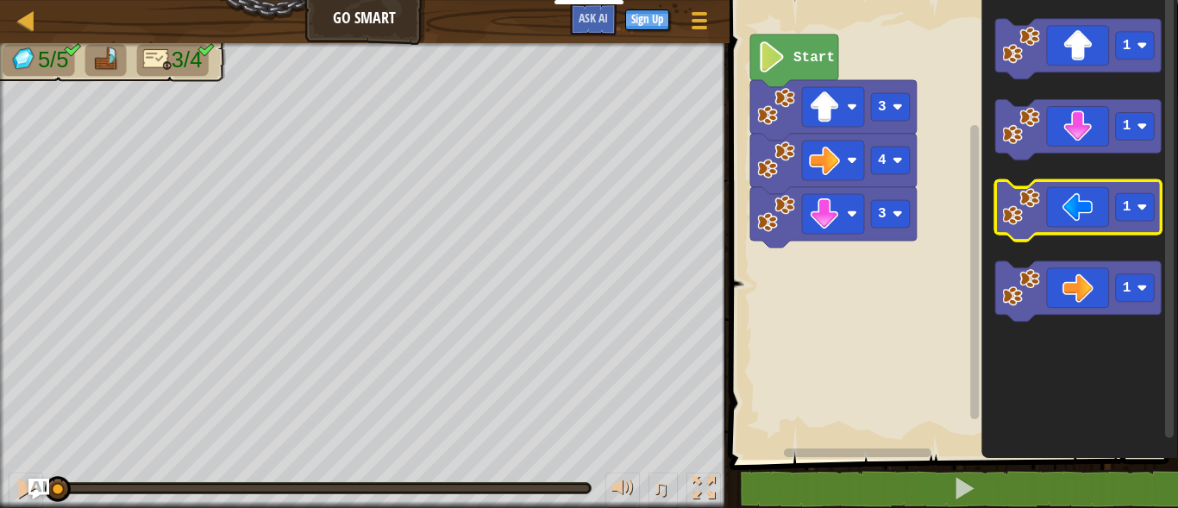
click at [1055, 219] on icon "Blockly Workspace" at bounding box center [1078, 211] width 166 height 60
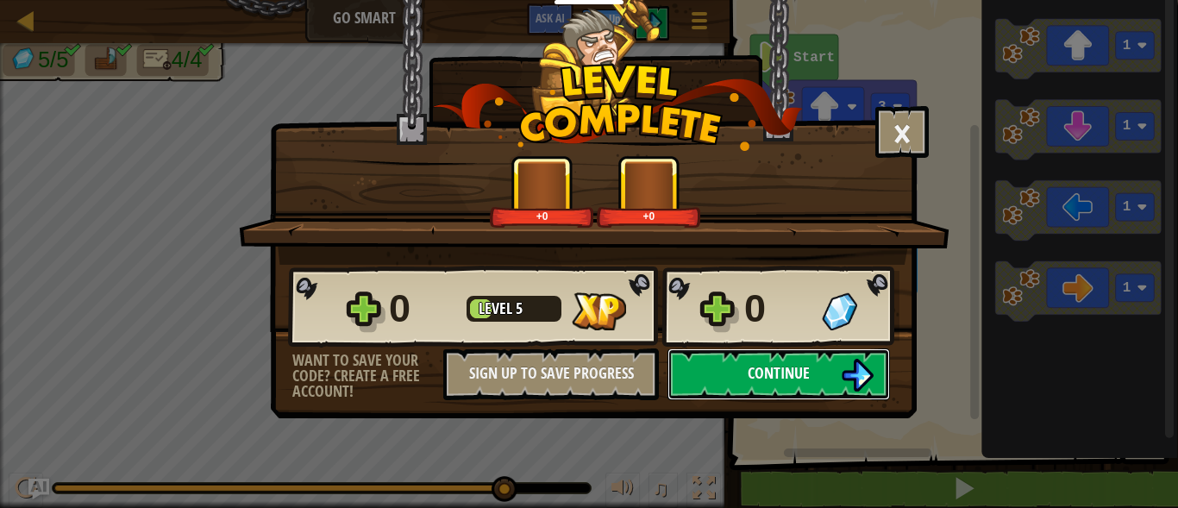
click at [718, 374] on button "Continue" at bounding box center [779, 374] width 223 height 52
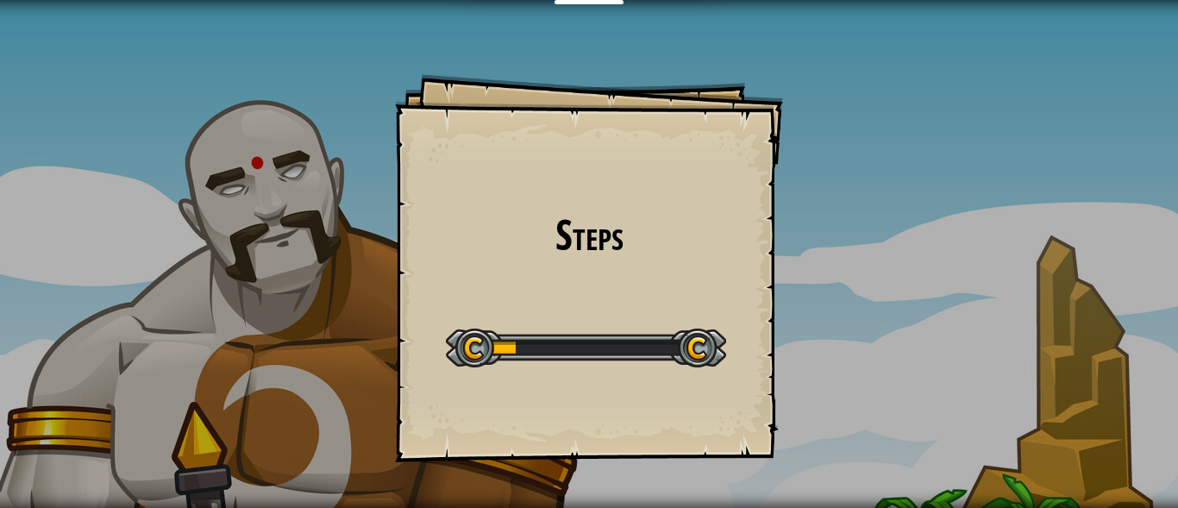
click at [706, 336] on div at bounding box center [586, 348] width 280 height 39
click at [701, 338] on div at bounding box center [586, 348] width 280 height 39
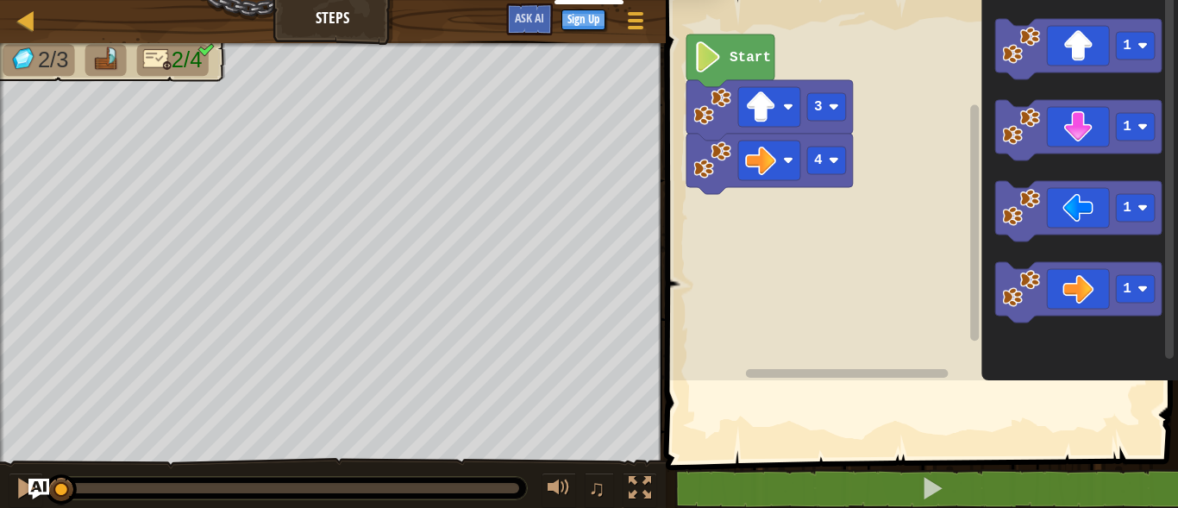
click at [701, 341] on rect "Blockly Workspace" at bounding box center [920, 185] width 518 height 389
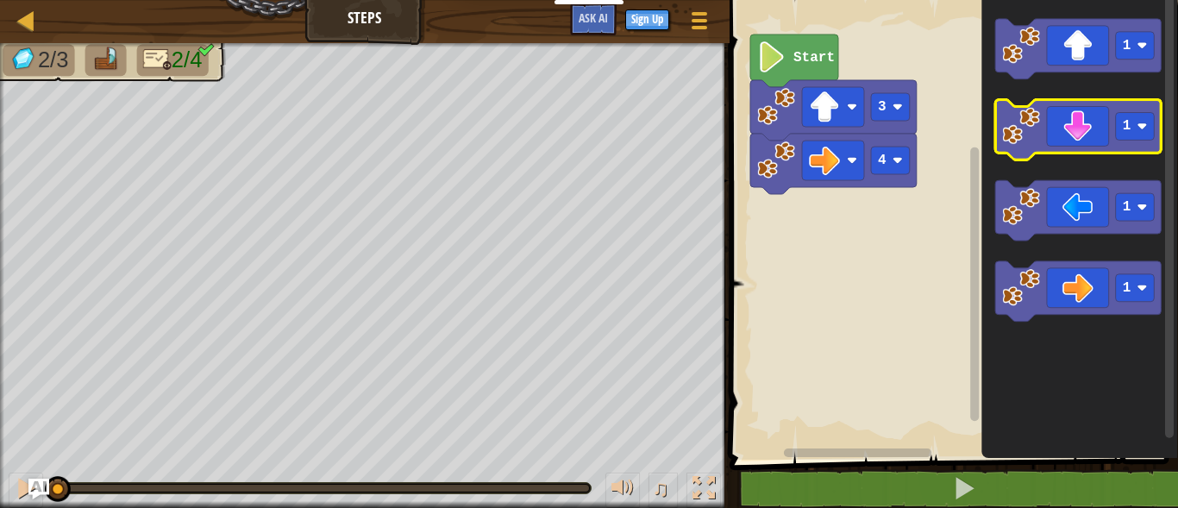
click at [1086, 134] on icon "Blockly Workspace" at bounding box center [1078, 130] width 166 height 60
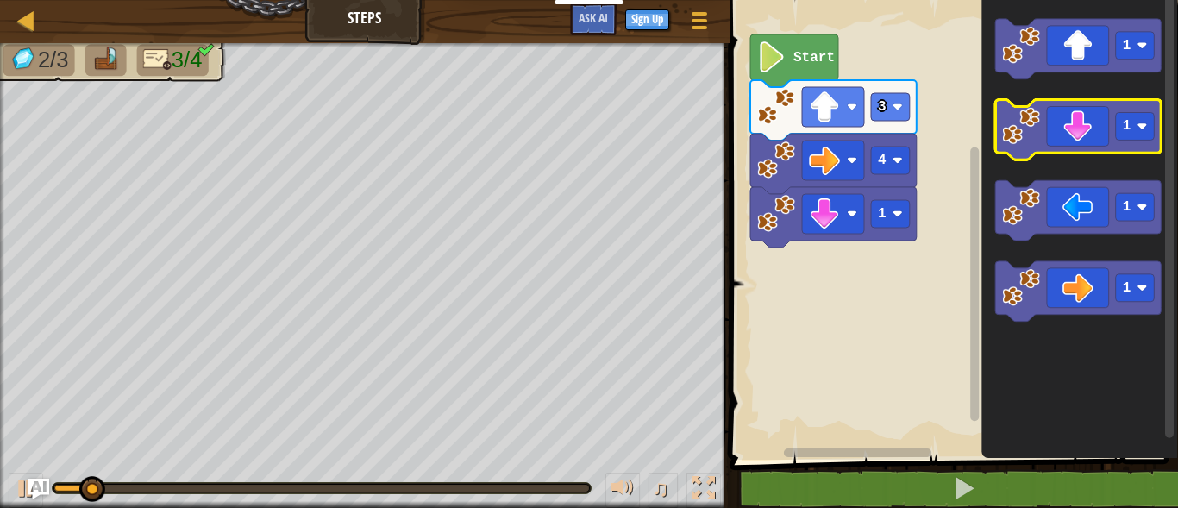
click at [1086, 134] on icon "Blockly Workspace" at bounding box center [1078, 130] width 166 height 60
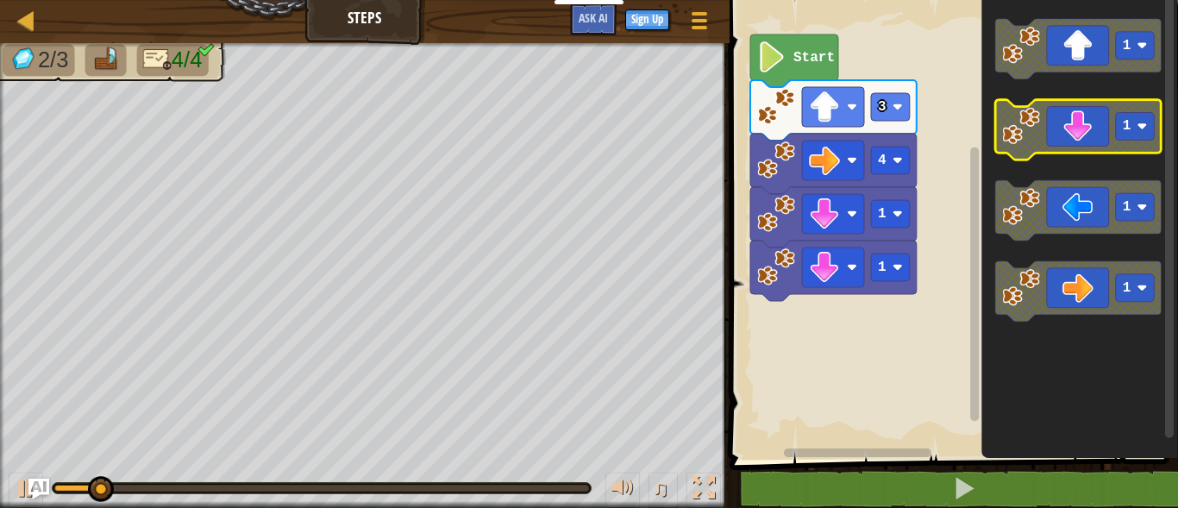
click at [1086, 134] on icon "Blockly Workspace" at bounding box center [1078, 130] width 166 height 60
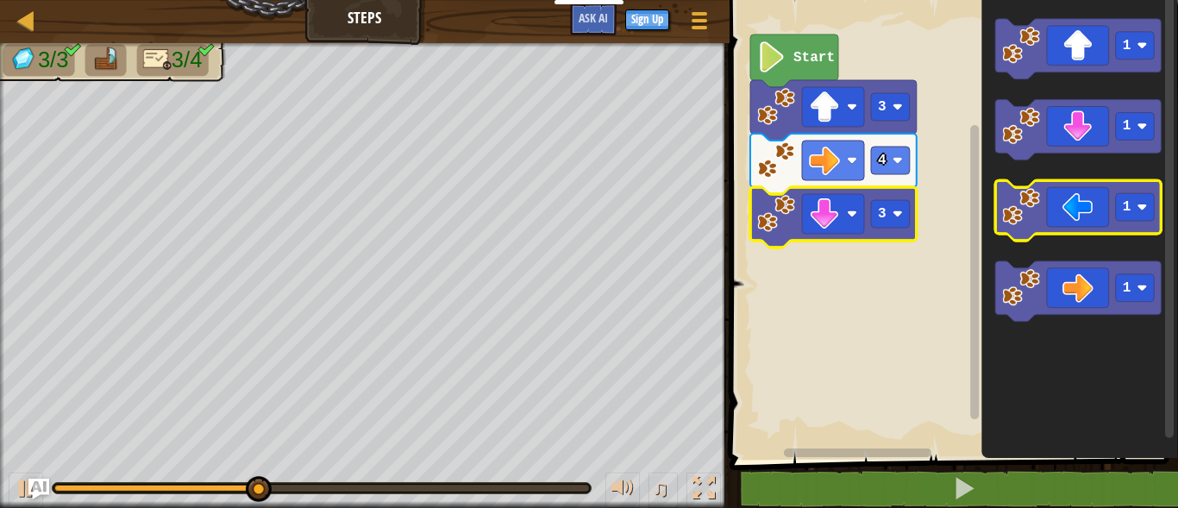
click at [1066, 224] on icon "Blockly Workspace" at bounding box center [1078, 211] width 166 height 60
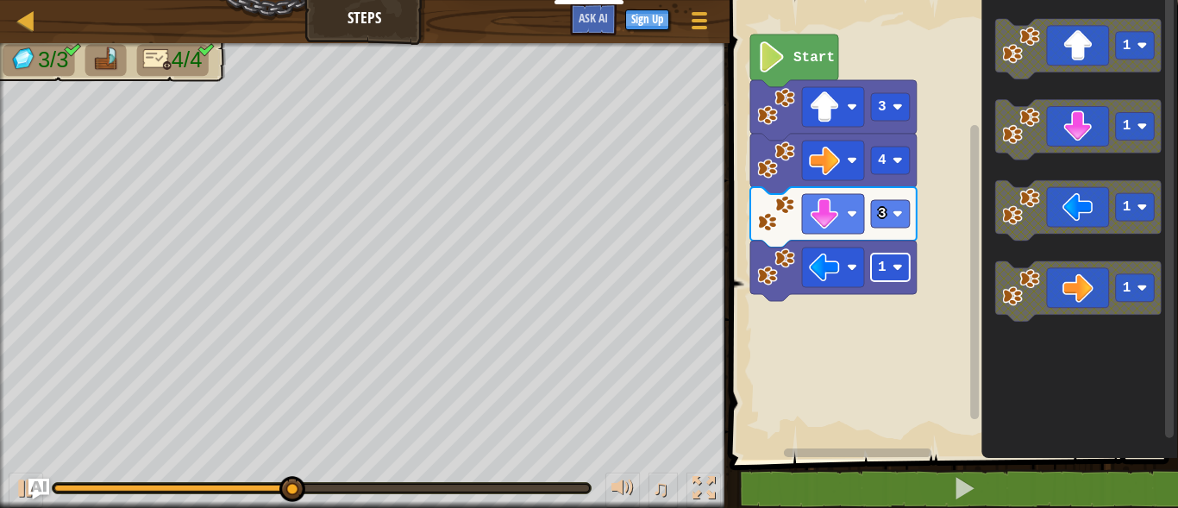
click at [900, 273] on rect "Blockly Workspace" at bounding box center [890, 268] width 39 height 28
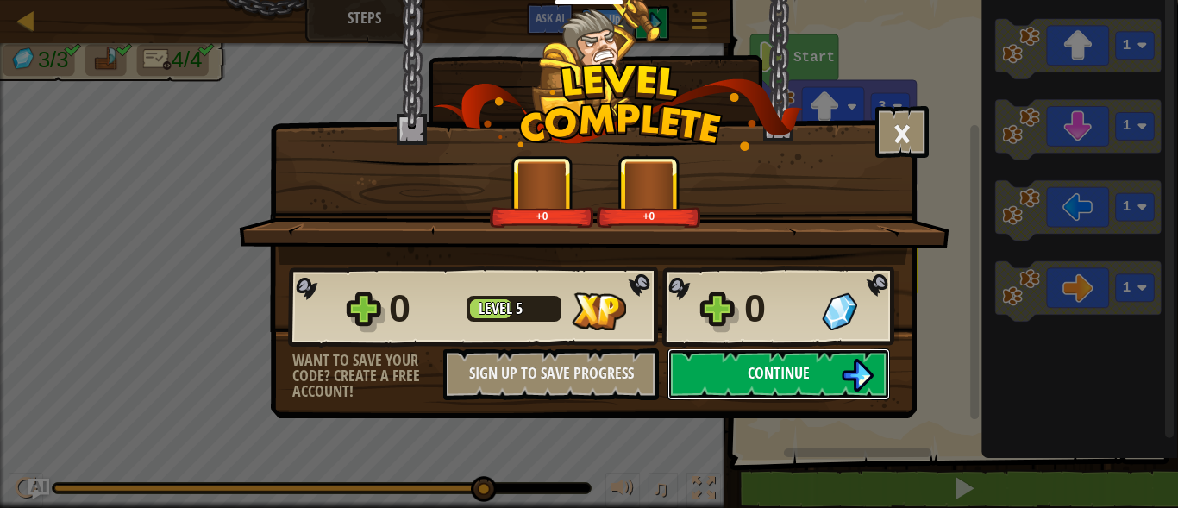
click at [719, 373] on button "Continue" at bounding box center [779, 374] width 223 height 52
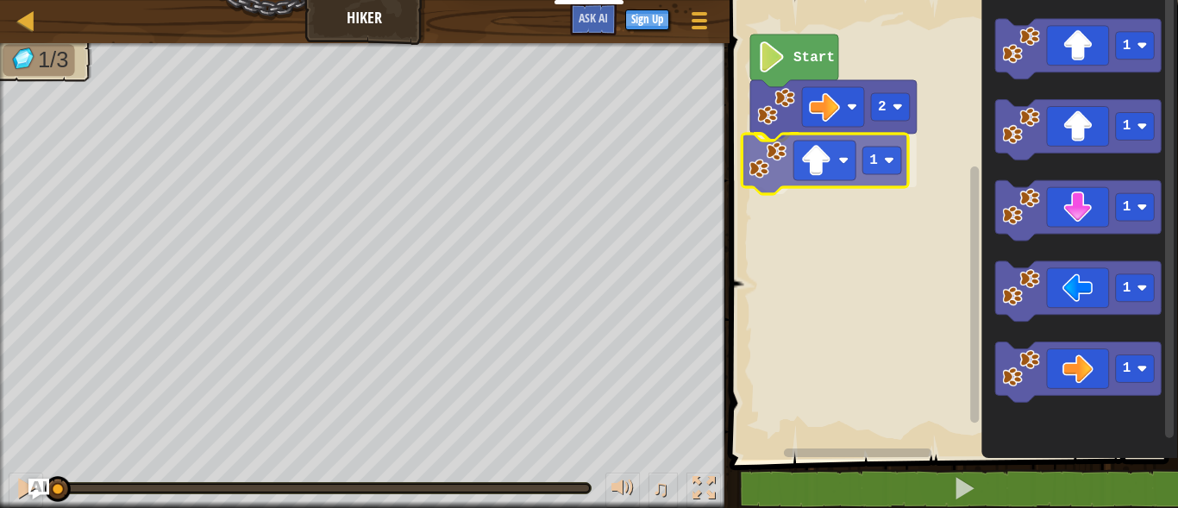
click at [781, 177] on div "2 1 Start 1 1 1 1 1 1" at bounding box center [952, 225] width 454 height 468
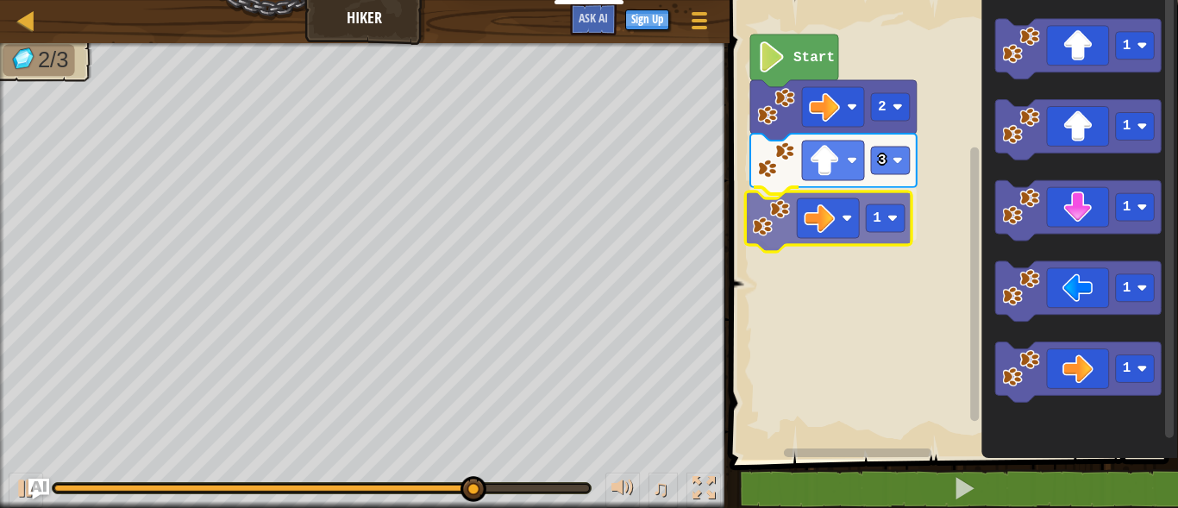
click at [800, 212] on div "Start 2 3 1 1 1 1 1 1 1" at bounding box center [952, 225] width 454 height 468
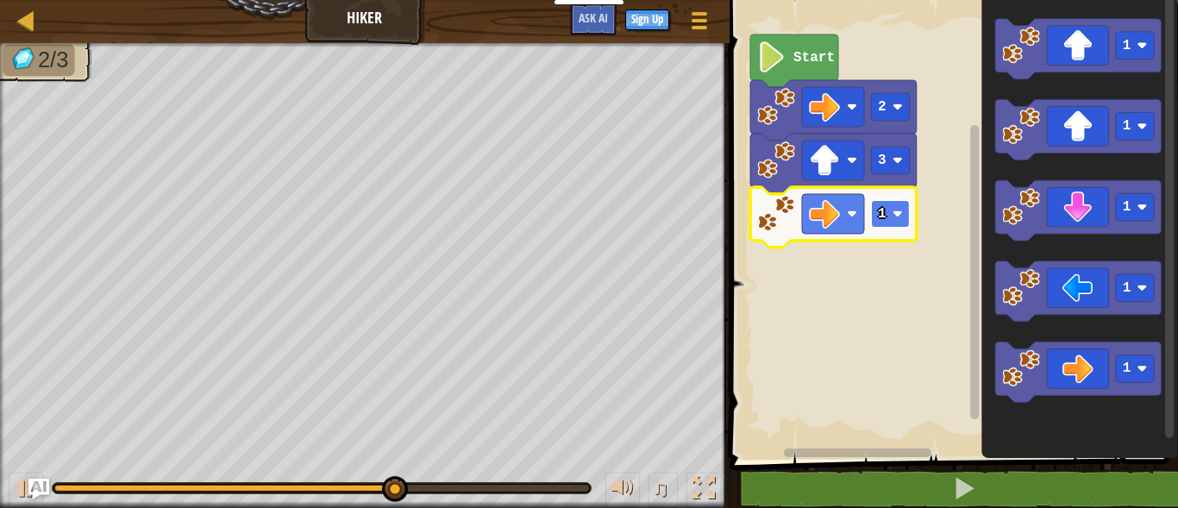
click at [894, 214] on image "Blockly Workspace" at bounding box center [897, 214] width 10 height 10
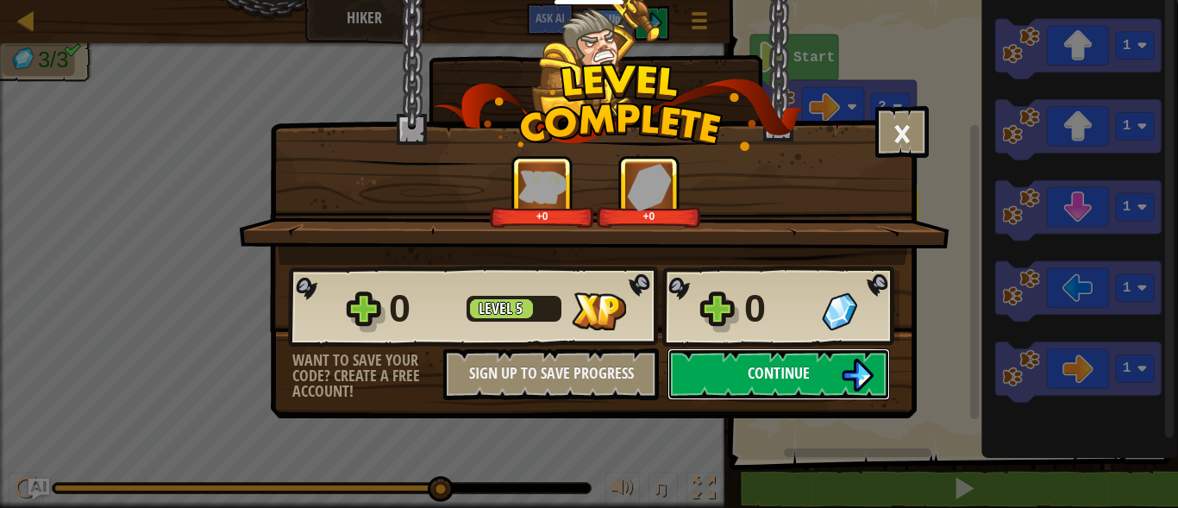
click at [738, 373] on button "Continue" at bounding box center [779, 374] width 223 height 52
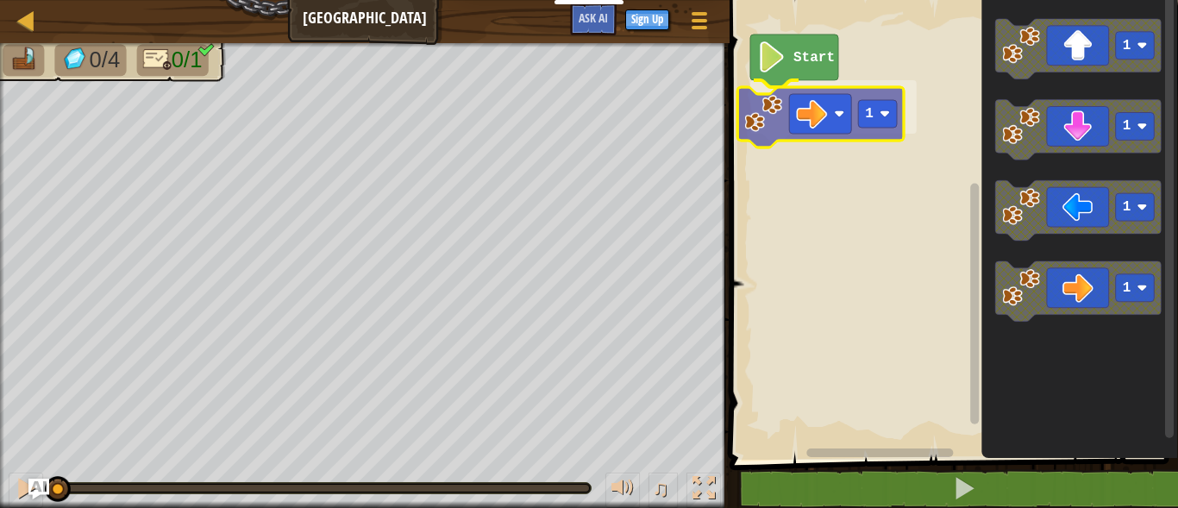
click at [813, 110] on div "Start 1 1 1 1 1 1" at bounding box center [952, 225] width 454 height 468
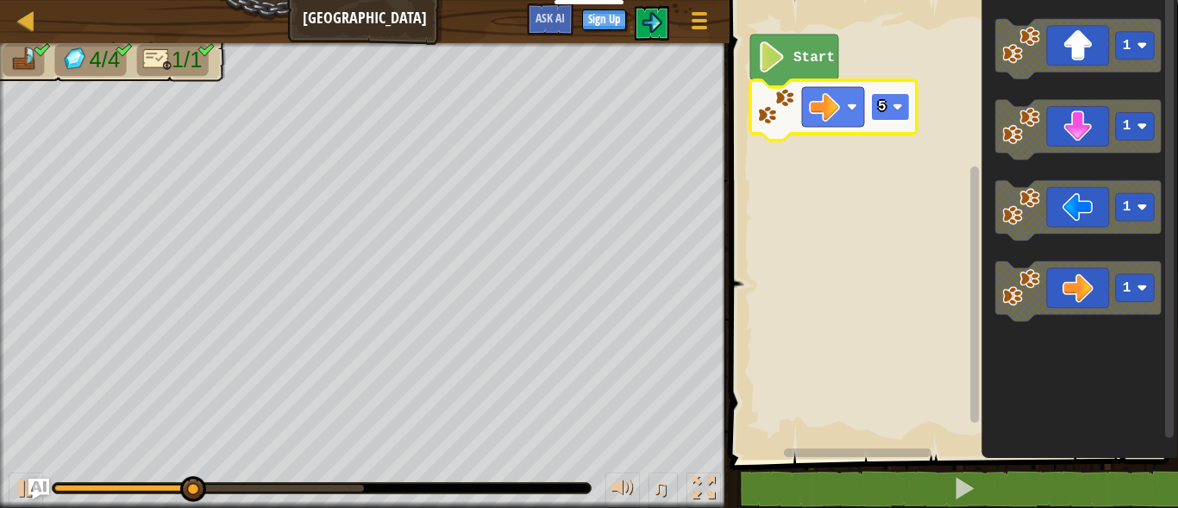
click at [898, 104] on image "Blockly Workspace" at bounding box center [897, 107] width 10 height 10
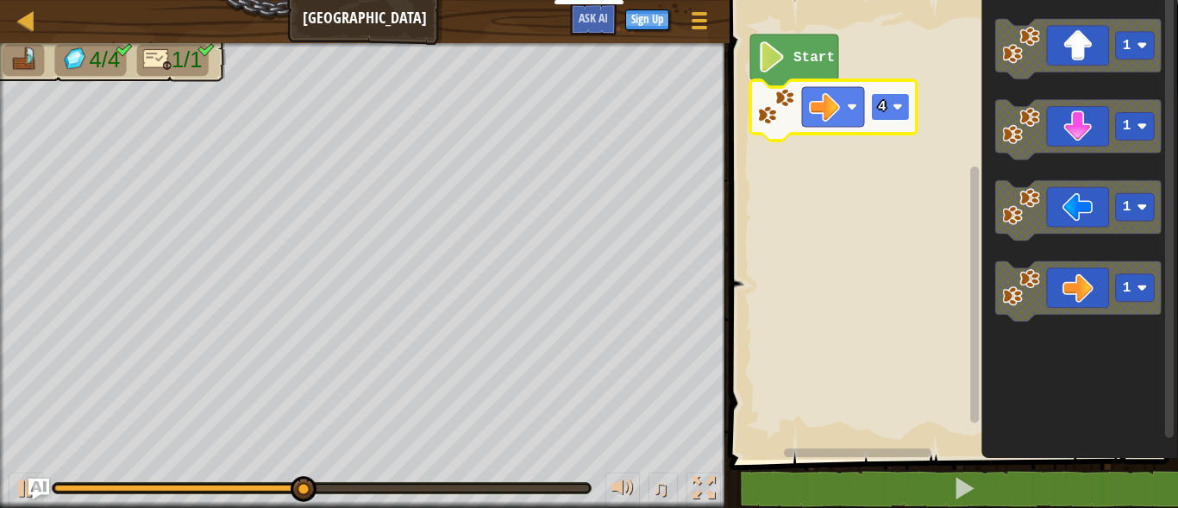
click at [903, 110] on rect "Blockly Workspace" at bounding box center [890, 107] width 39 height 28
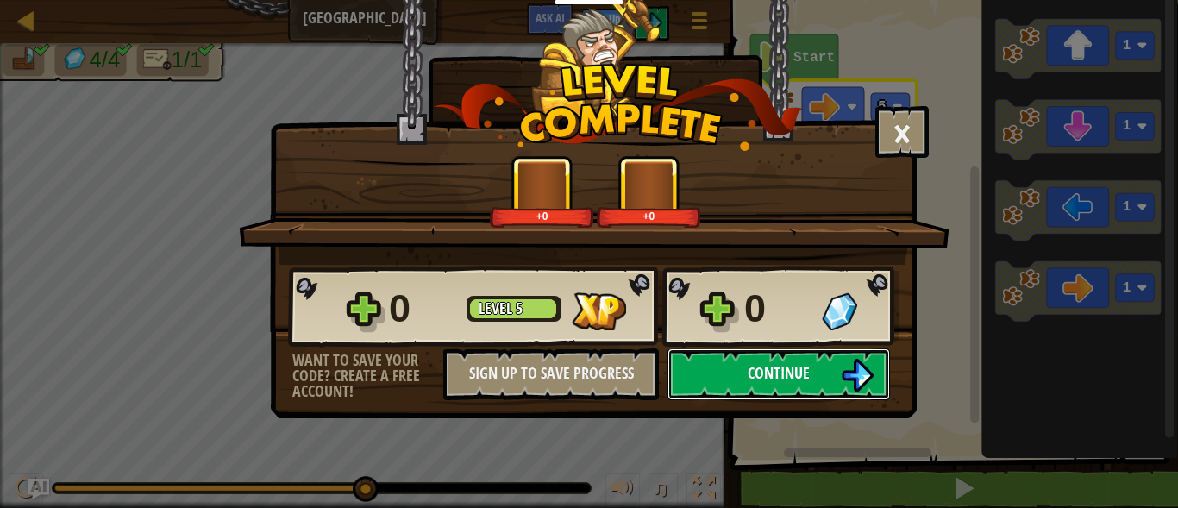
click at [744, 357] on button "Continue" at bounding box center [779, 374] width 223 height 52
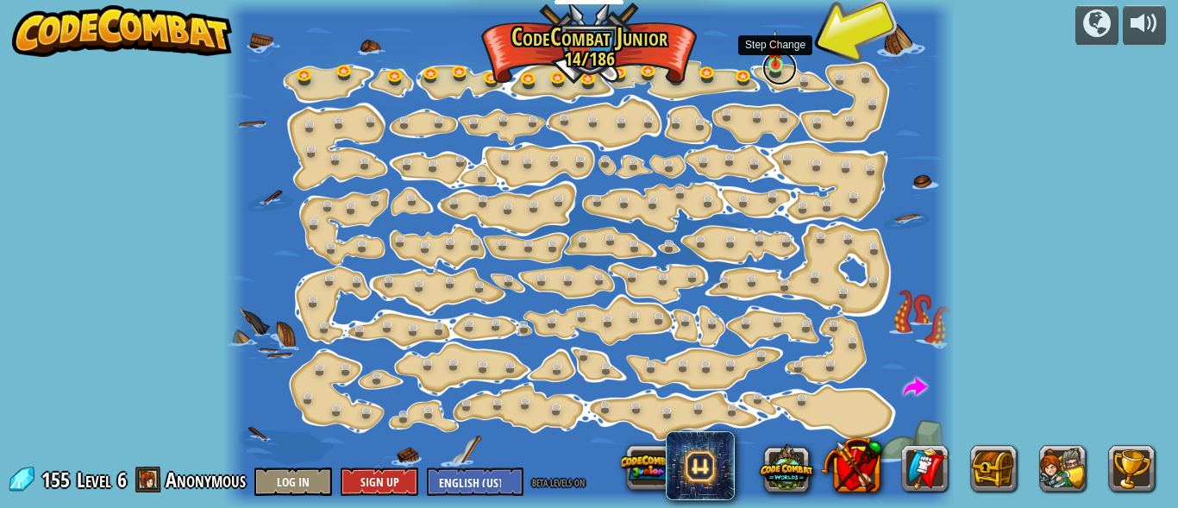
click at [773, 68] on link at bounding box center [779, 68] width 35 height 35
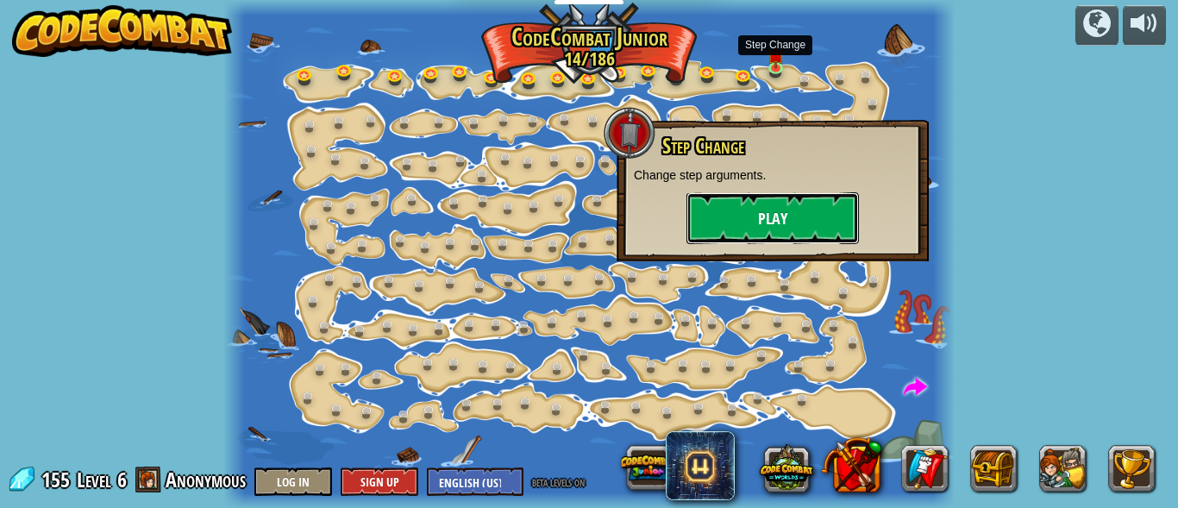
click at [771, 218] on button "Play" at bounding box center [773, 218] width 173 height 52
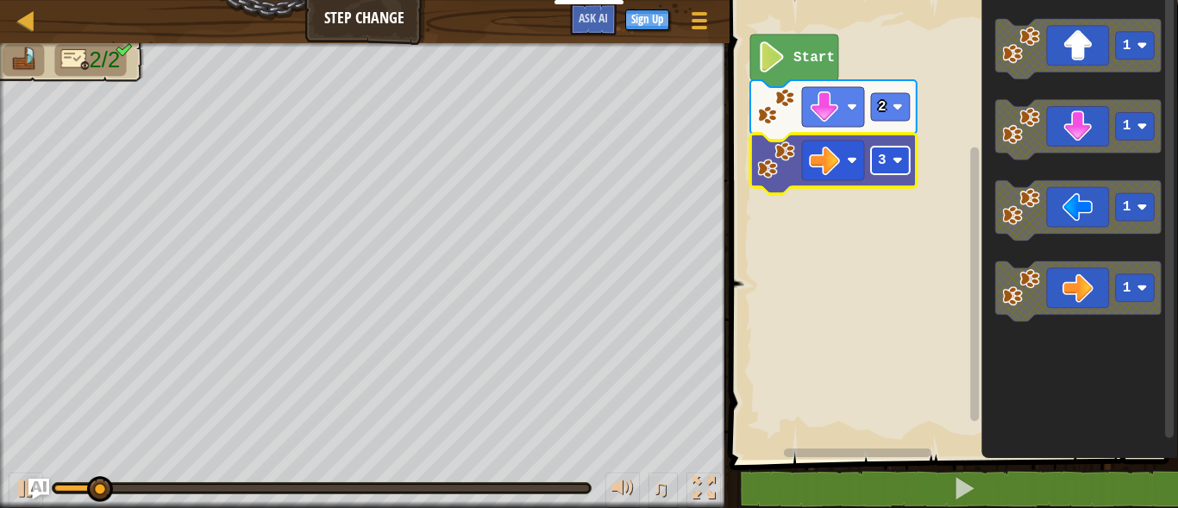
click at [904, 163] on rect "Blockly Workspace" at bounding box center [890, 161] width 39 height 28
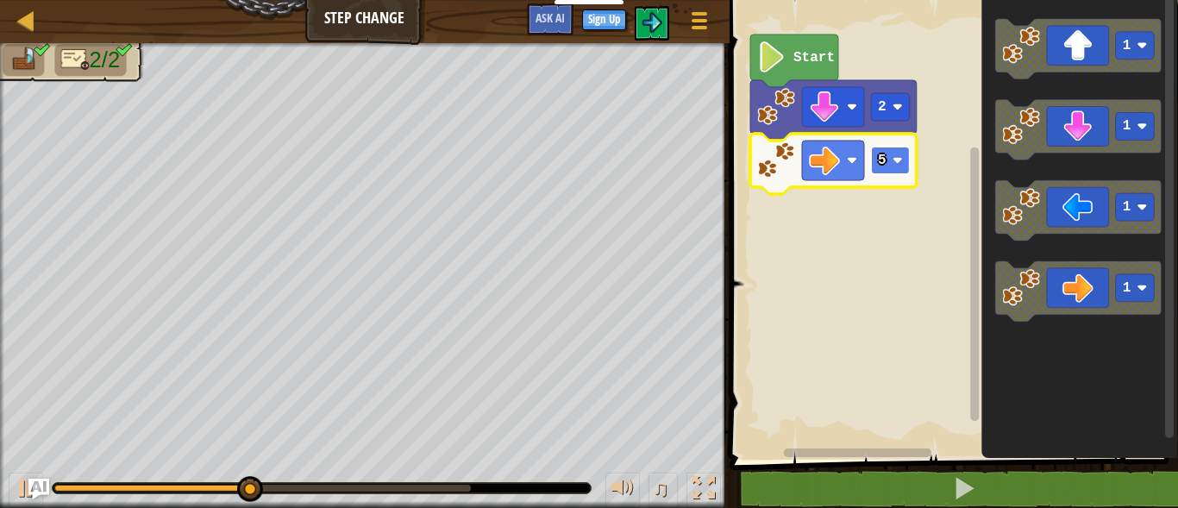
click at [901, 161] on image "Blockly Workspace" at bounding box center [897, 160] width 10 height 10
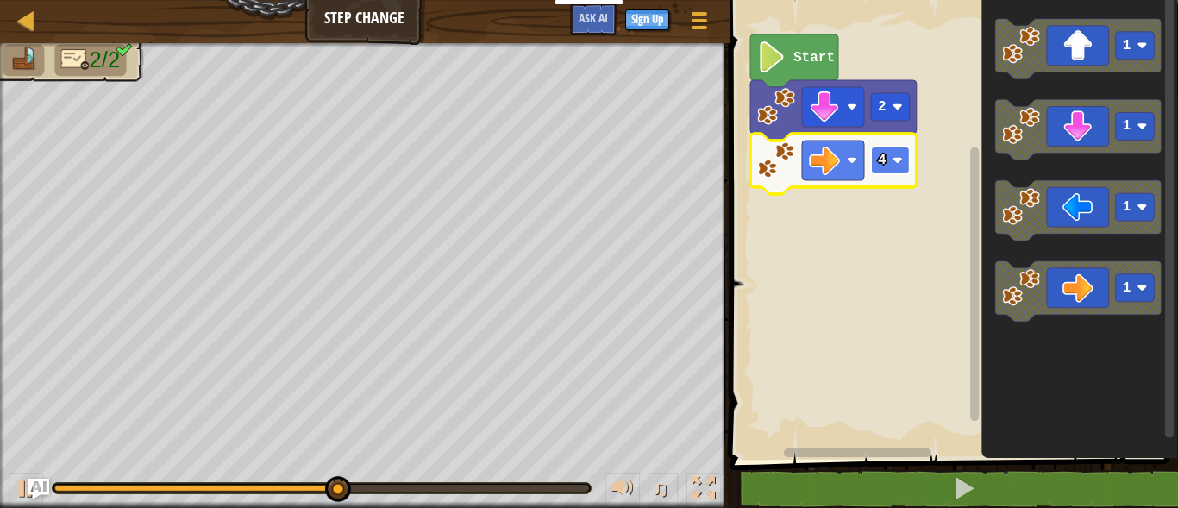
click at [900, 152] on rect "Blockly Workspace" at bounding box center [890, 161] width 39 height 28
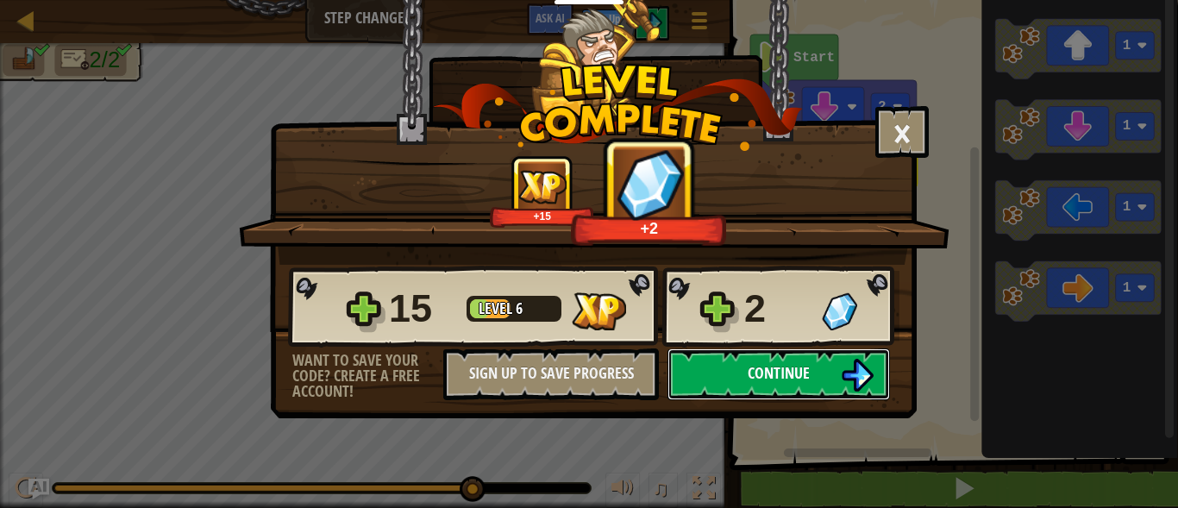
click at [859, 380] on img at bounding box center [857, 375] width 33 height 33
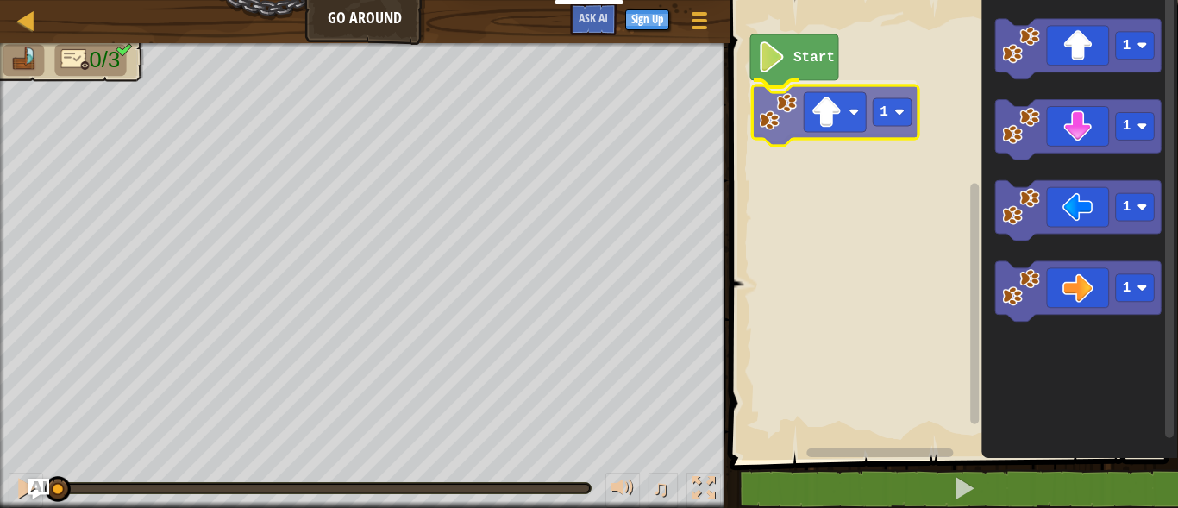
click at [826, 122] on div "Start 1 1 1 1 1 1" at bounding box center [952, 225] width 454 height 468
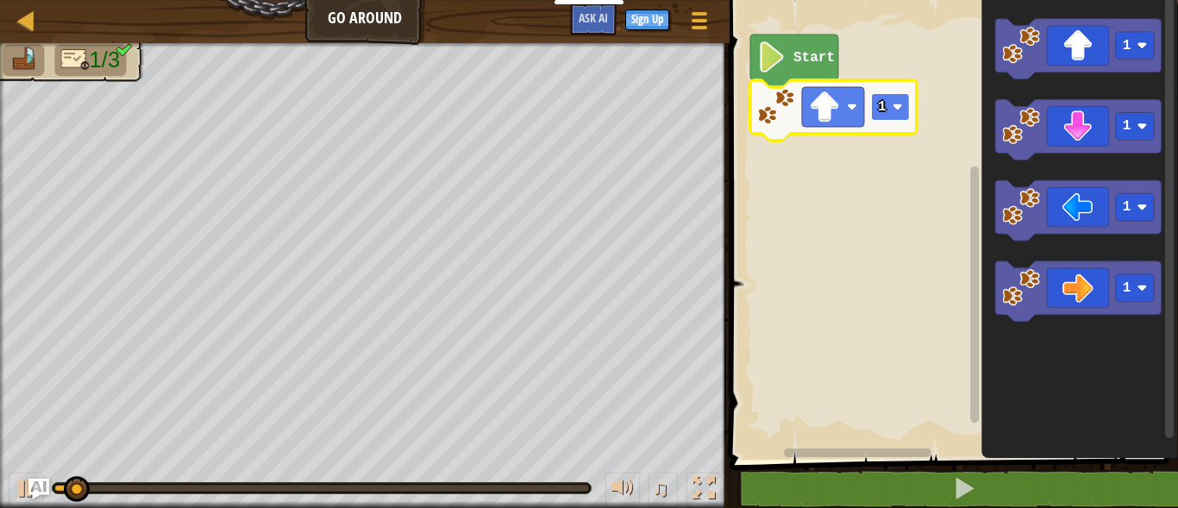
click at [900, 115] on rect "Blockly Workspace" at bounding box center [890, 107] width 39 height 28
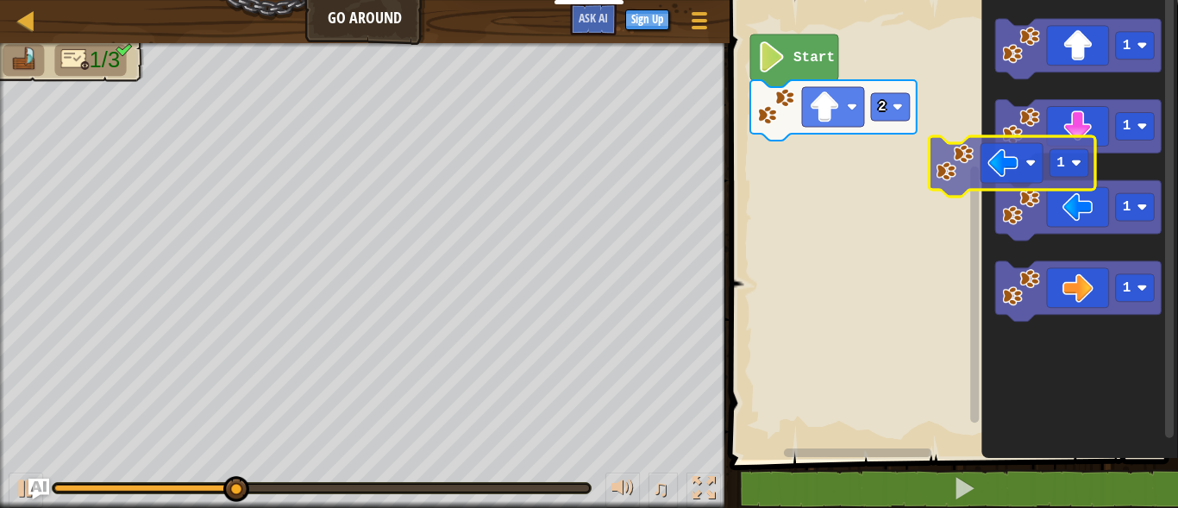
click at [1058, 168] on icon "1 1 1 1" at bounding box center [1080, 225] width 197 height 468
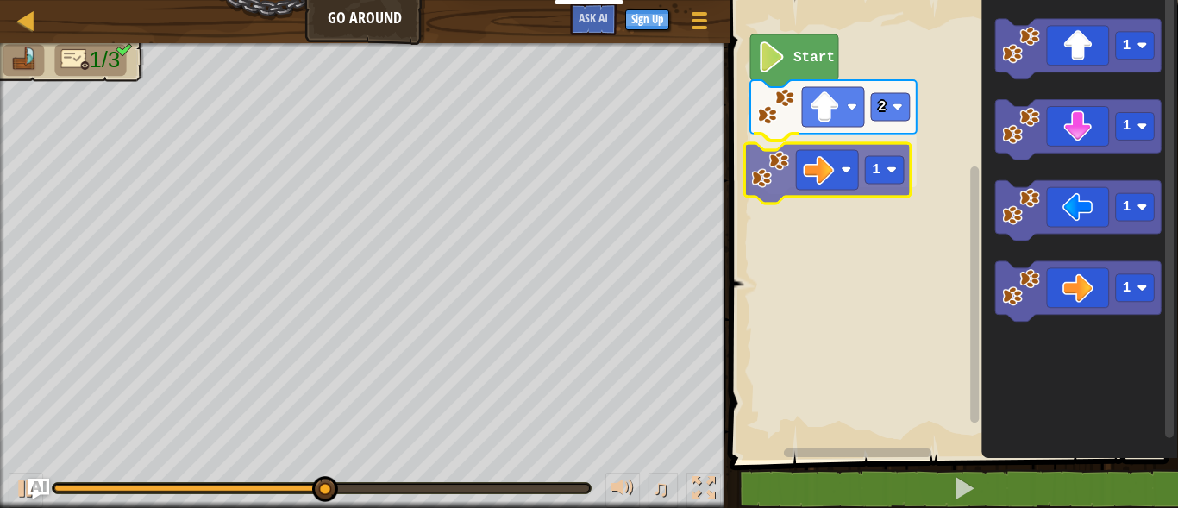
click at [832, 167] on div "Start 2 1 1 1 1 1 1" at bounding box center [952, 225] width 454 height 468
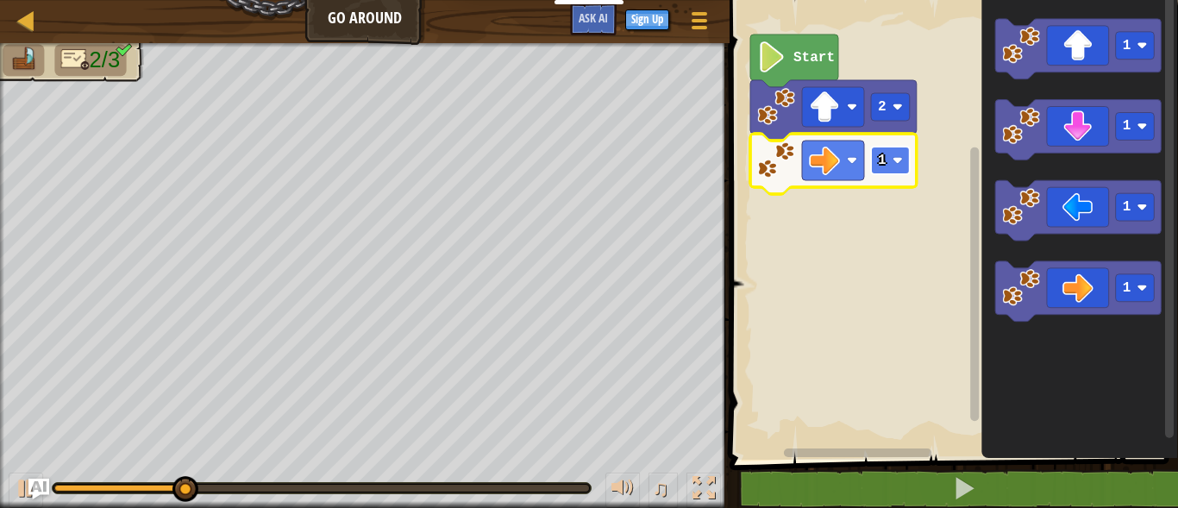
click at [903, 159] on rect "Blockly Workspace" at bounding box center [890, 161] width 39 height 28
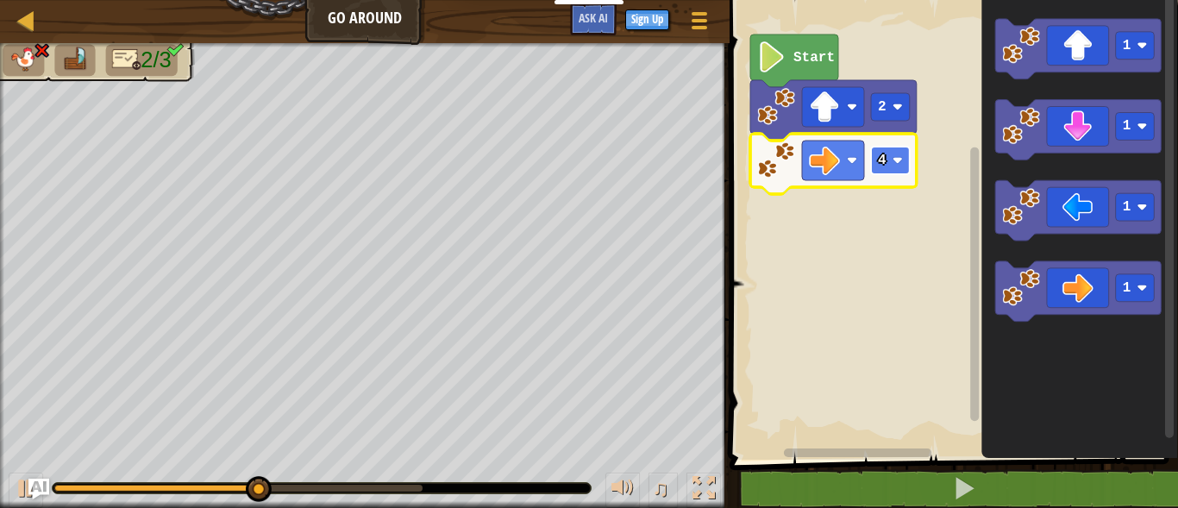
click at [902, 166] on rect "Blockly Workspace" at bounding box center [890, 161] width 39 height 28
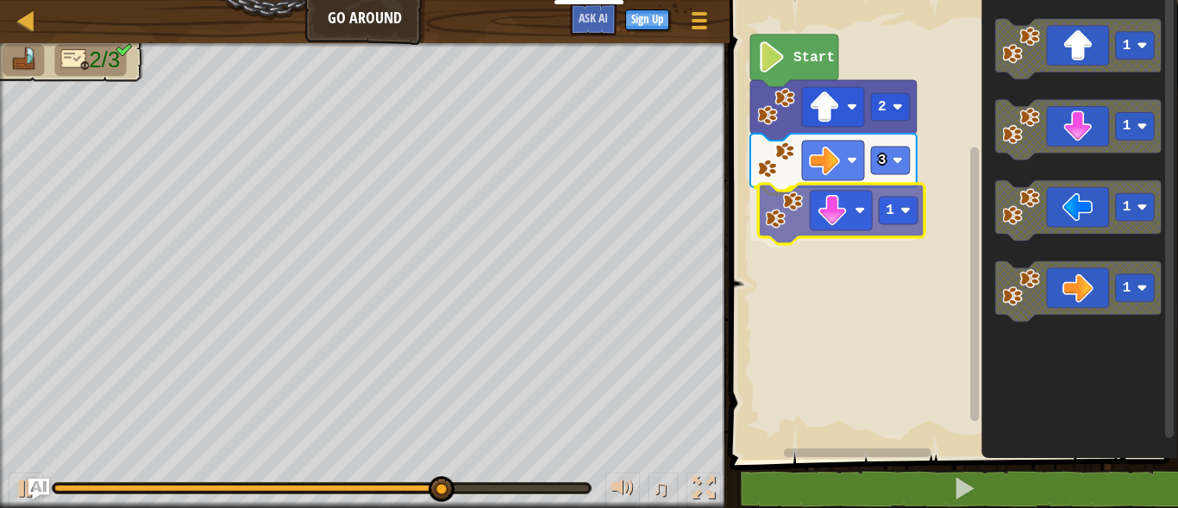
click at [826, 221] on div "Start 2 3 1 1 1 1 1 1" at bounding box center [952, 225] width 454 height 468
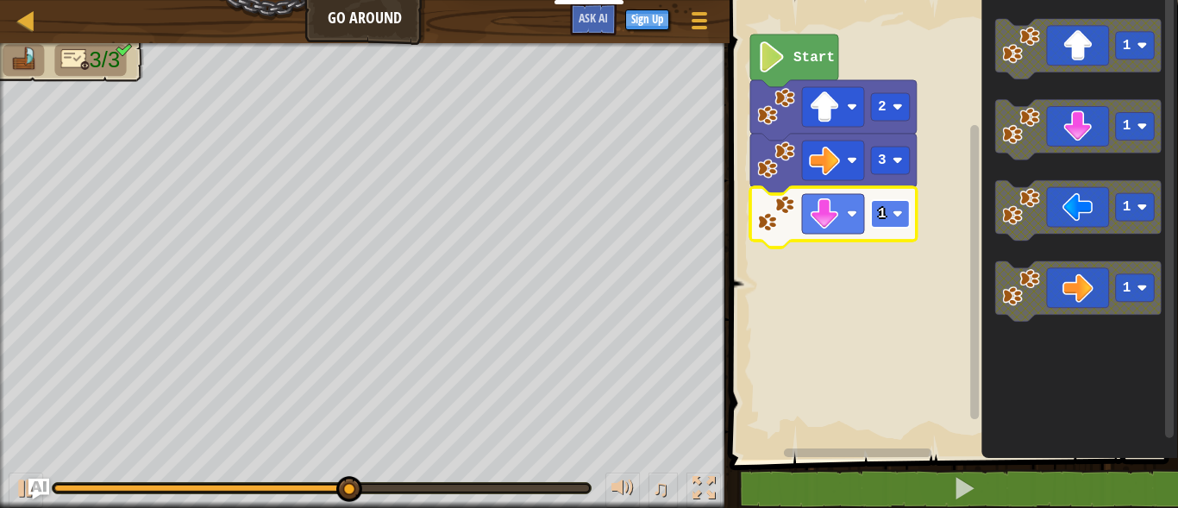
click at [899, 214] on image "Blockly Workspace" at bounding box center [897, 214] width 10 height 10
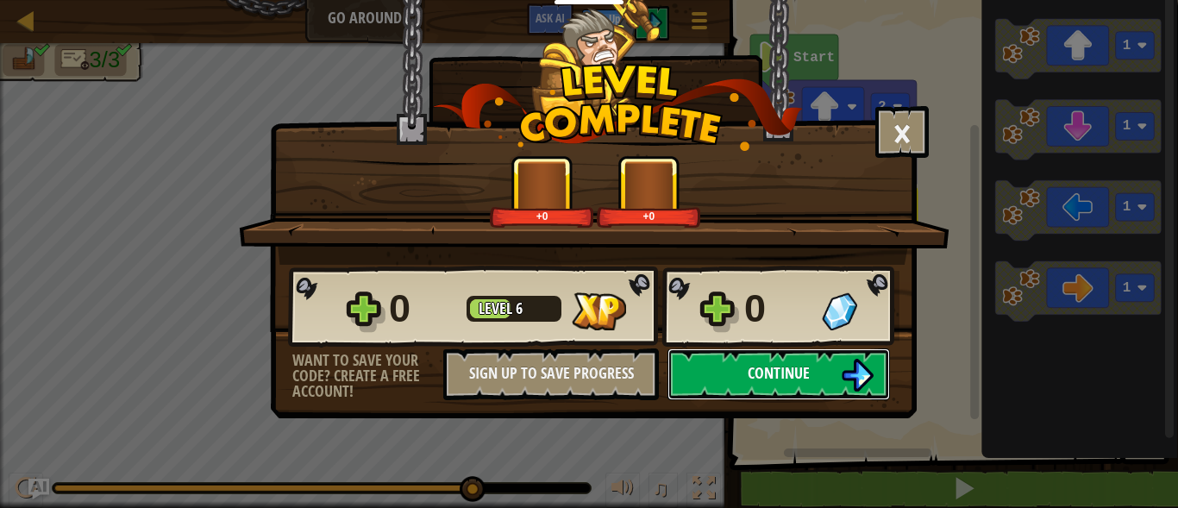
click at [776, 374] on span "Continue" at bounding box center [779, 373] width 62 height 22
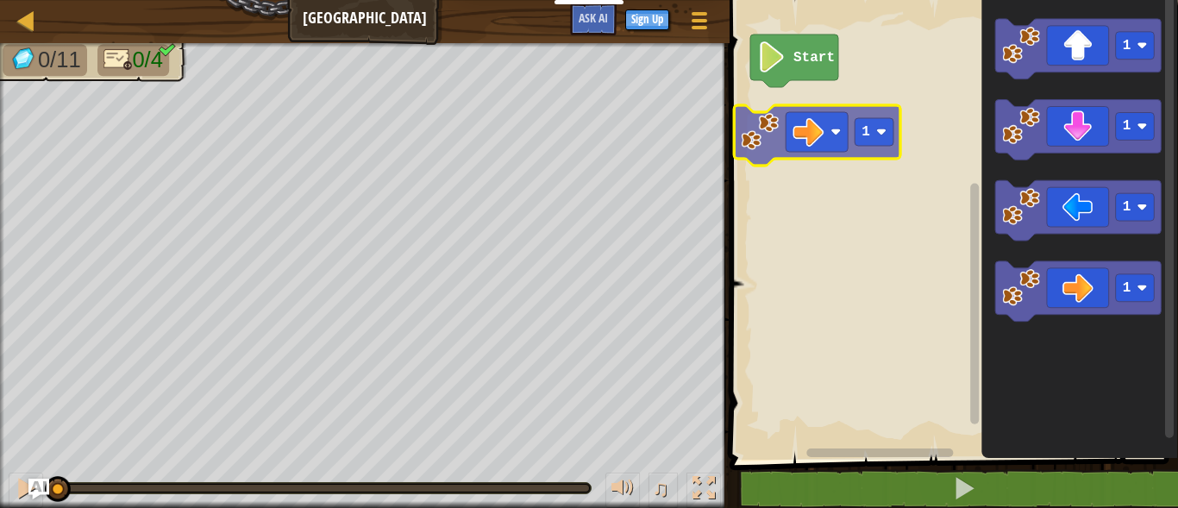
click at [795, 113] on div "Start 1 1 1 1 1" at bounding box center [952, 225] width 454 height 468
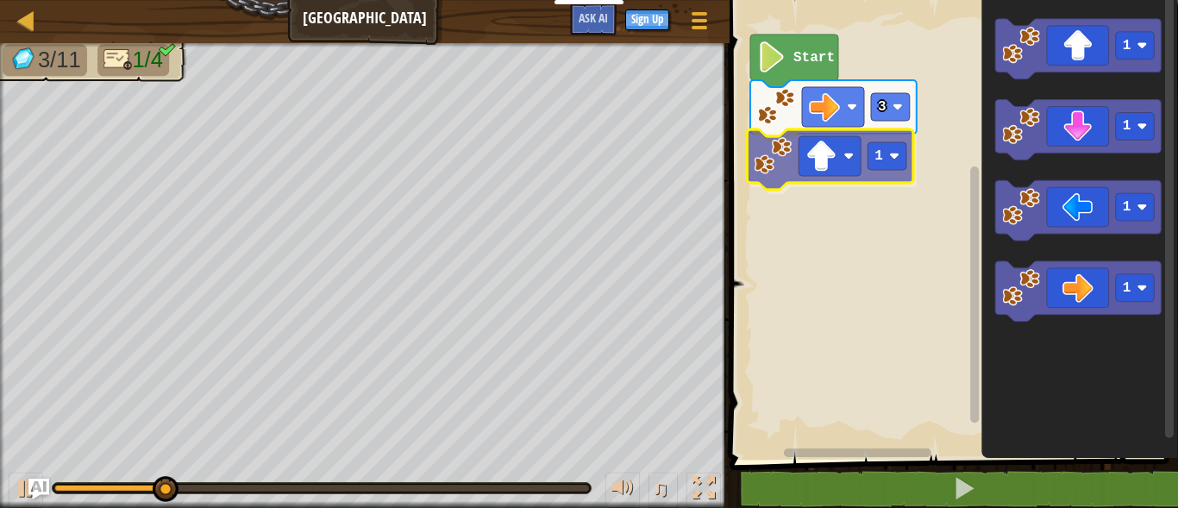
click at [834, 179] on div "Start 3 1 1 1 1 1 1" at bounding box center [952, 225] width 454 height 468
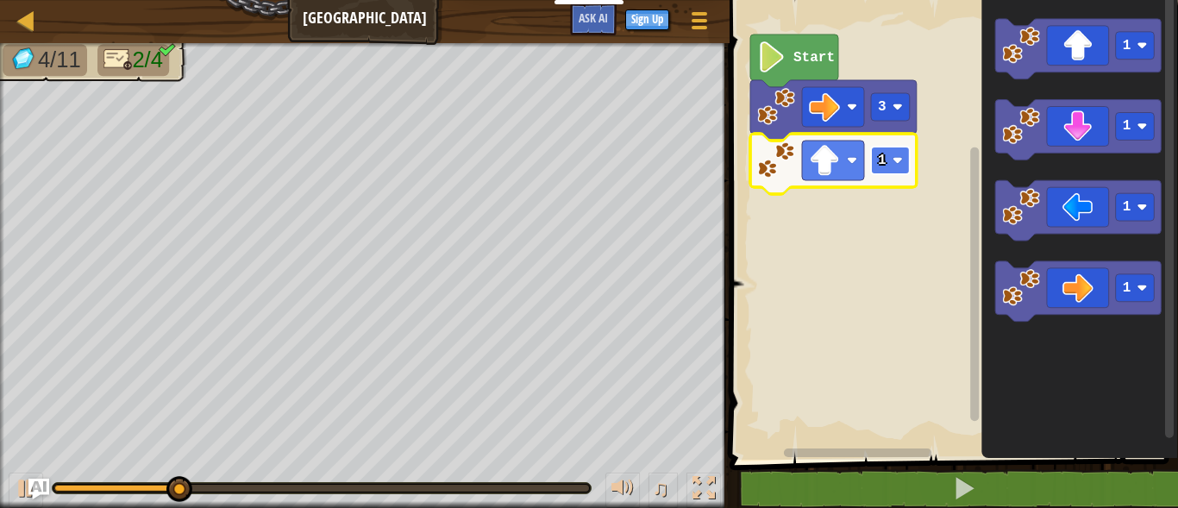
click at [900, 162] on image "Blockly Workspace" at bounding box center [897, 160] width 10 height 10
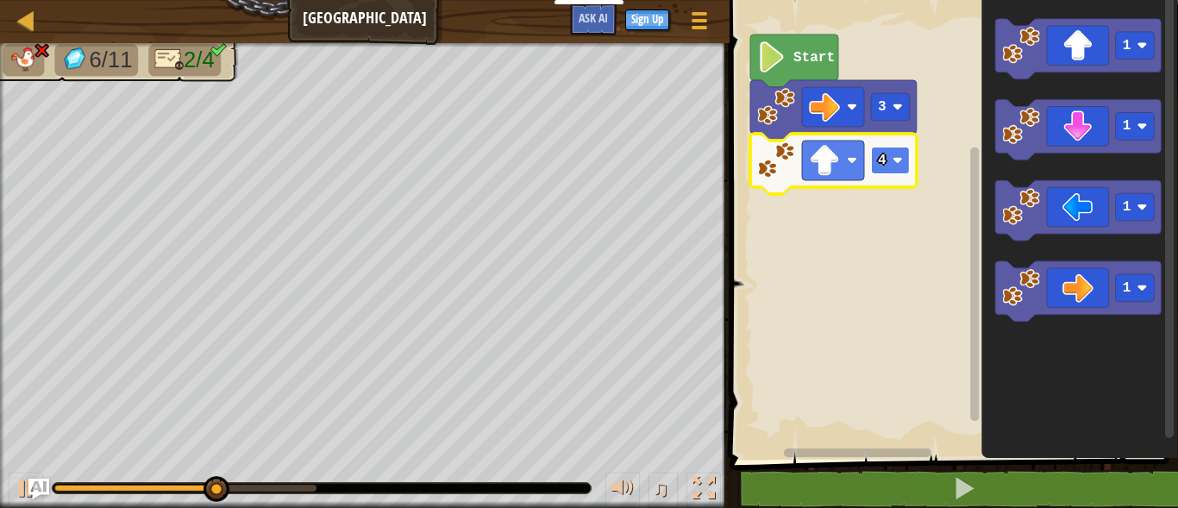
click at [896, 158] on image "Blockly Workspace" at bounding box center [897, 160] width 10 height 10
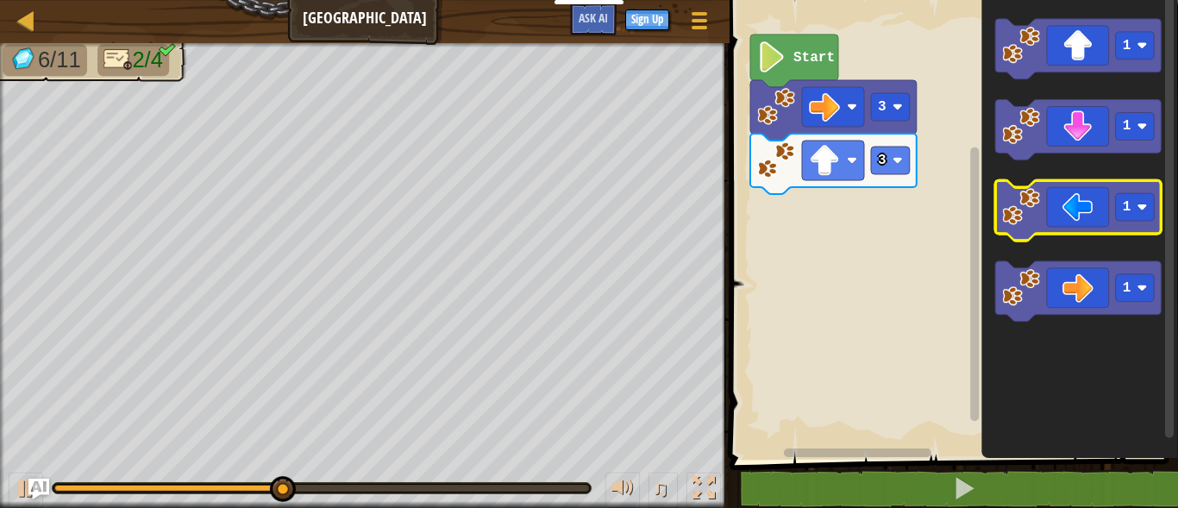
click at [851, 229] on div "Start 3 3 1 1 1 1" at bounding box center [952, 225] width 454 height 468
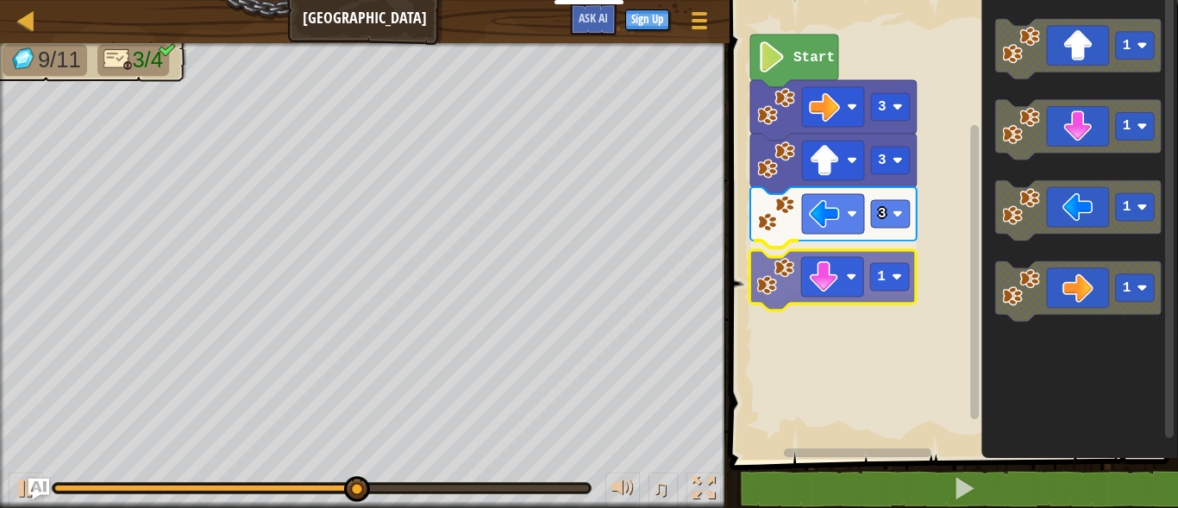
click at [825, 285] on div "Start 3 3 3 1 1 1 1 1 1" at bounding box center [952, 225] width 454 height 468
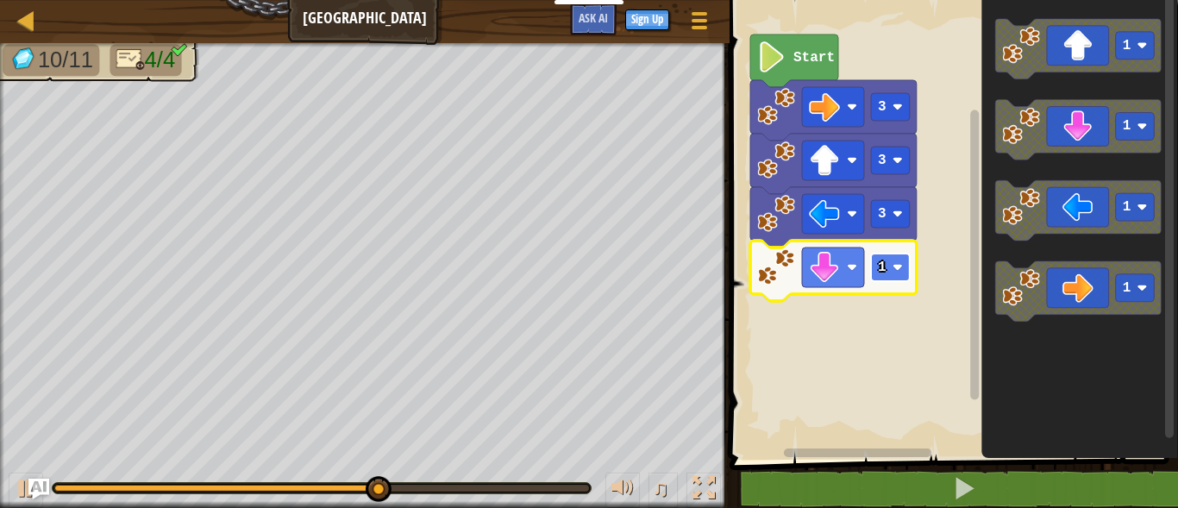
click at [900, 267] on image "Blockly Workspace" at bounding box center [897, 267] width 10 height 10
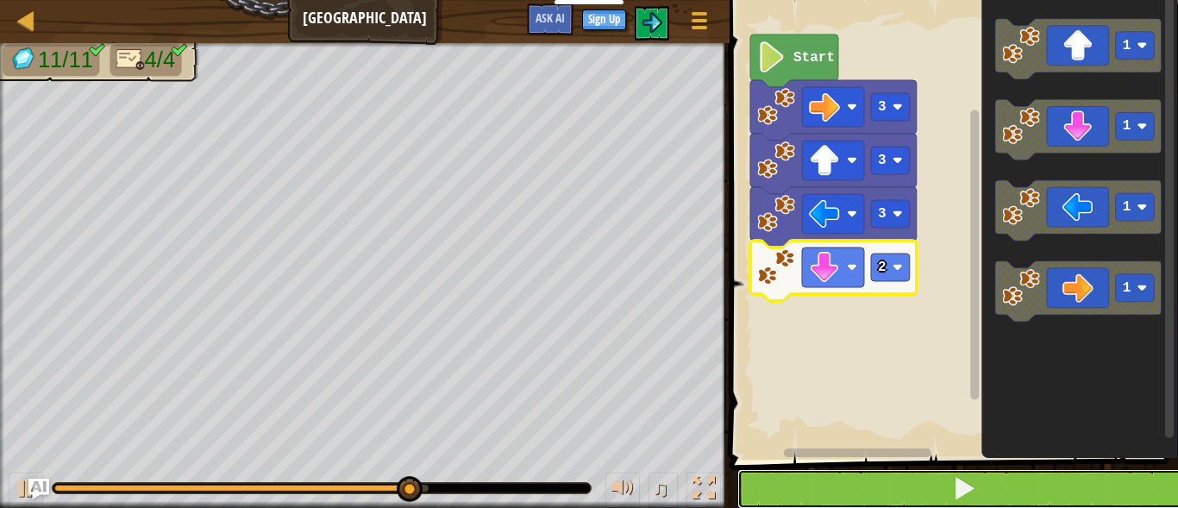
click at [922, 492] on button at bounding box center [964, 489] width 454 height 40
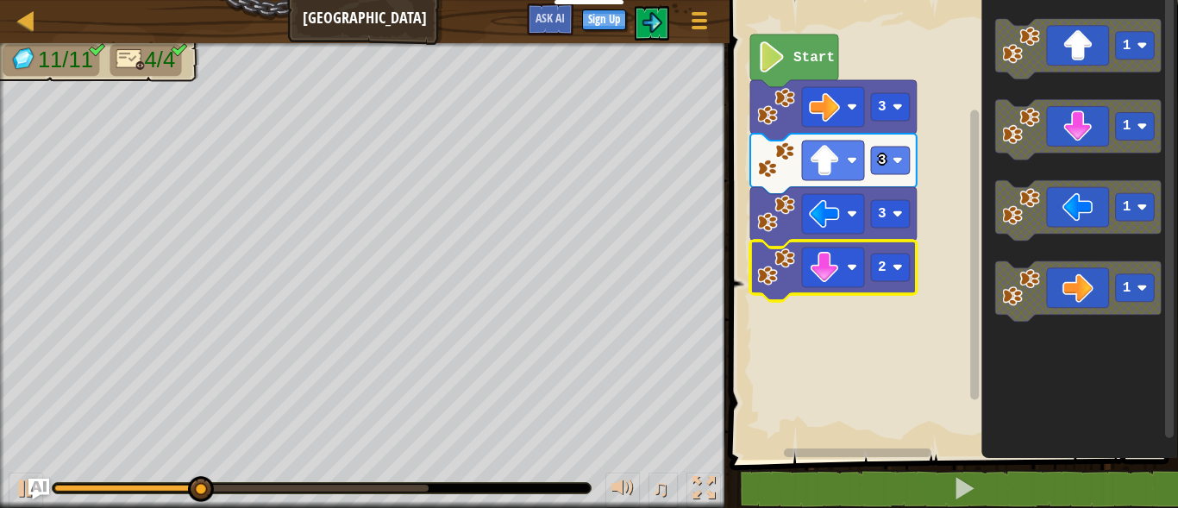
click at [792, 53] on icon "Blockly Workspace" at bounding box center [794, 61] width 88 height 53
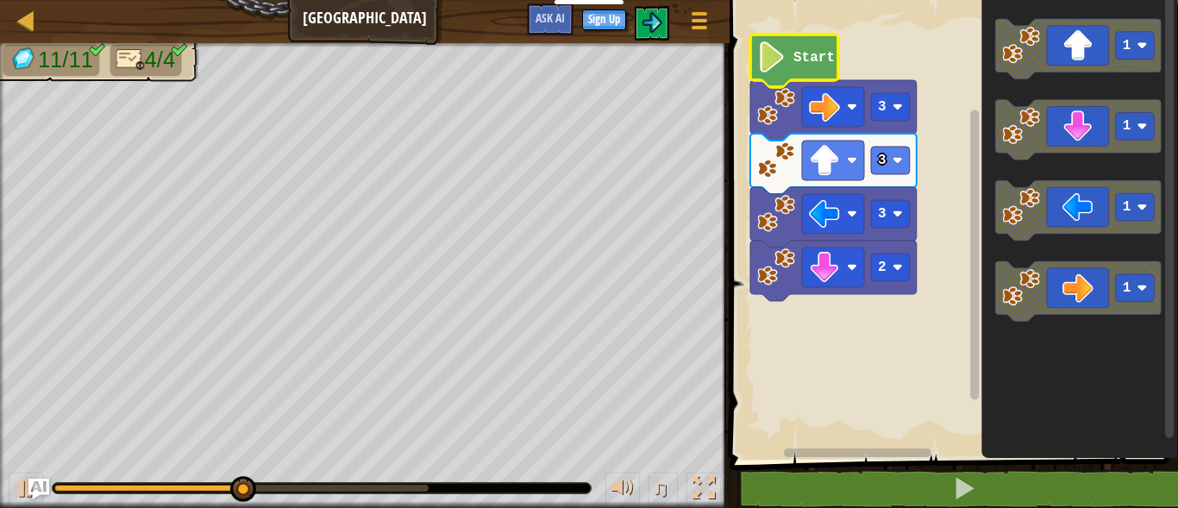
click at [789, 64] on icon "Blockly Workspace" at bounding box center [794, 61] width 88 height 53
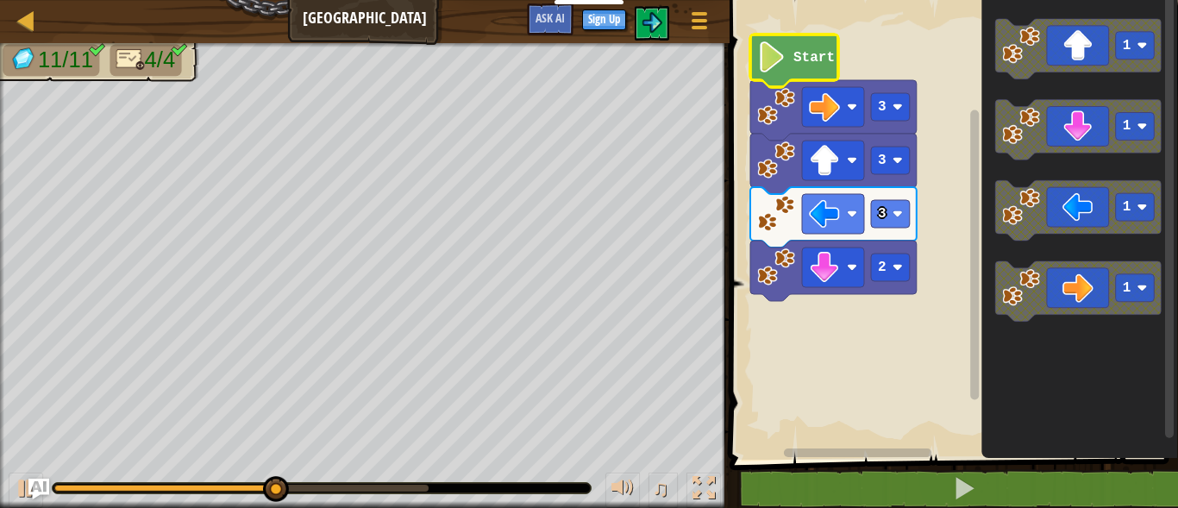
click at [789, 64] on icon "Blockly Workspace" at bounding box center [794, 61] width 88 height 53
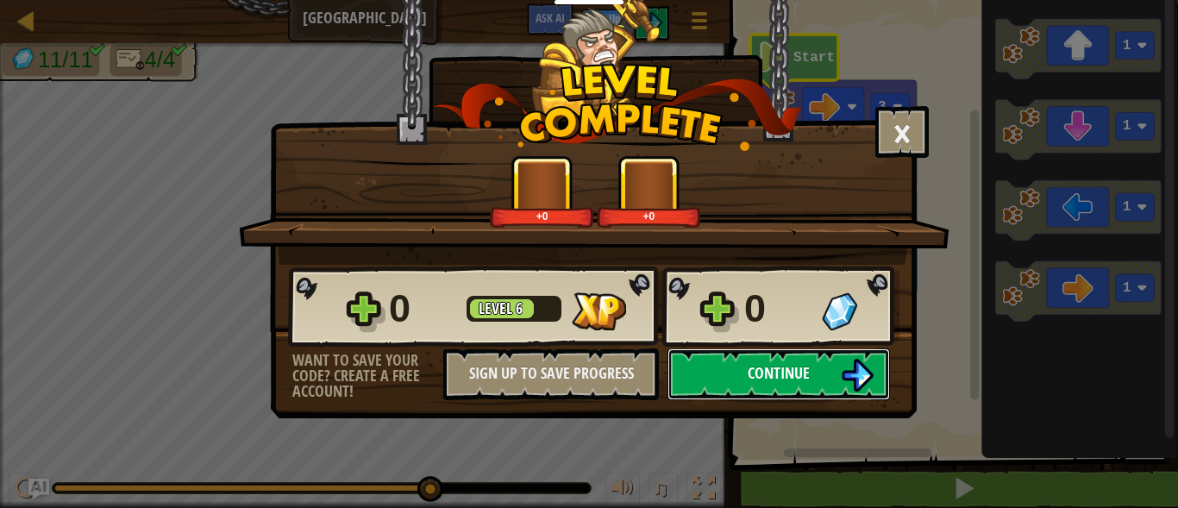
click at [687, 368] on button "Continue" at bounding box center [779, 374] width 223 height 52
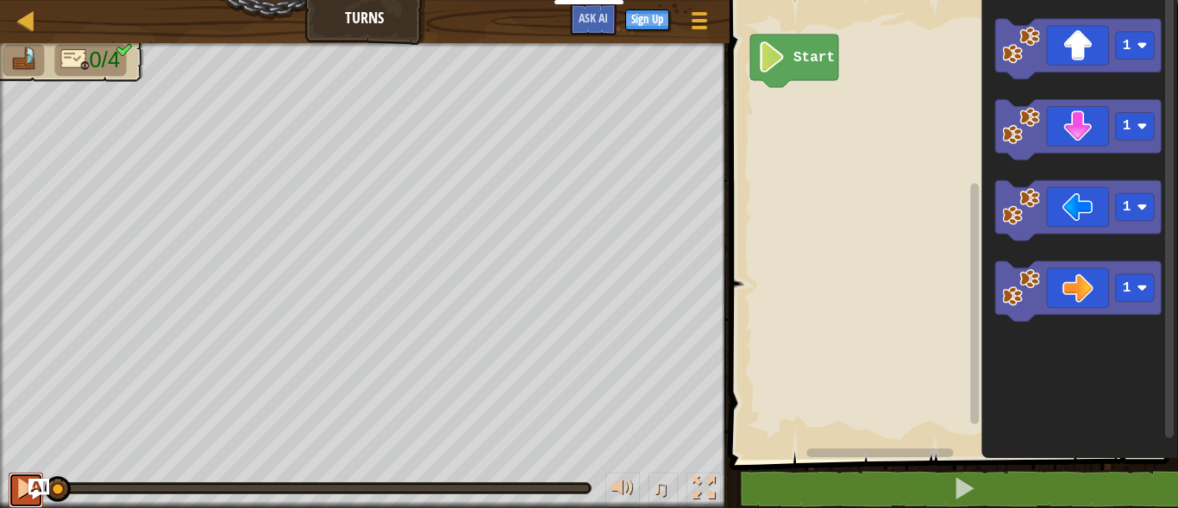
click at [16, 489] on div at bounding box center [26, 488] width 22 height 22
drag, startPoint x: 105, startPoint y: 489, endPoint x: 38, endPoint y: 487, distance: 67.3
click at [38, 487] on div "Map Turns Game Menu Sign Up Ask AI 1 הההההההההההההההההההההההההההההההההההההההההה…" at bounding box center [589, 254] width 1178 height 508
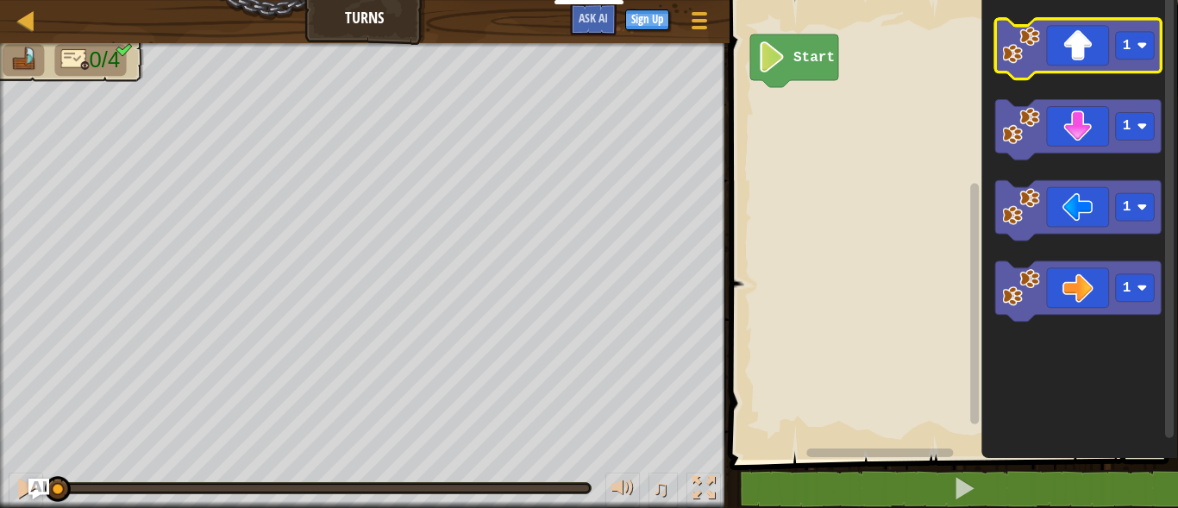
click at [1026, 71] on icon "Blockly Workspace" at bounding box center [1078, 49] width 166 height 60
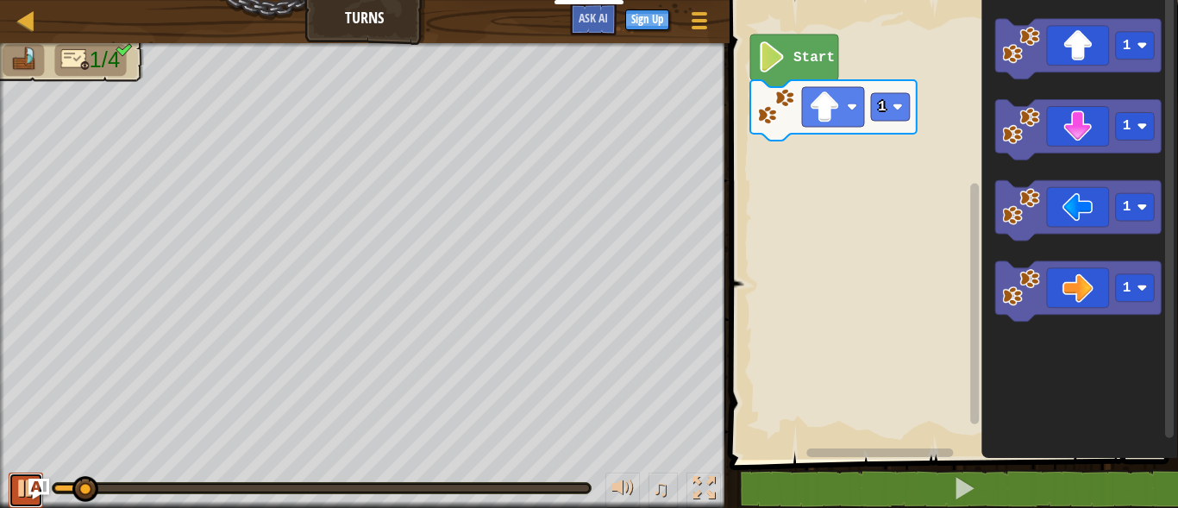
click at [22, 499] on div at bounding box center [26, 488] width 22 height 22
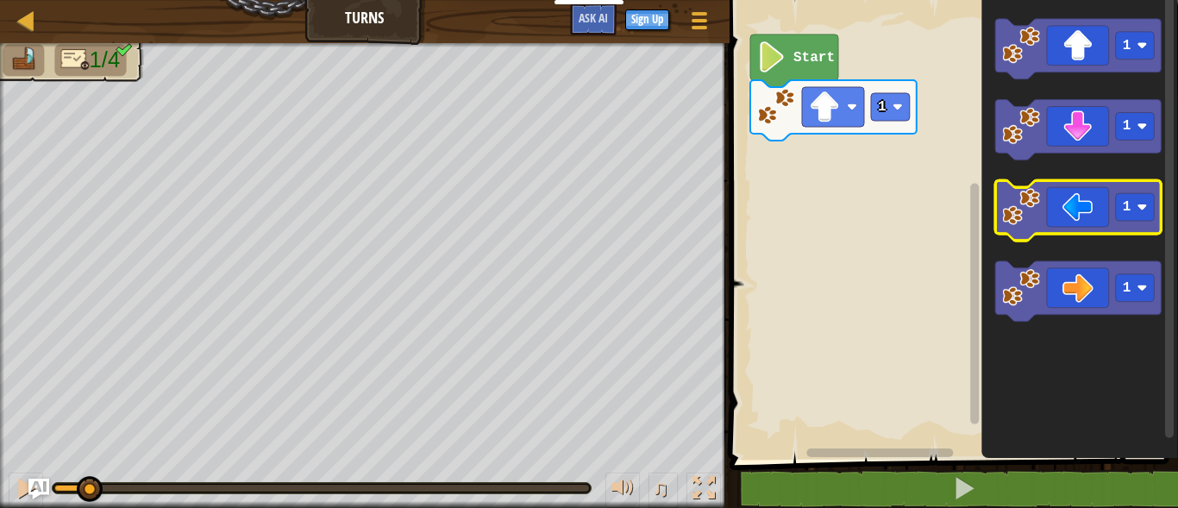
click at [1051, 217] on icon "Blockly Workspace" at bounding box center [1078, 211] width 166 height 60
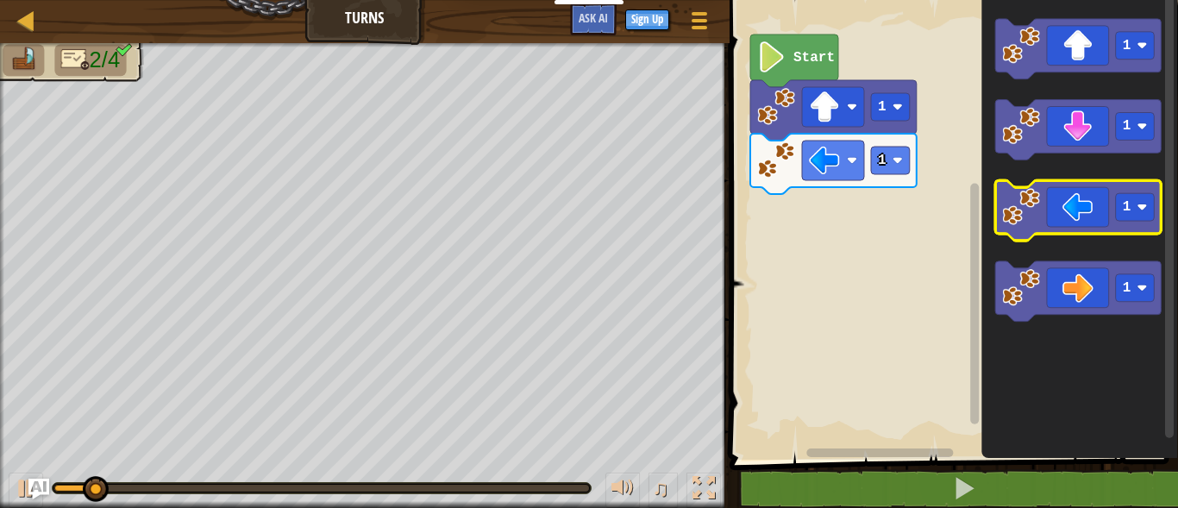
click at [1051, 217] on icon "Blockly Workspace" at bounding box center [1078, 211] width 166 height 60
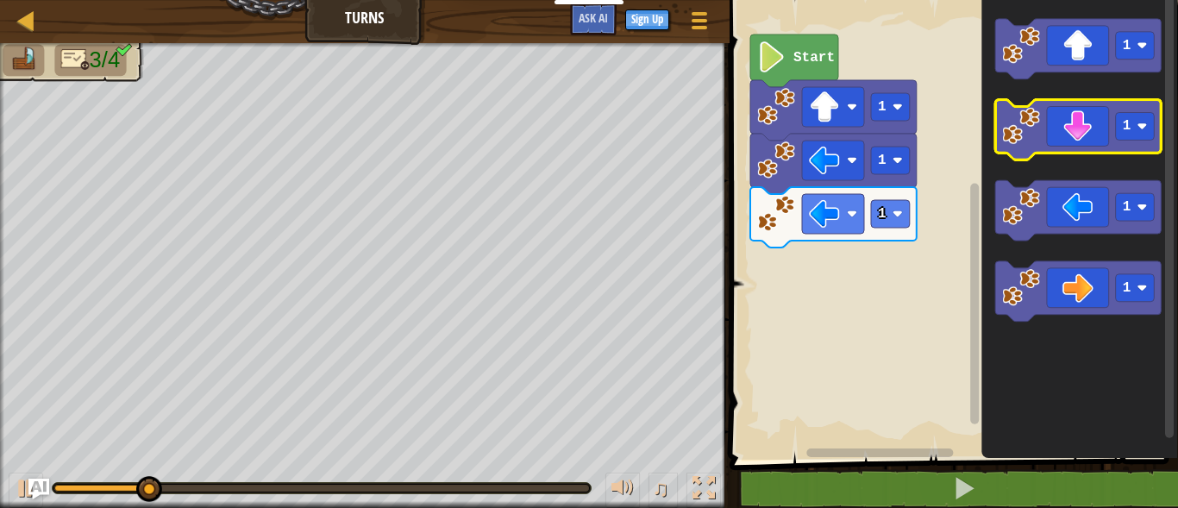
click at [1059, 135] on icon "Blockly Workspace" at bounding box center [1078, 130] width 166 height 60
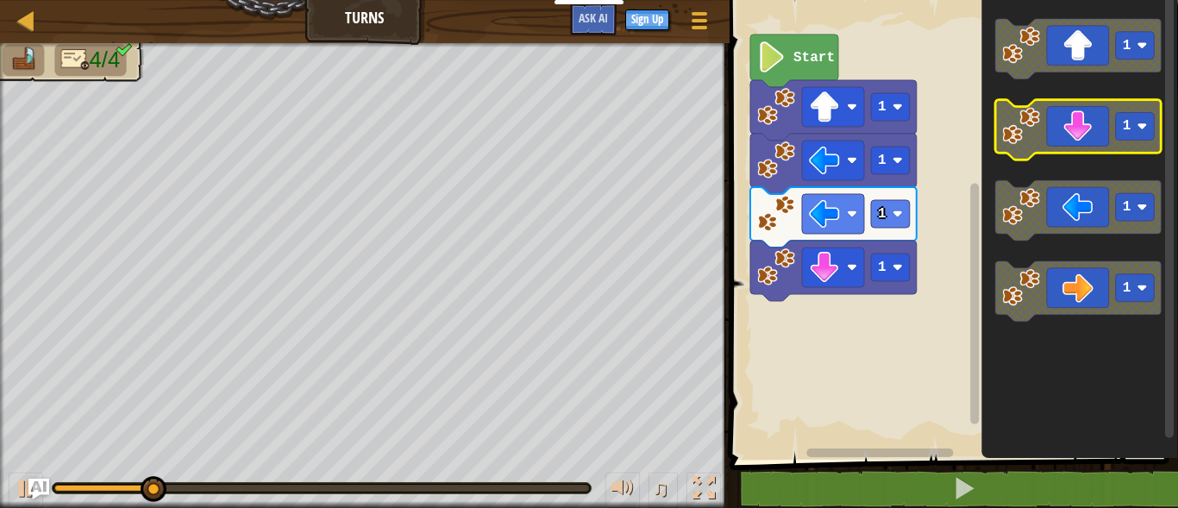
click at [1059, 135] on icon "Blockly Workspace" at bounding box center [1078, 130] width 166 height 60
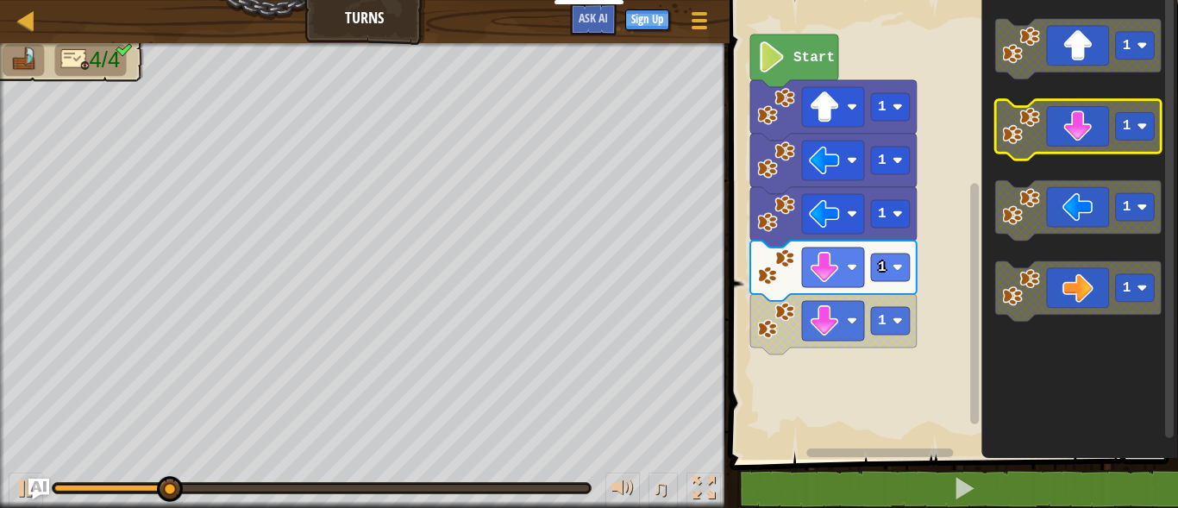
click at [1059, 135] on icon "Blockly Workspace" at bounding box center [1078, 130] width 166 height 60
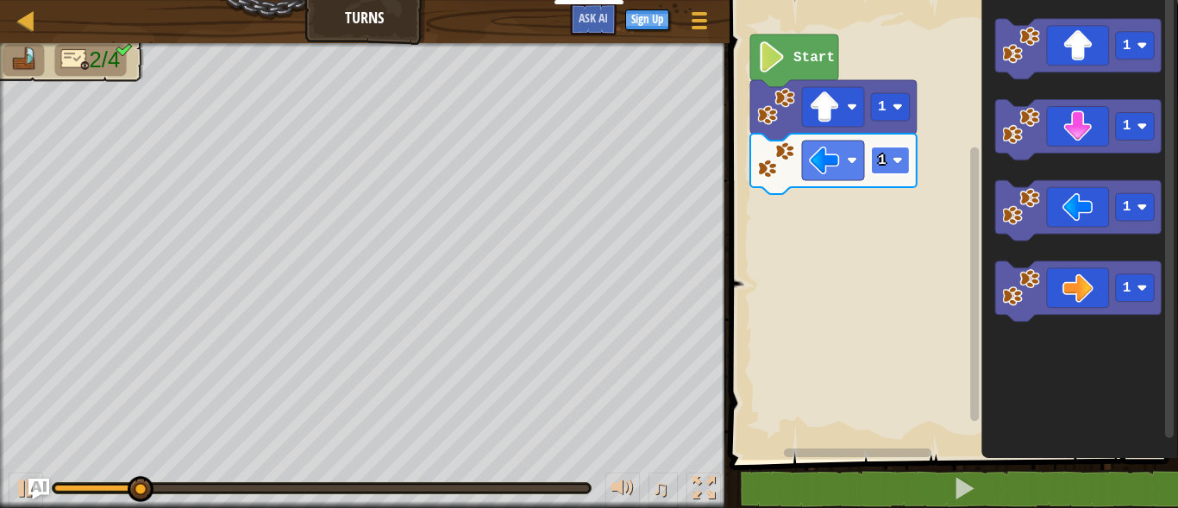
click at [907, 160] on rect "Blockly Workspace" at bounding box center [890, 161] width 39 height 28
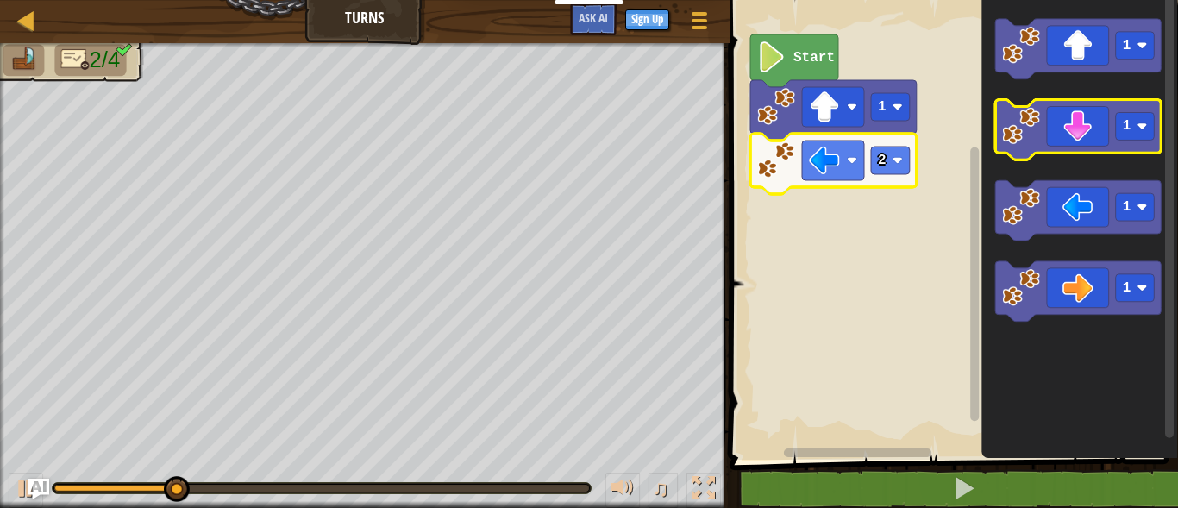
click at [1081, 143] on icon "Blockly Workspace" at bounding box center [1078, 130] width 166 height 60
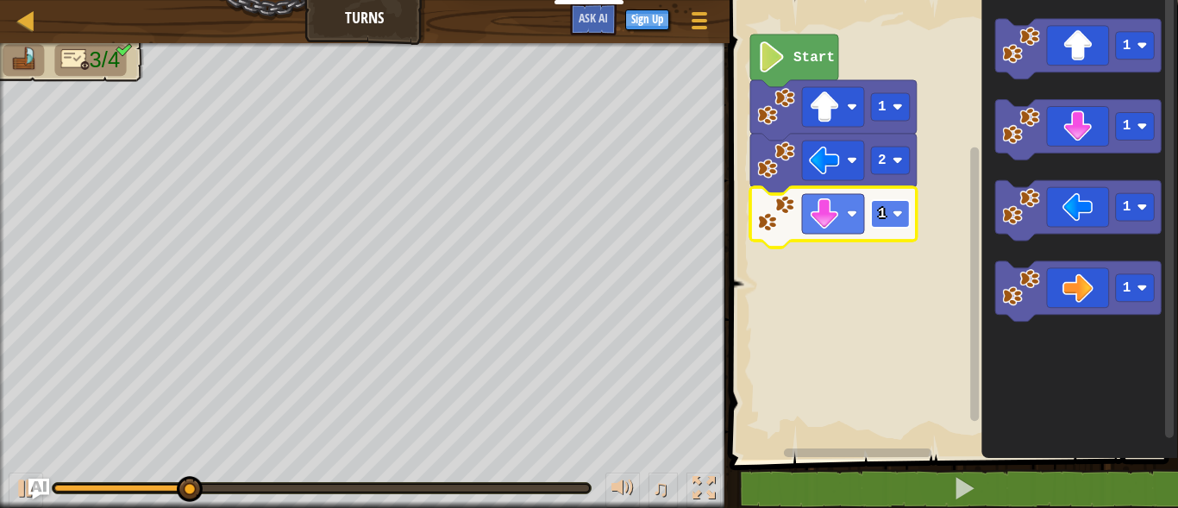
click at [901, 214] on image "Blockly Workspace" at bounding box center [897, 214] width 10 height 10
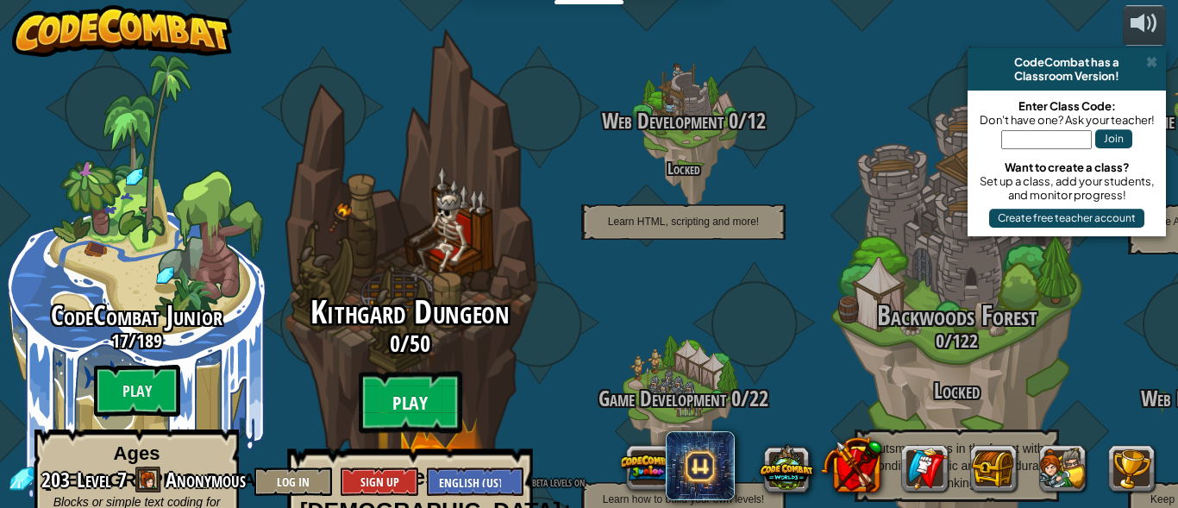
click at [418, 372] on btn "Play" at bounding box center [411, 403] width 104 height 62
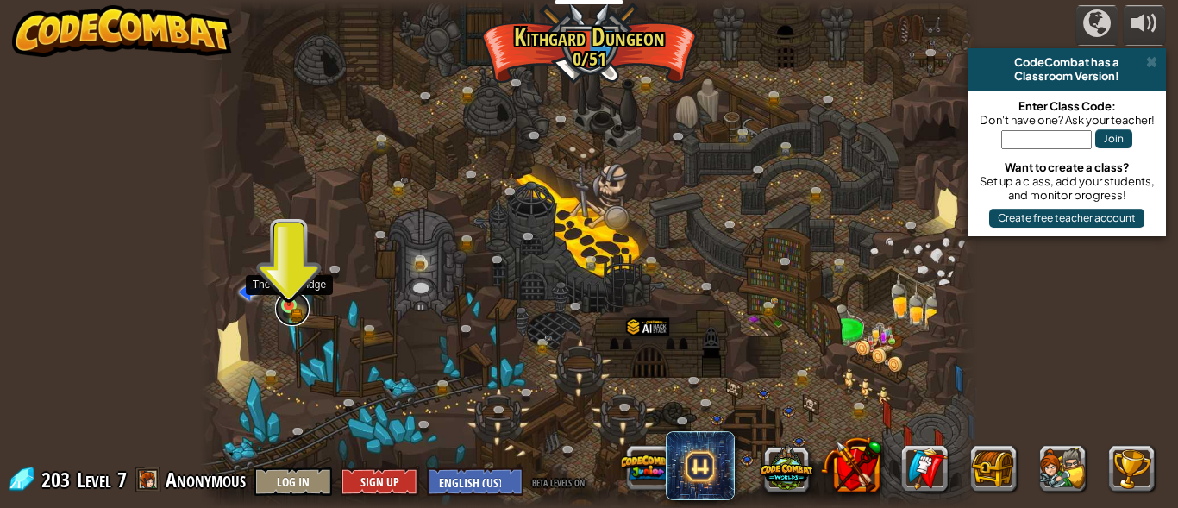
click at [303, 304] on link at bounding box center [292, 309] width 35 height 35
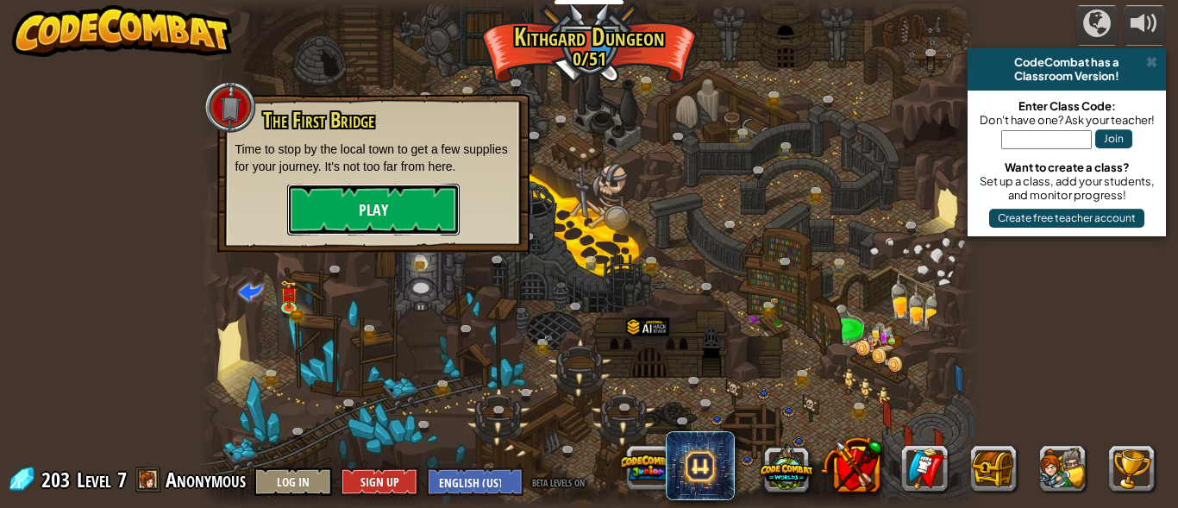
click at [344, 198] on button "Play" at bounding box center [373, 210] width 173 height 52
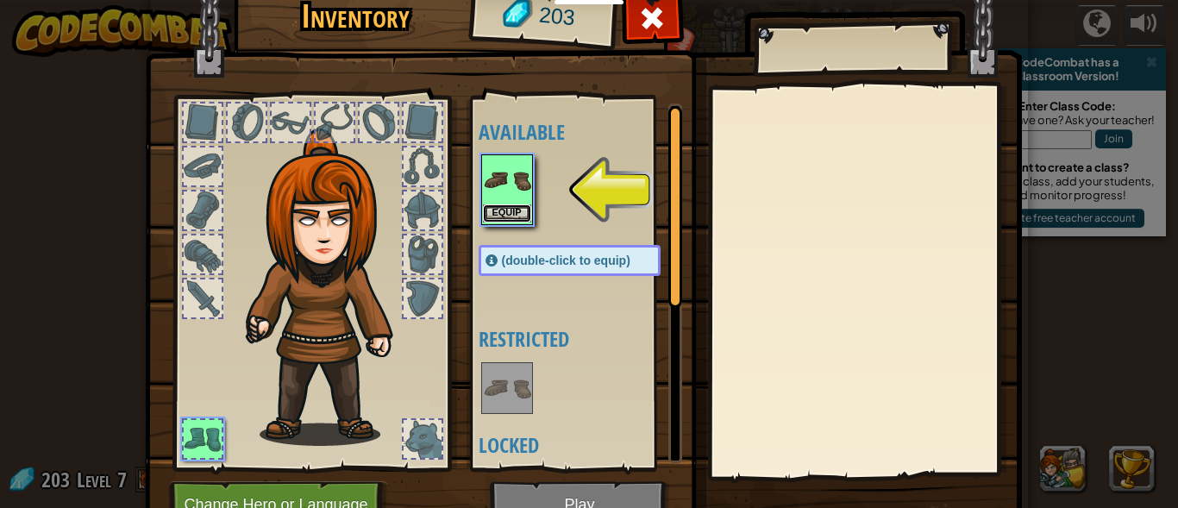
click at [505, 210] on button "Equip" at bounding box center [507, 213] width 48 height 18
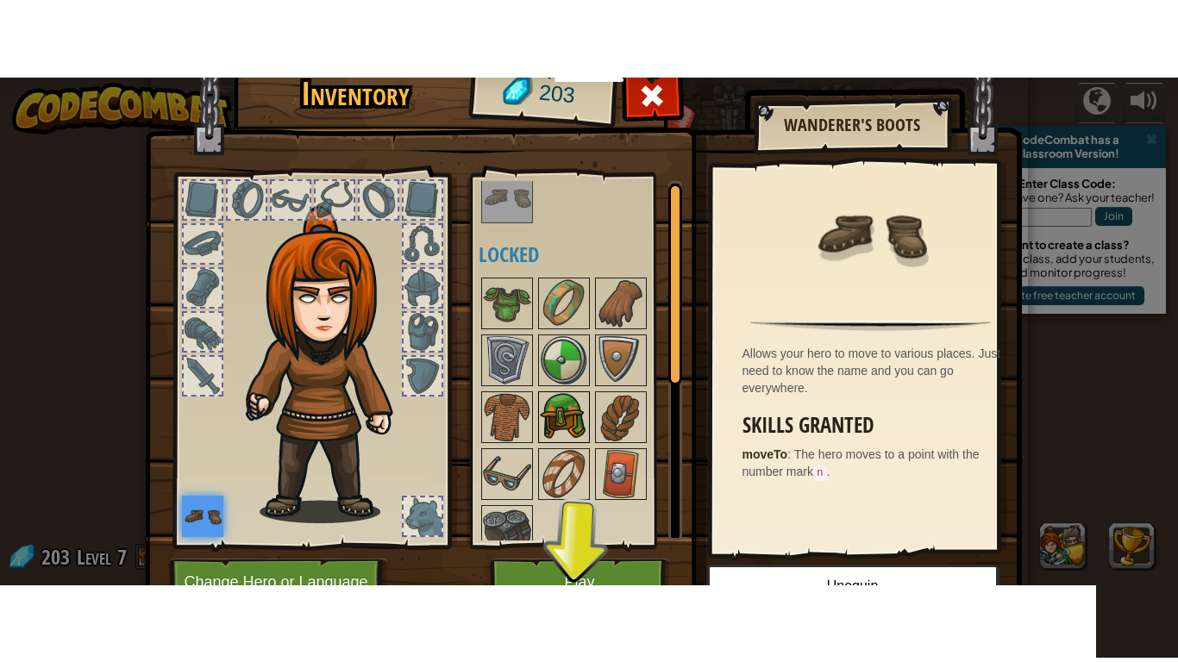
scroll to position [79, 0]
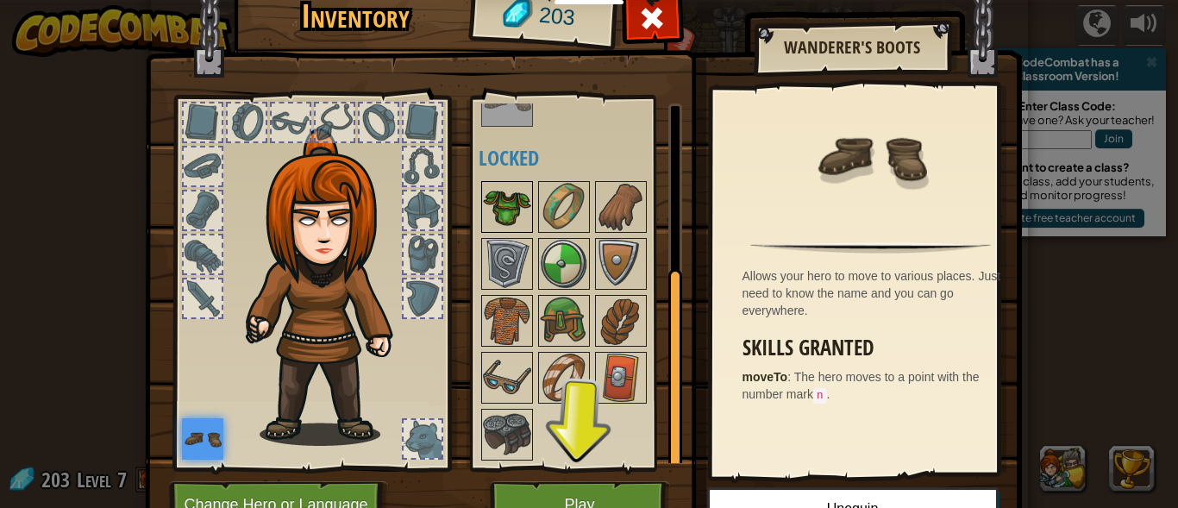
click at [511, 206] on img at bounding box center [507, 207] width 48 height 48
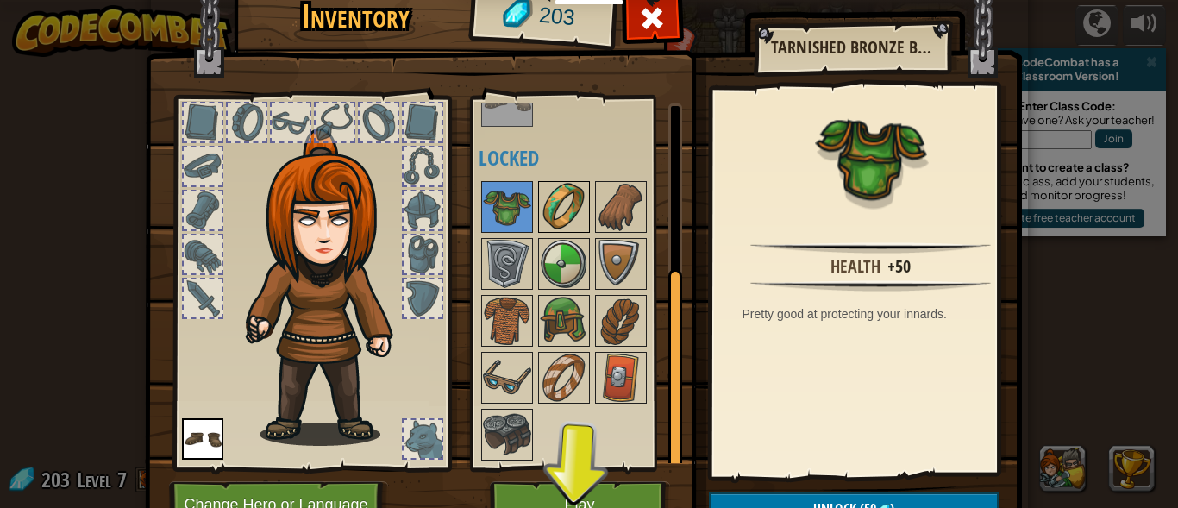
click at [550, 204] on img at bounding box center [564, 207] width 48 height 48
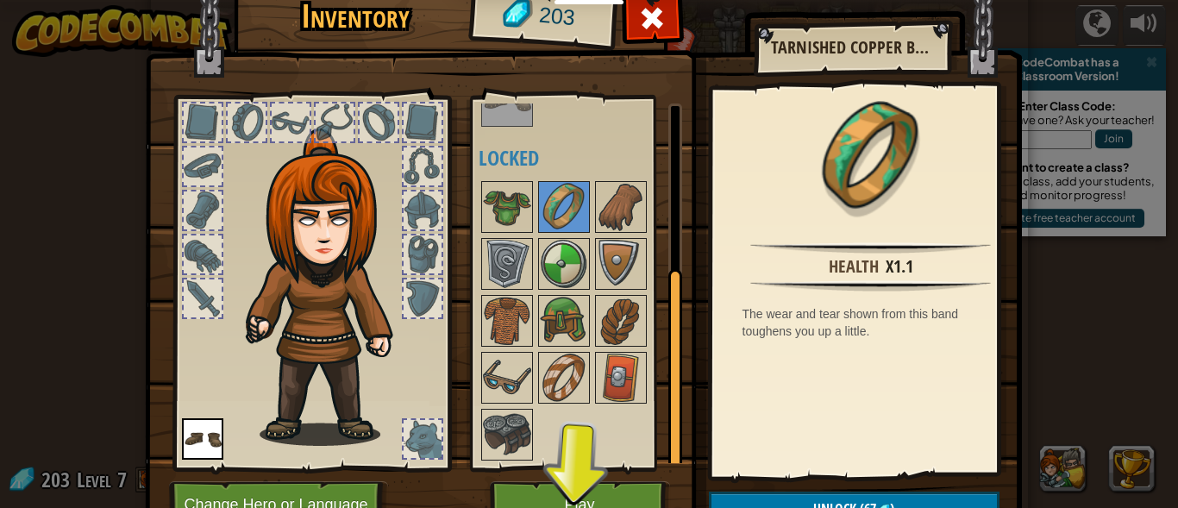
click at [587, 204] on div at bounding box center [587, 321] width 216 height 285
drag, startPoint x: 560, startPoint y: 492, endPoint x: 559, endPoint y: 598, distance: 106.1
click at [561, 492] on button "Play" at bounding box center [580, 504] width 180 height 47
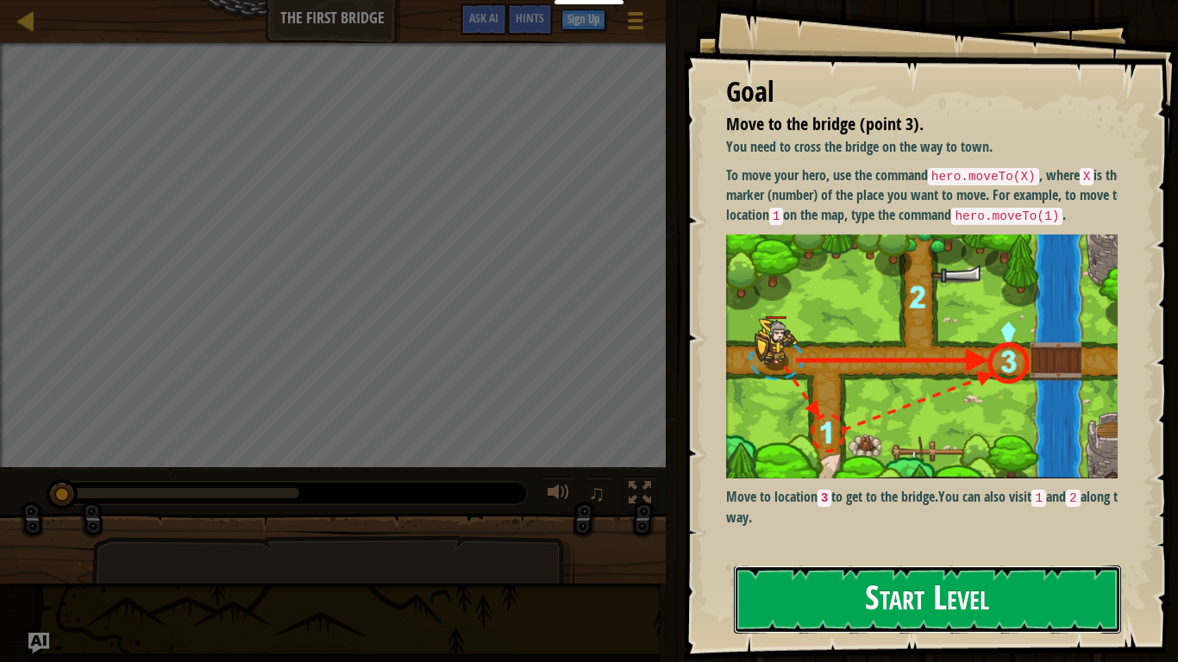
drag, startPoint x: 867, startPoint y: 599, endPoint x: 865, endPoint y: 584, distance: 15.6
click at [867, 507] on button "Start Level" at bounding box center [927, 600] width 387 height 68
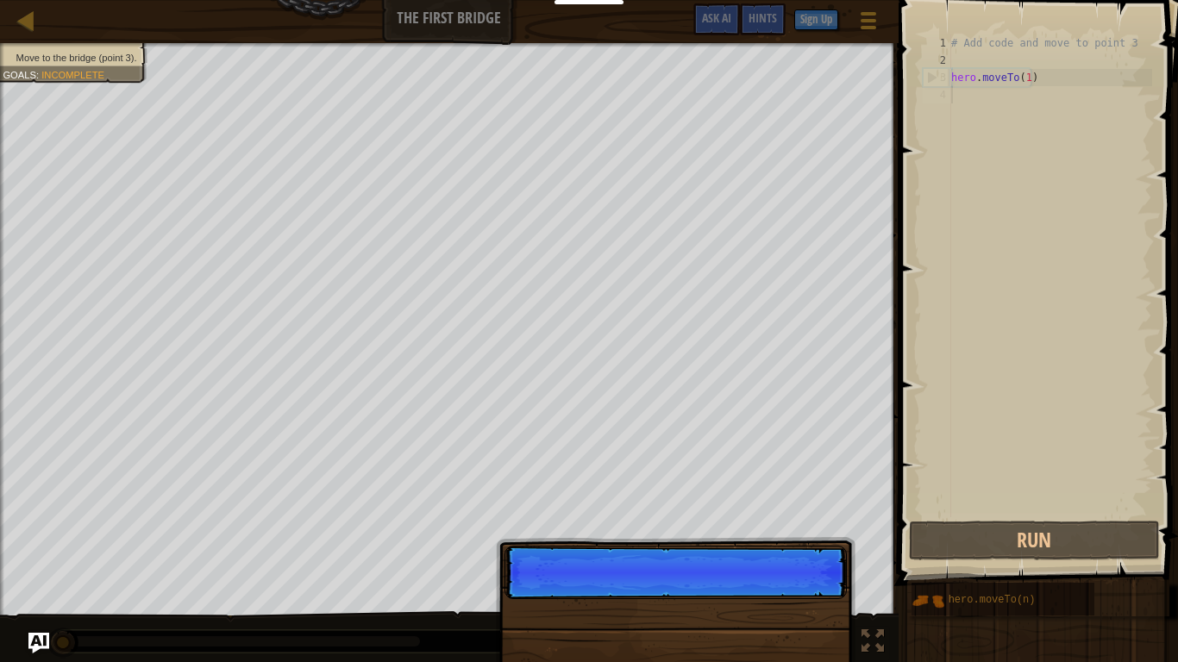
scroll to position [8, 0]
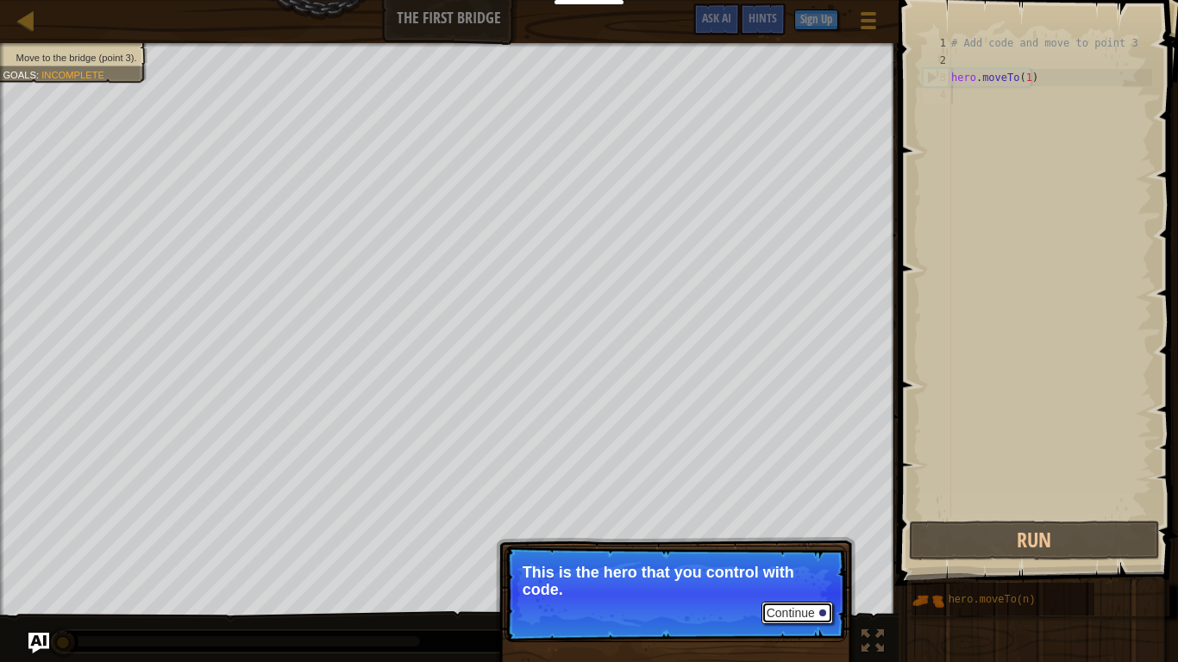
click at [775, 507] on button "Continue" at bounding box center [798, 613] width 72 height 22
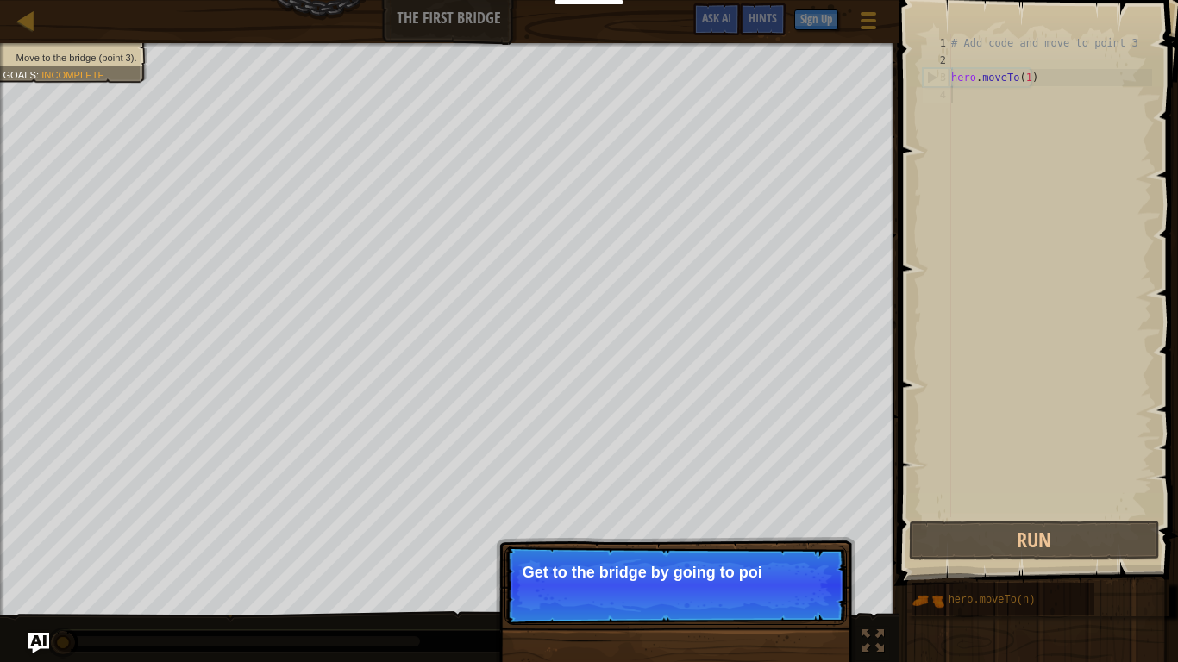
click at [681, 507] on p "Continue Get to the bridge by going to poi" at bounding box center [676, 585] width 342 height 79
click at [682, 507] on p "Continue Get to the bridge by going to poi" at bounding box center [676, 585] width 342 height 79
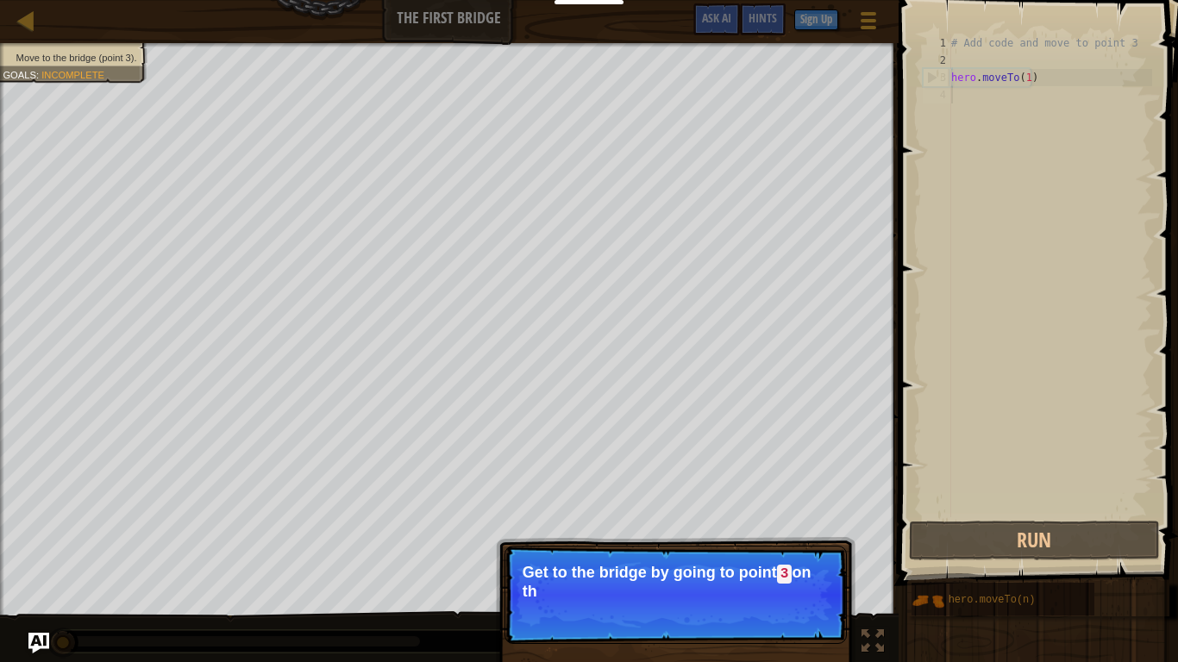
click at [700, 507] on p "Continue Get to the bridge by going to point 3 on th" at bounding box center [676, 595] width 342 height 98
click at [704, 507] on p "Continue Get to the bridge by going to point 3 on the map." at bounding box center [676, 595] width 342 height 98
click at [705, 507] on p "Continue Get to the bridge by going to point 3 on the map." at bounding box center [676, 595] width 342 height 98
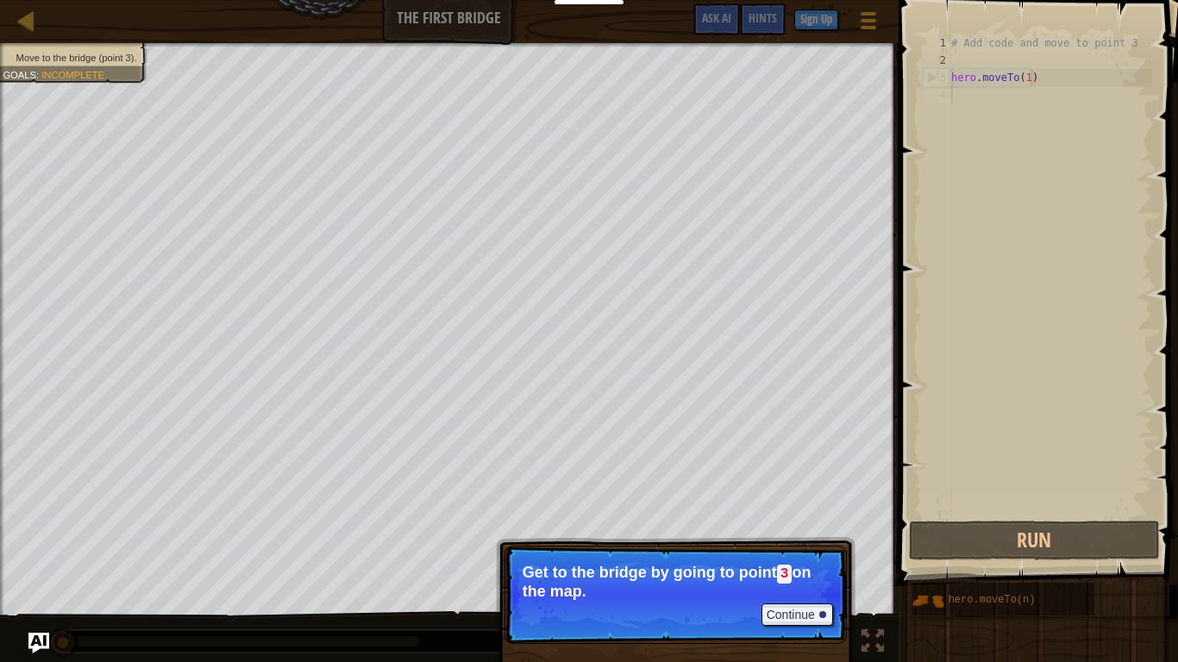
click at [705, 507] on p "Continue Get to the bridge by going to point 3 on the map." at bounding box center [676, 595] width 342 height 98
click at [790, 507] on button "Continue" at bounding box center [798, 615] width 72 height 22
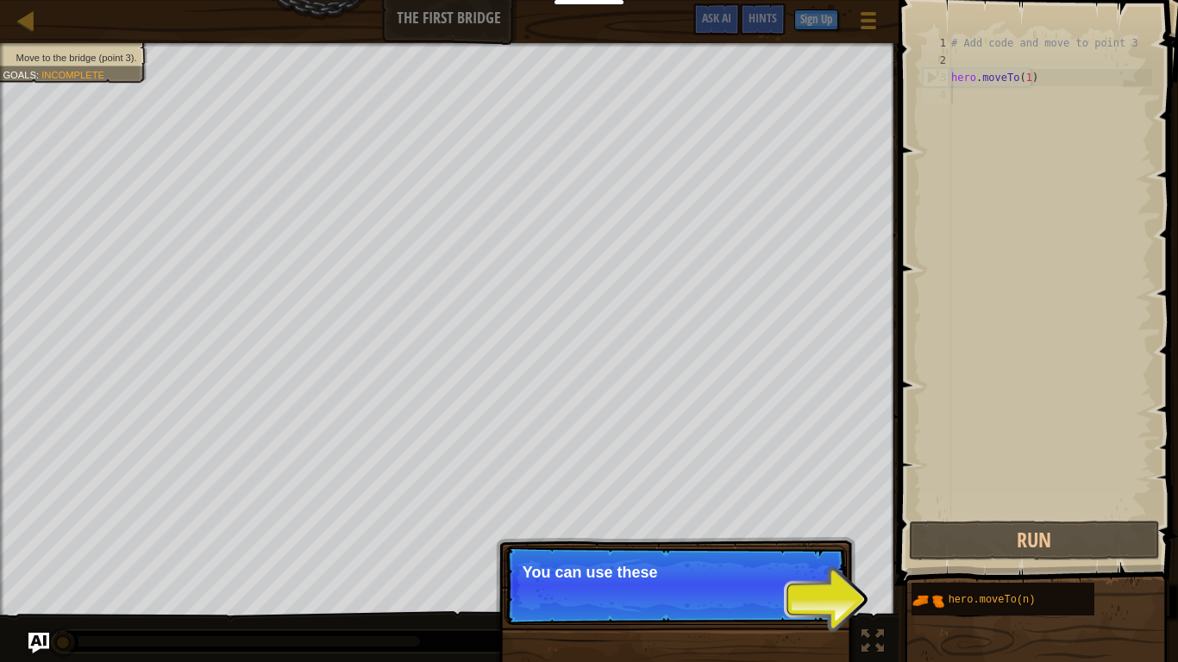
click at [772, 507] on p "Continue You can use these" at bounding box center [676, 585] width 342 height 79
click at [769, 507] on p "Continue You can use these method" at bounding box center [676, 585] width 342 height 79
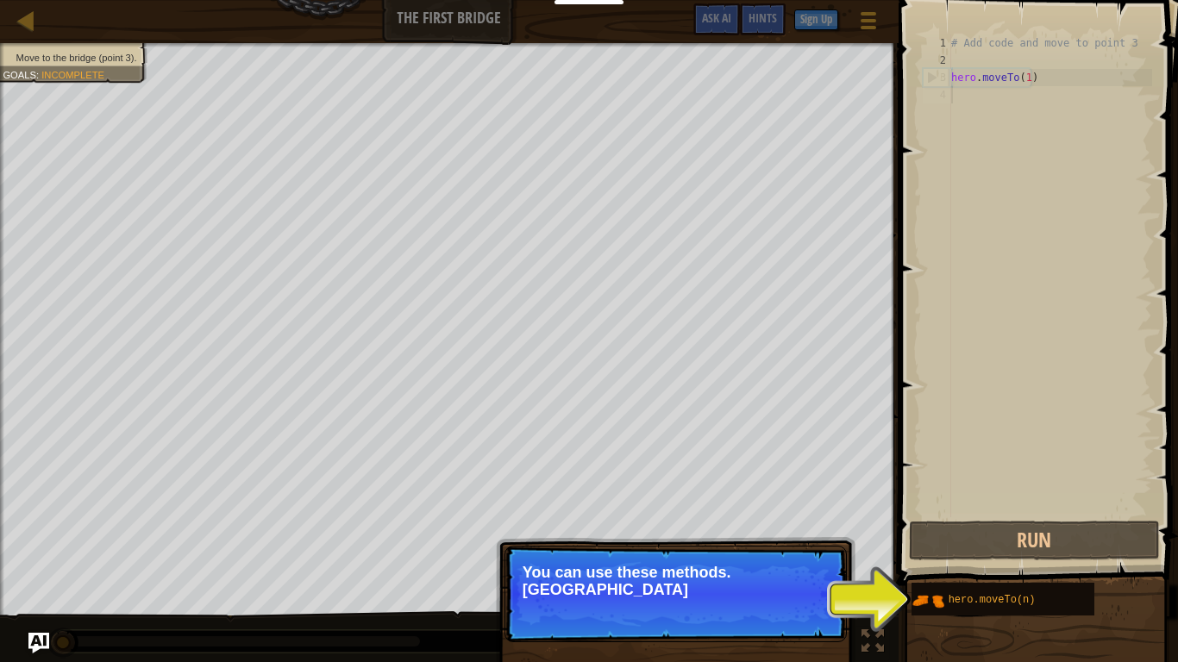
click at [768, 507] on p "Continue You can use these methods. [GEOGRAPHIC_DATA]" at bounding box center [676, 594] width 342 height 97
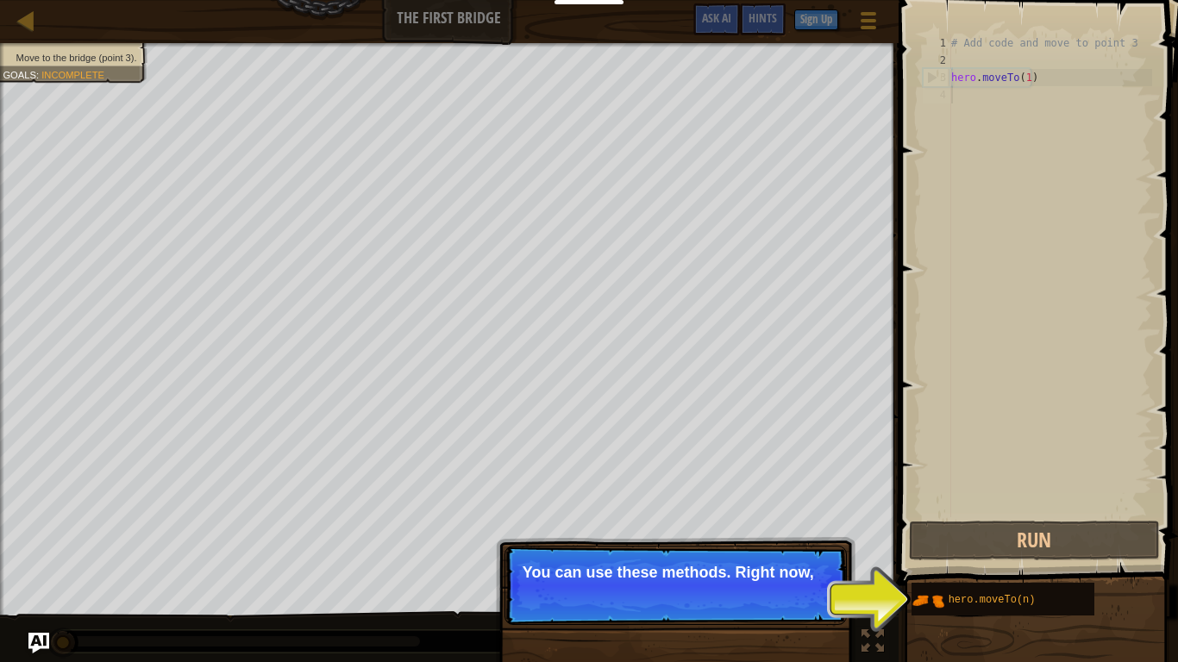
click at [768, 507] on p "Continue You can use these methods. Right now," at bounding box center [676, 585] width 342 height 79
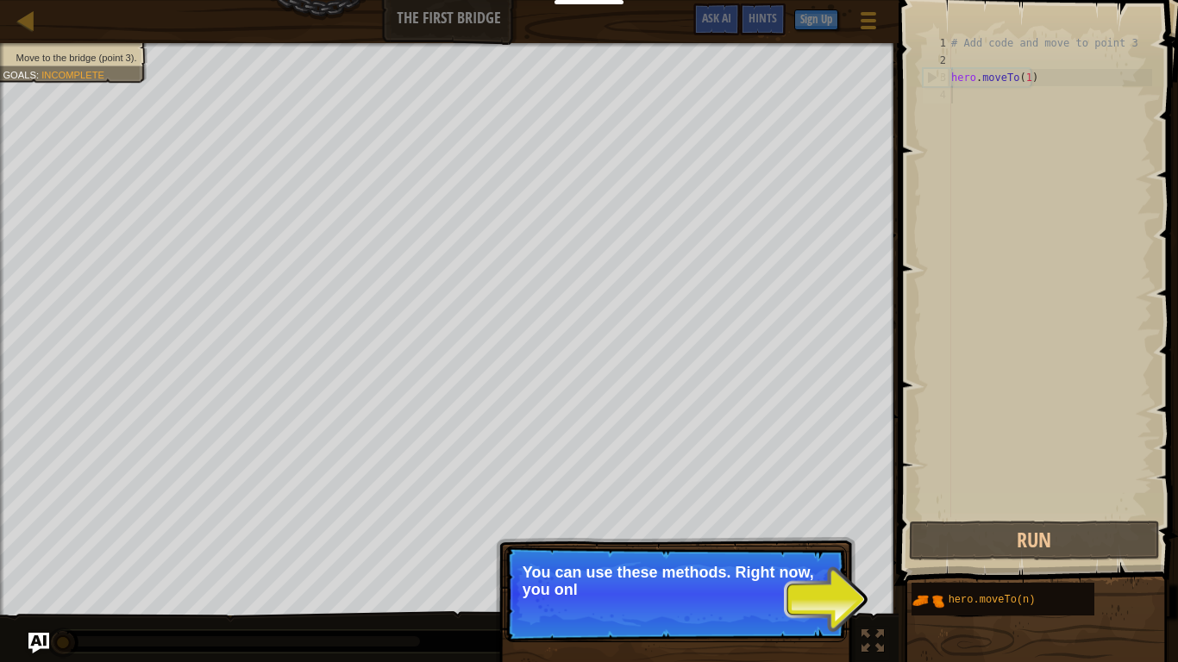
click at [784, 507] on p "Continue You can use these methods. Right now, you onl" at bounding box center [676, 594] width 342 height 97
drag, startPoint x: 800, startPoint y: 603, endPoint x: 800, endPoint y: 544, distance: 58.7
click at [807, 507] on p "Continue You can use these methods. Right now, you only need" at bounding box center [676, 594] width 342 height 97
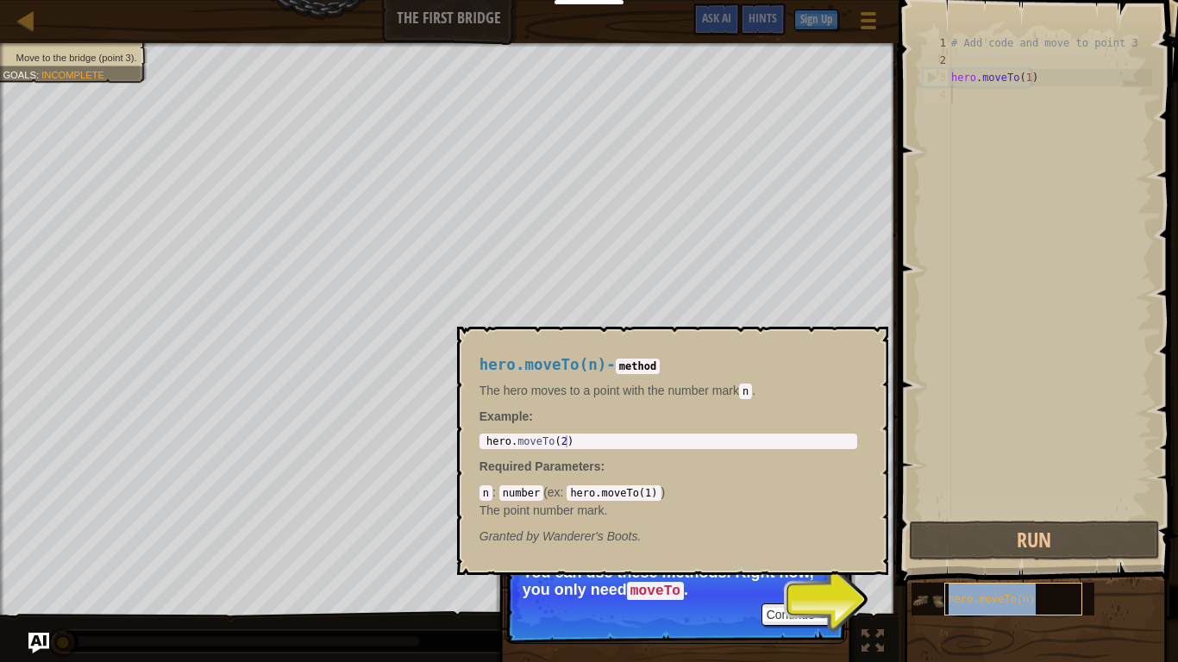
click at [994, 507] on span "hero.moveTo(n)" at bounding box center [992, 600] width 87 height 12
click at [1013, 507] on span "hero.moveTo(n)" at bounding box center [992, 600] width 87 height 12
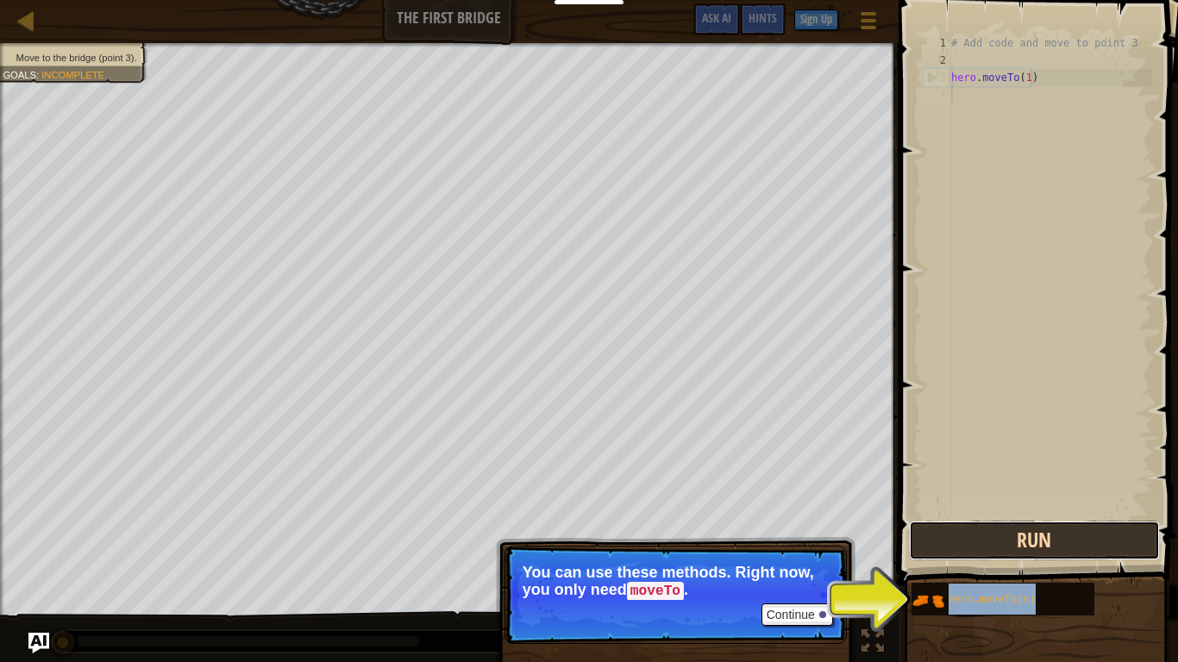
click at [1006, 507] on button "Run" at bounding box center [1034, 541] width 251 height 40
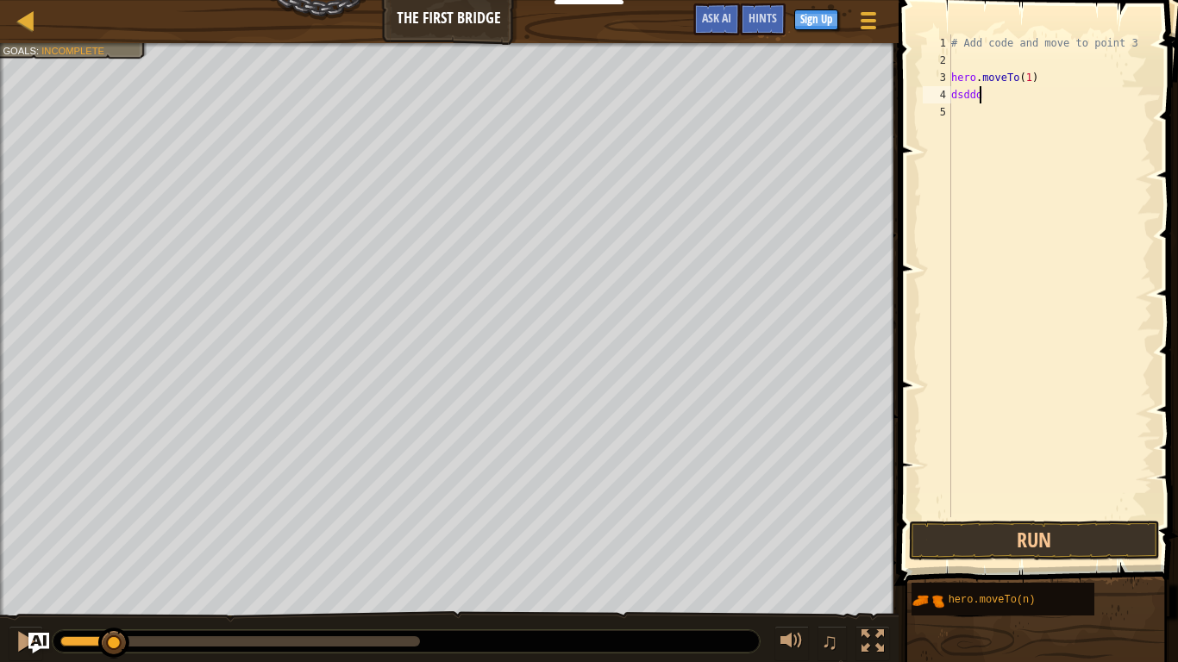
type textarea "d"
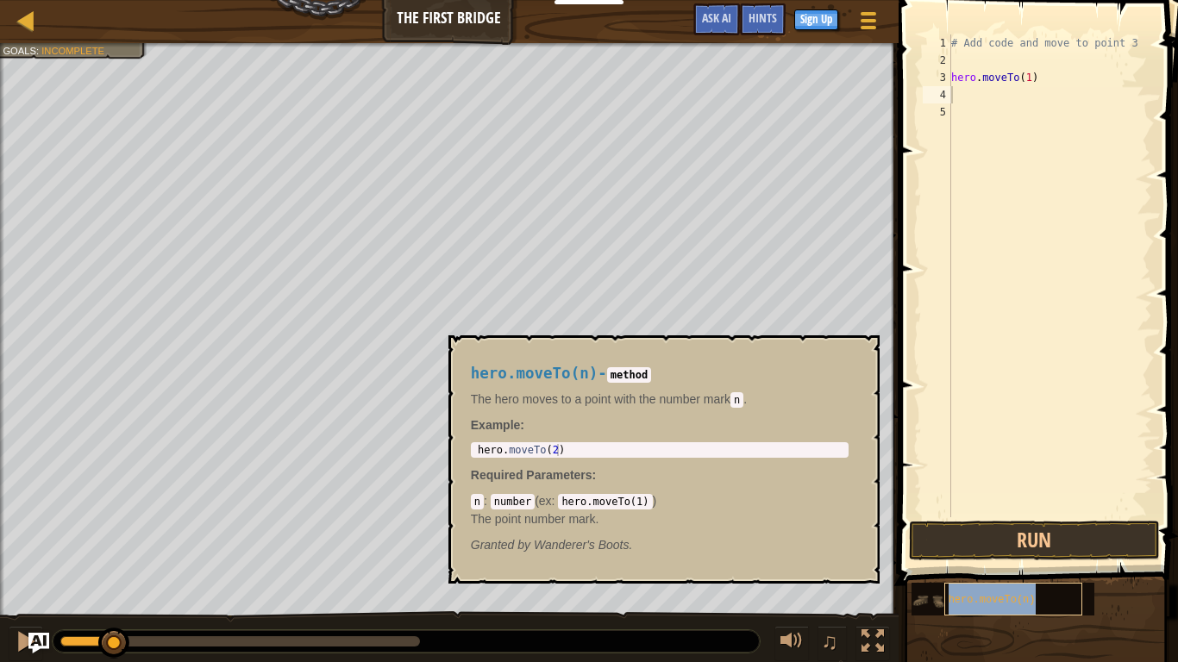
click at [993, 507] on span "hero.moveTo(n)" at bounding box center [992, 600] width 87 height 12
click at [1003, 507] on span "hero.moveTo(n)" at bounding box center [992, 600] width 87 height 12
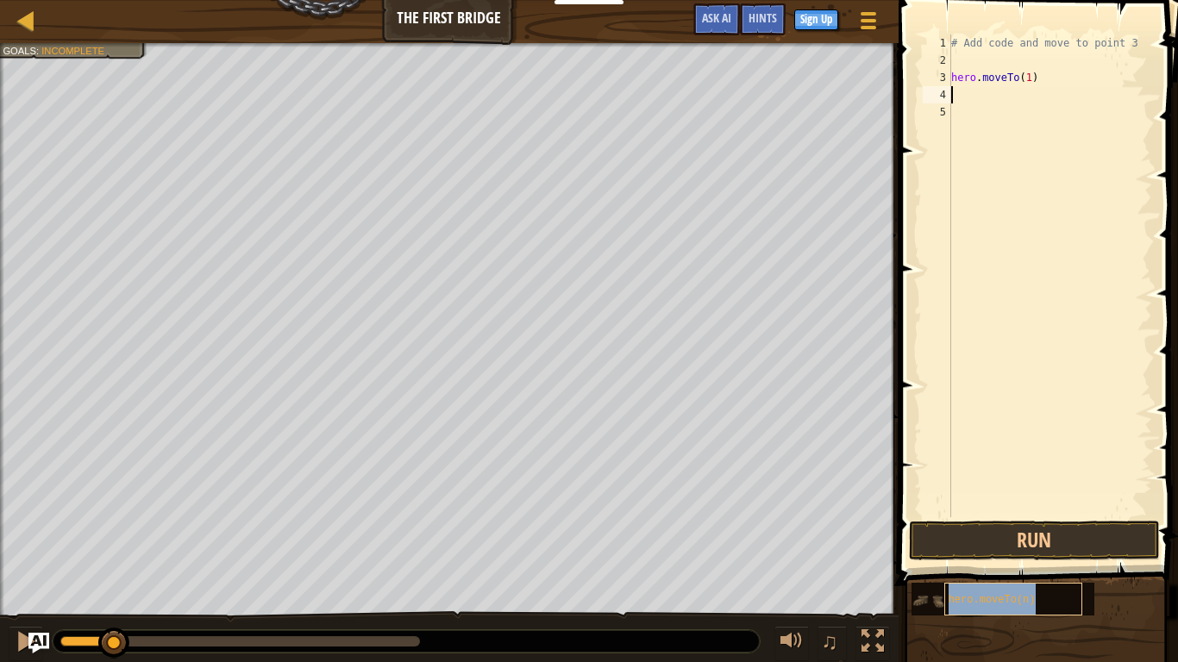
click at [1003, 507] on span "hero.moveTo(n)" at bounding box center [992, 600] width 87 height 12
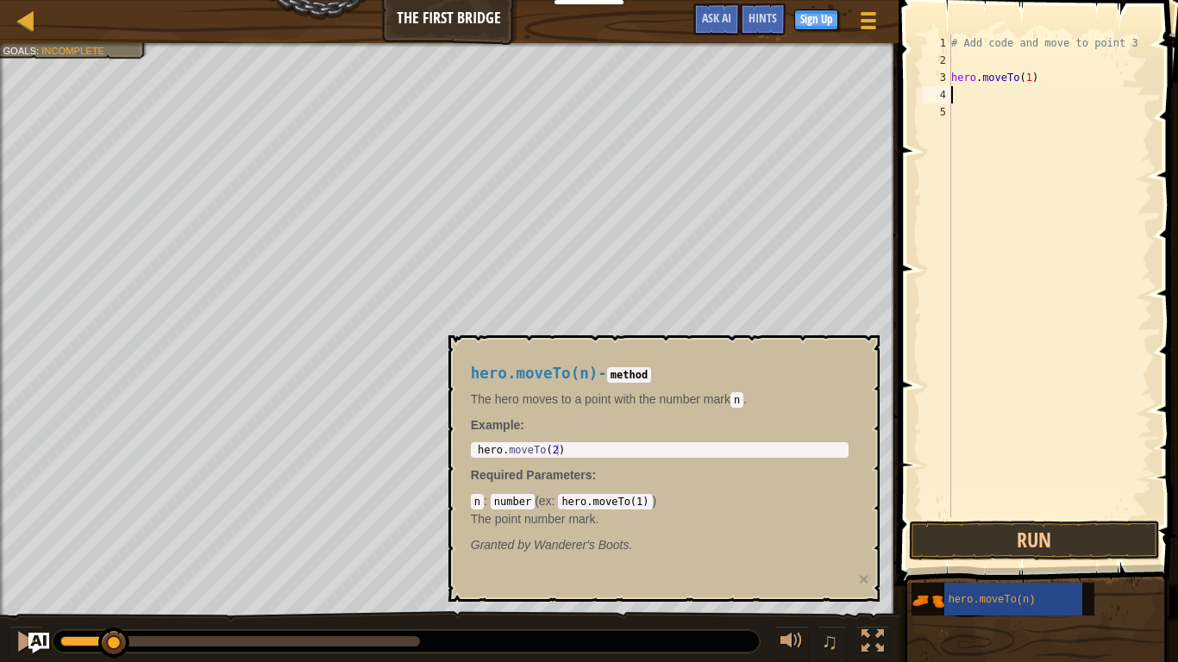
type textarea "hero.moveTo(2)"
click at [559, 449] on div "hero . moveTo ( 2 )" at bounding box center [659, 462] width 371 height 36
click at [977, 507] on button "Run" at bounding box center [1034, 541] width 251 height 40
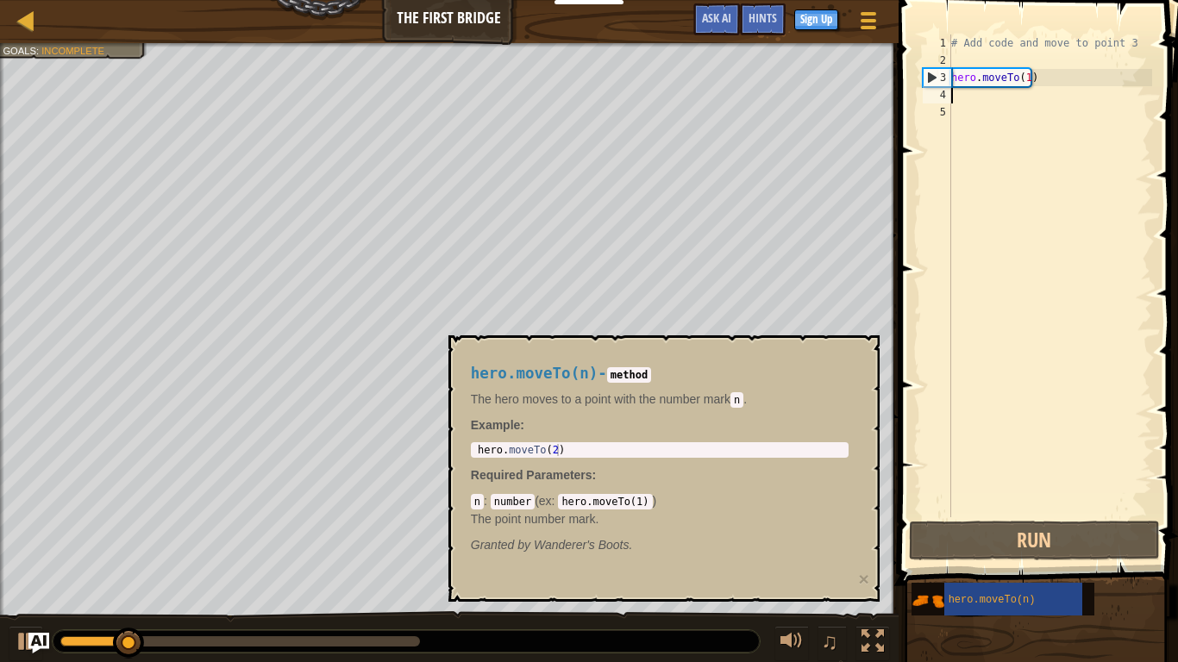
click at [1028, 80] on div "# Add code and move to point 3 hero . moveTo ( 1 )" at bounding box center [1050, 294] width 204 height 518
click at [1022, 75] on div "# Add code and move to point 3 hero . moveTo ( 1 )" at bounding box center [1050, 294] width 204 height 518
click at [1029, 77] on div "# Add code and move to point 3 hero . moveTo ( 1 )" at bounding box center [1050, 294] width 204 height 518
click at [1026, 77] on div "# Add code and move to point 3 hero . moveTo ( 1 )" at bounding box center [1050, 294] width 204 height 518
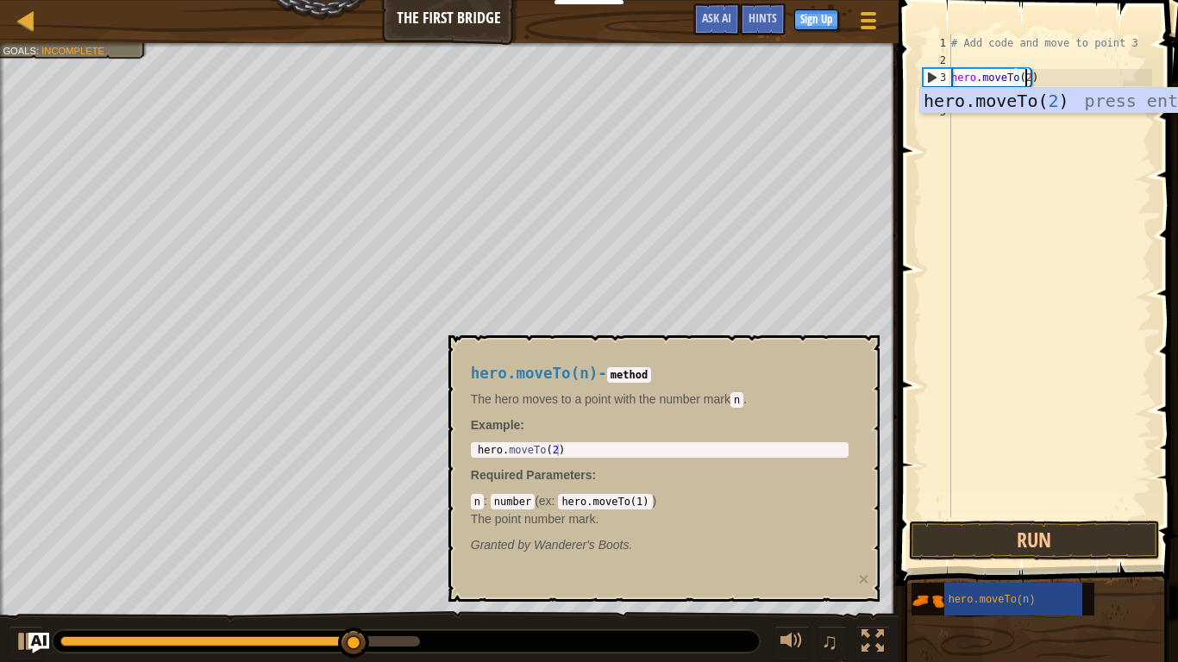
scroll to position [8, 6]
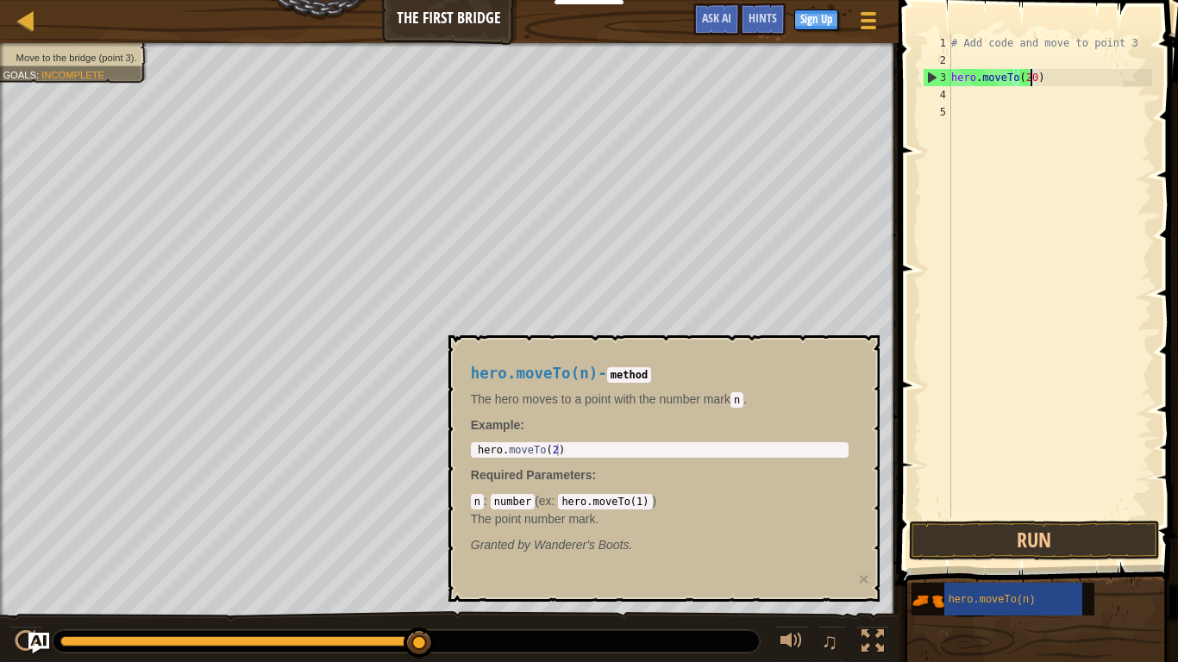
type textarea "hero.moveTo(2)"
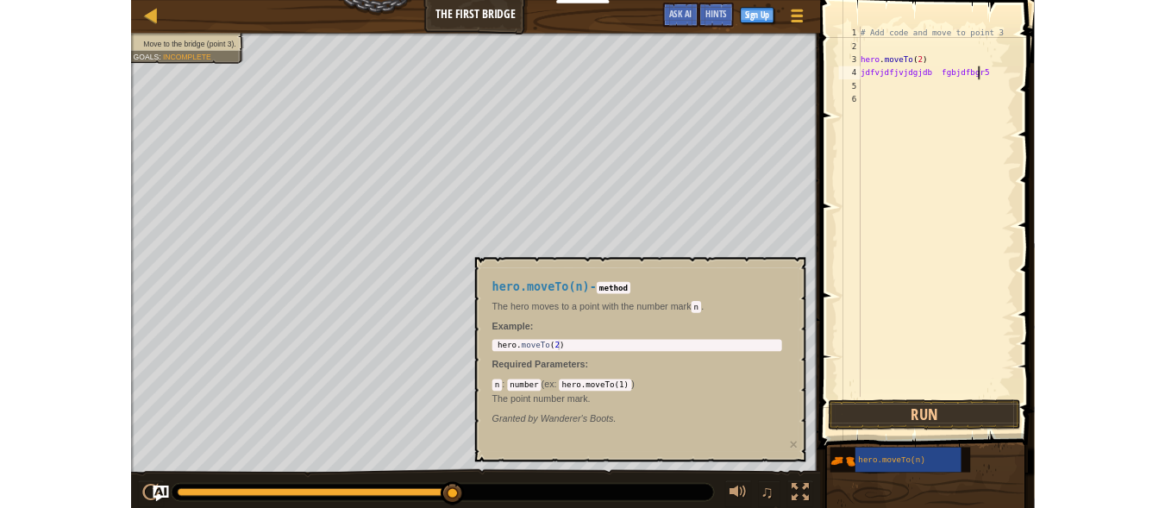
scroll to position [8, 12]
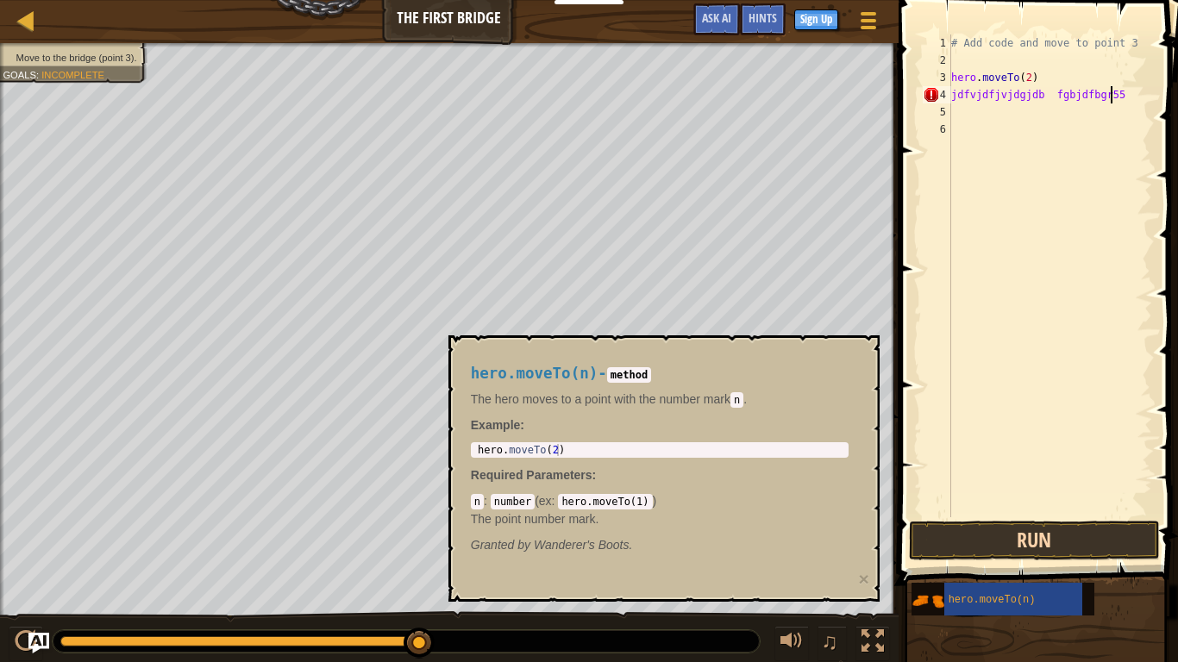
type textarea "jdfvjdfjvjdgjdb fgbjdfbgr55"
click at [987, 507] on button "Run" at bounding box center [1034, 541] width 251 height 40
